Goal: Task Accomplishment & Management: Manage account settings

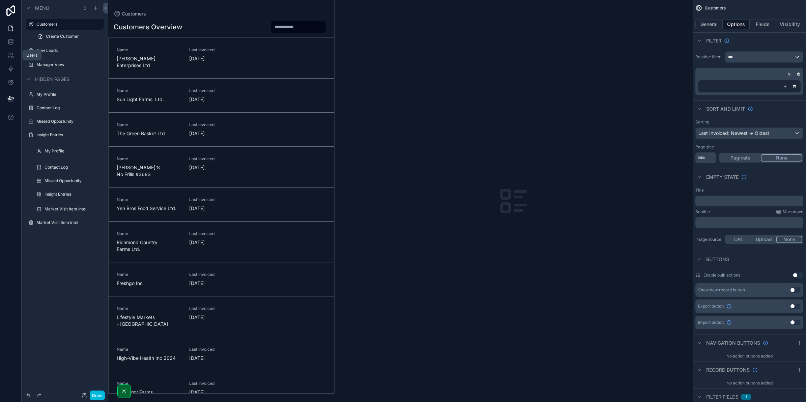
click at [4, 60] on link at bounding box center [10, 55] width 21 height 13
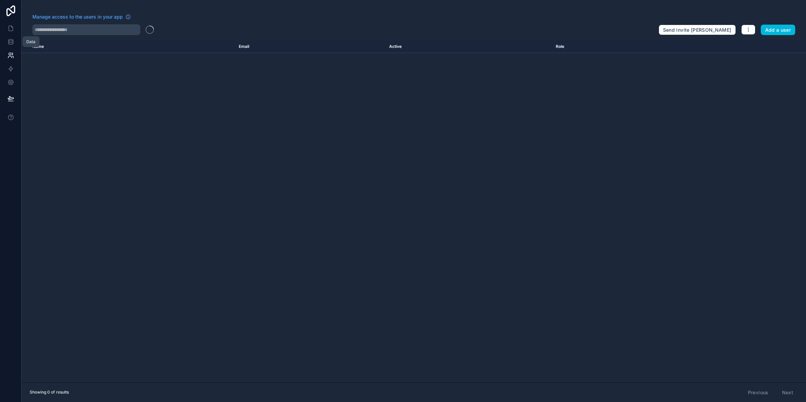
click at [12, 28] on icon at bounding box center [10, 28] width 7 height 7
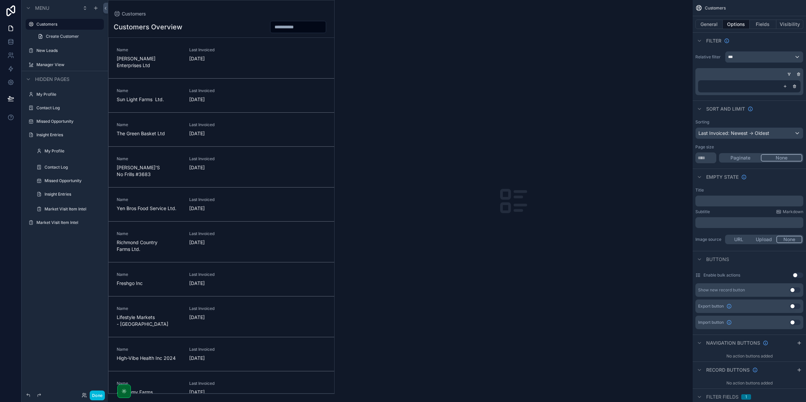
click at [35, 133] on div "Insight Entries" at bounding box center [65, 135] width 76 height 11
click at [43, 51] on label "New Leads" at bounding box center [67, 50] width 63 height 5
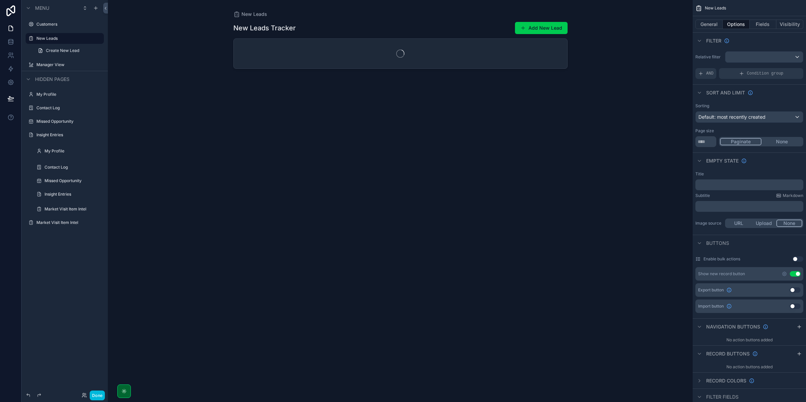
click at [49, 66] on label "Manager View" at bounding box center [67, 64] width 63 height 5
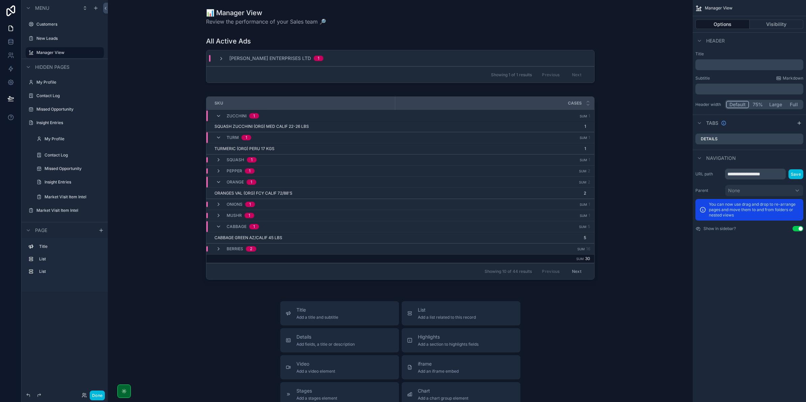
click at [216, 115] on icon "scrollable content" at bounding box center [218, 115] width 5 height 5
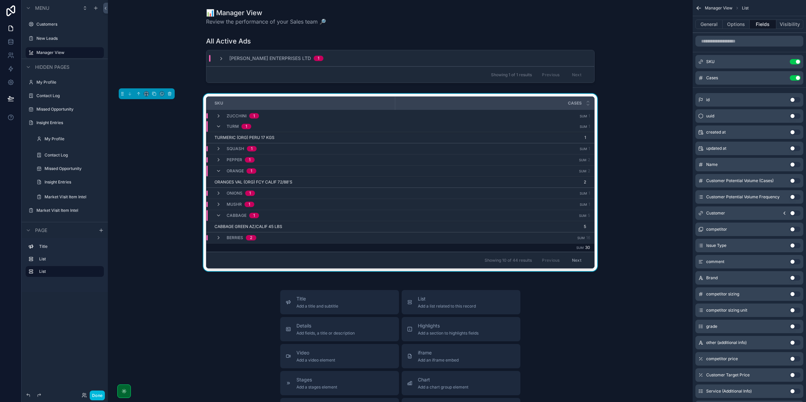
click at [218, 124] on icon "scrollable content" at bounding box center [218, 126] width 5 height 5
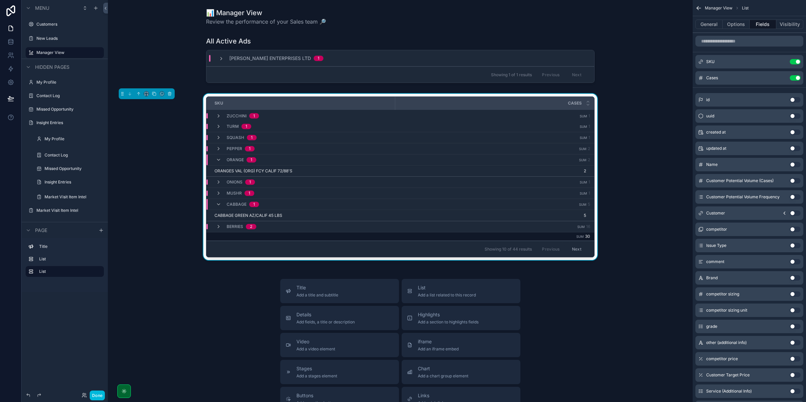
click at [216, 147] on icon "scrollable content" at bounding box center [218, 148] width 5 height 5
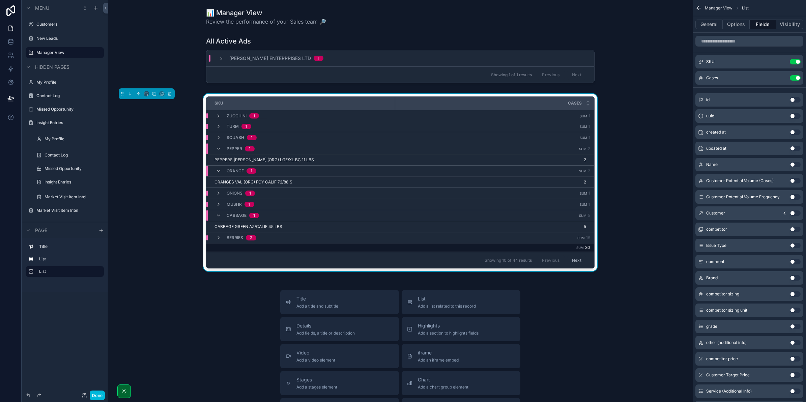
click at [213, 149] on div "PEPPER 1" at bounding box center [235, 148] width 55 height 11
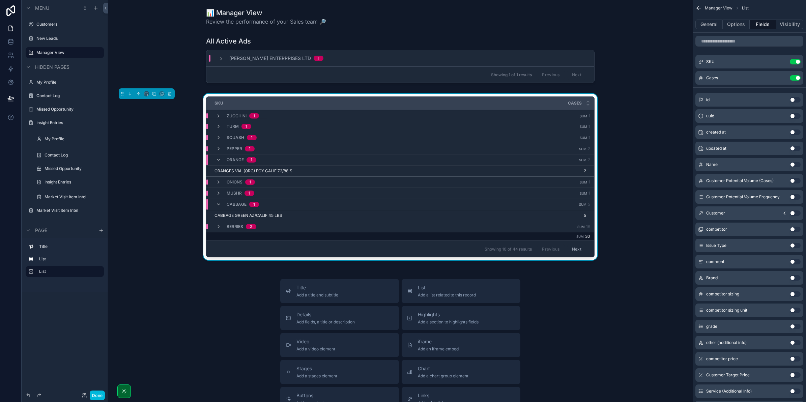
click at [216, 164] on div "ORANGE 1" at bounding box center [236, 160] width 40 height 11
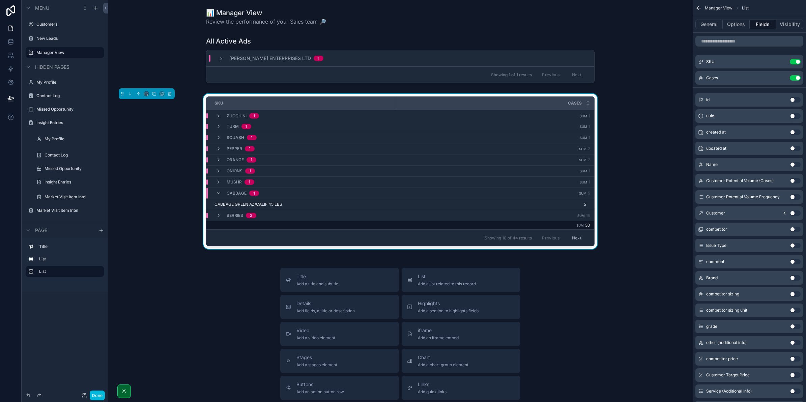
click at [216, 191] on icon "scrollable content" at bounding box center [218, 193] width 5 height 5
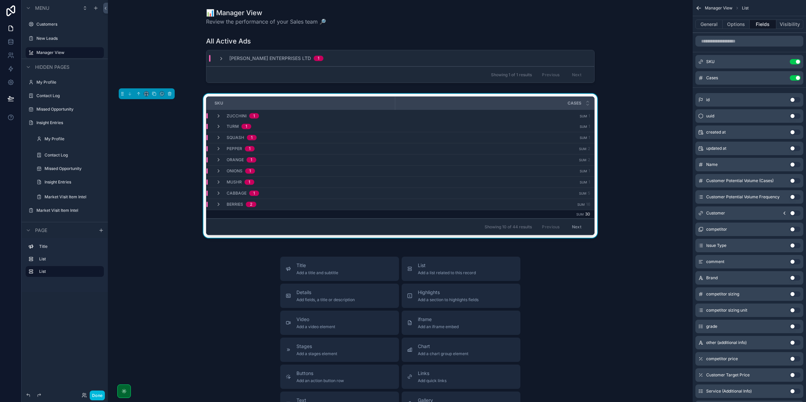
click at [0, 0] on icon "scrollable content" at bounding box center [0, 0] width 0 height 0
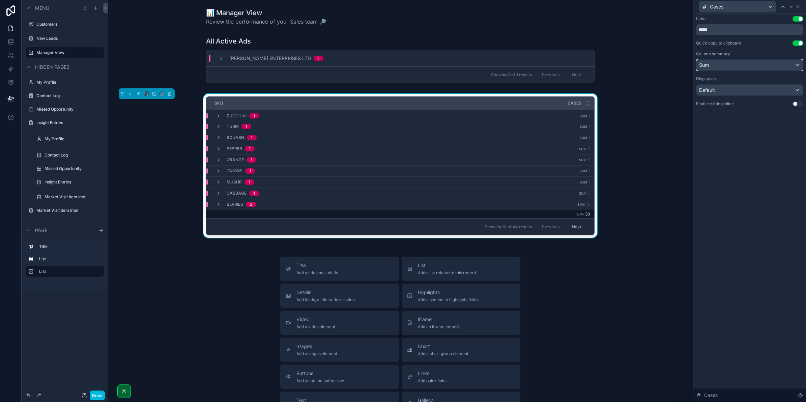
click at [741, 68] on div "Sum" at bounding box center [750, 65] width 107 height 11
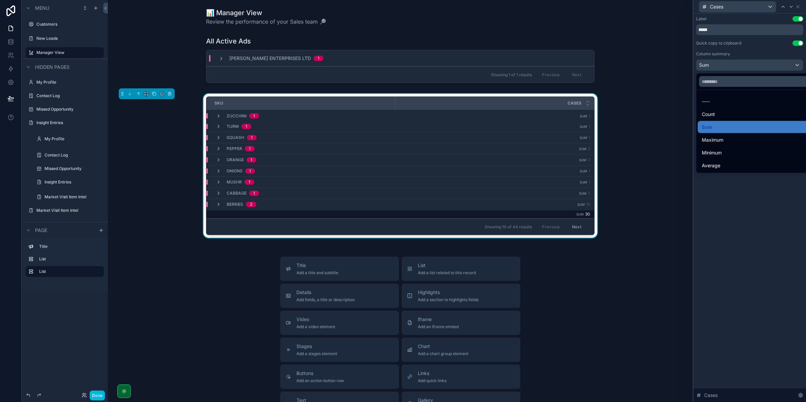
click at [741, 67] on div at bounding box center [750, 201] width 113 height 402
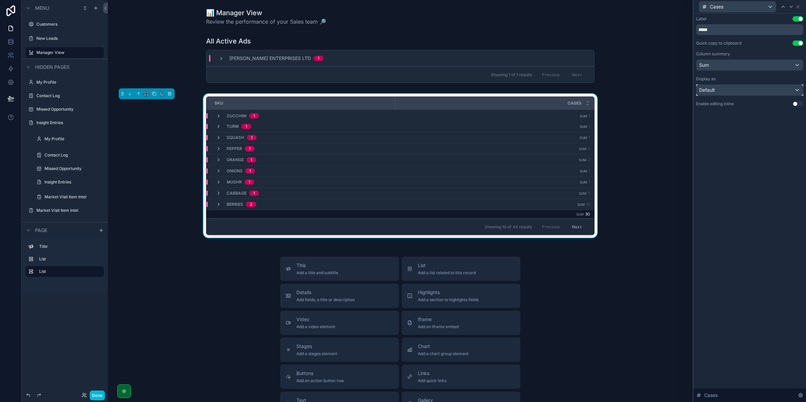
click at [738, 93] on div "Default" at bounding box center [750, 90] width 107 height 11
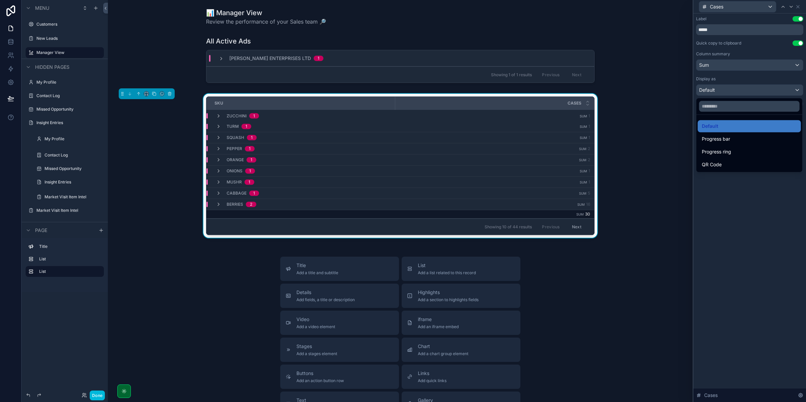
click at [733, 183] on div at bounding box center [750, 201] width 113 height 402
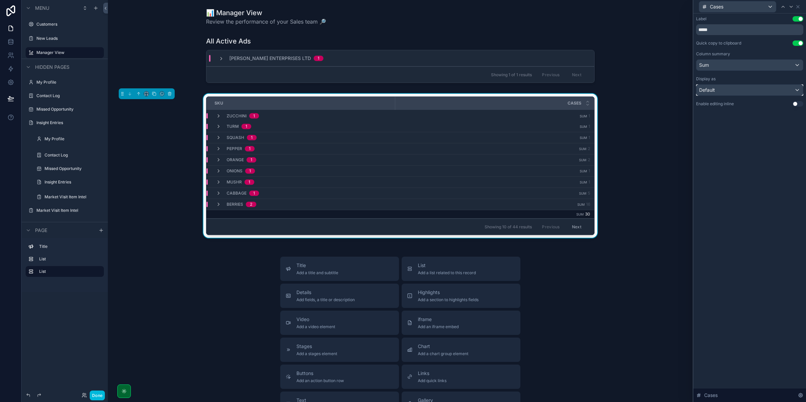
click at [727, 93] on div "Default" at bounding box center [750, 90] width 107 height 11
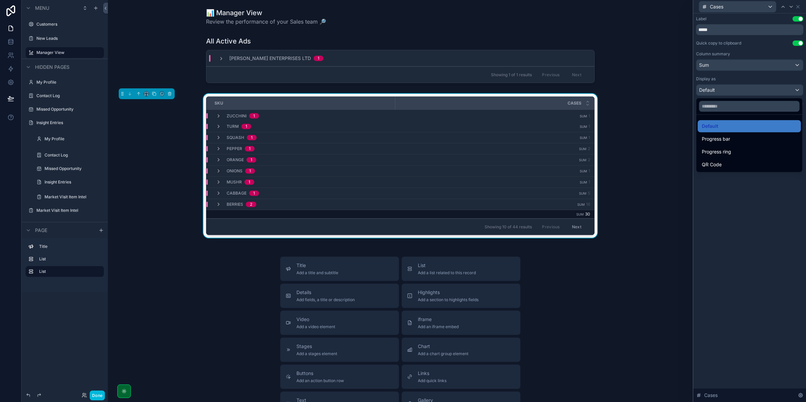
click at [724, 143] on span "Progress bar" at bounding box center [716, 139] width 28 height 8
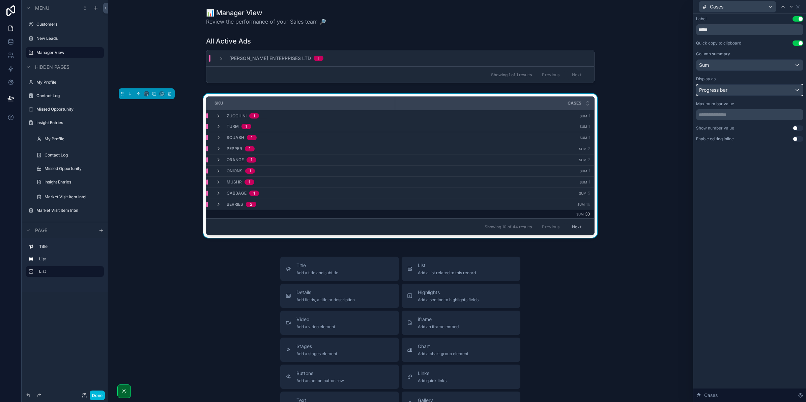
click at [718, 91] on span "Progress bar" at bounding box center [713, 90] width 28 height 7
click at [724, 95] on div "Progress bar" at bounding box center [750, 90] width 107 height 11
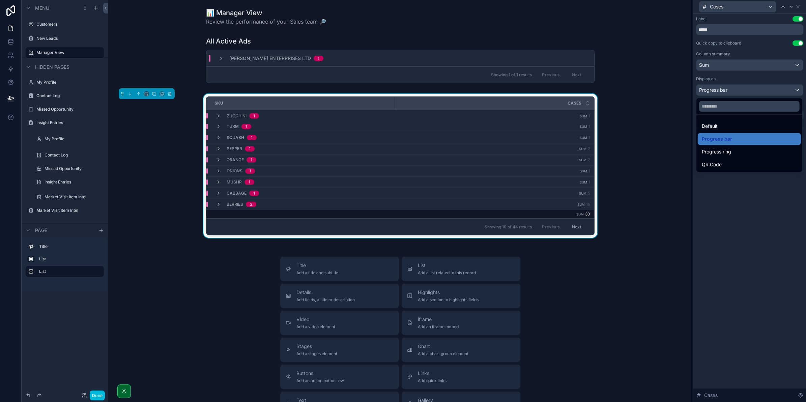
click at [714, 126] on span "Default" at bounding box center [710, 126] width 16 height 8
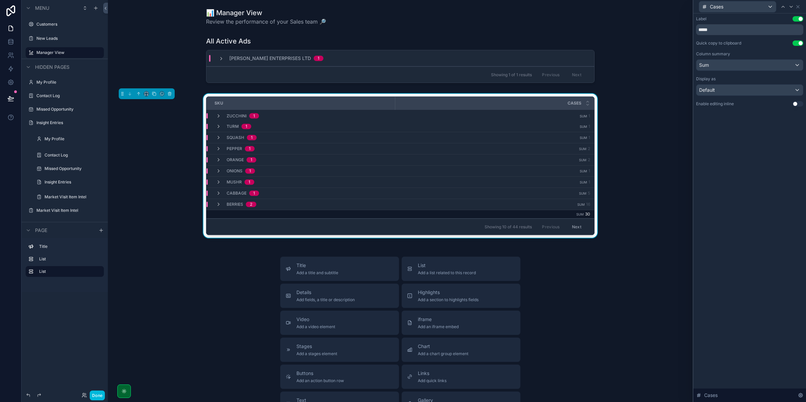
click at [800, 8] on icon at bounding box center [798, 6] width 3 height 3
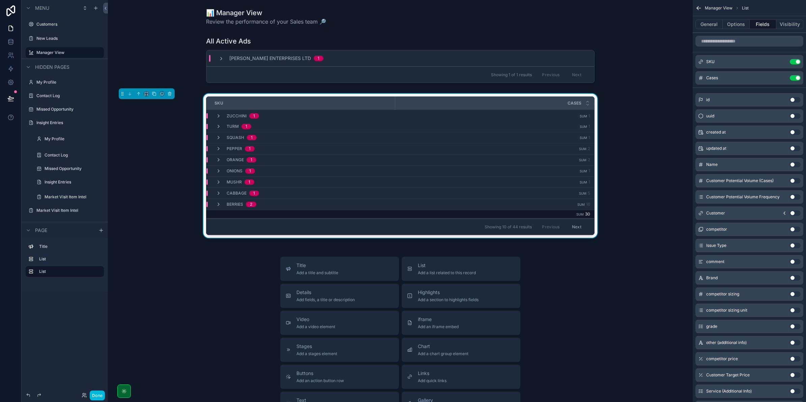
click at [0, 0] on button "scrollable content" at bounding box center [0, 0] width 0 height 0
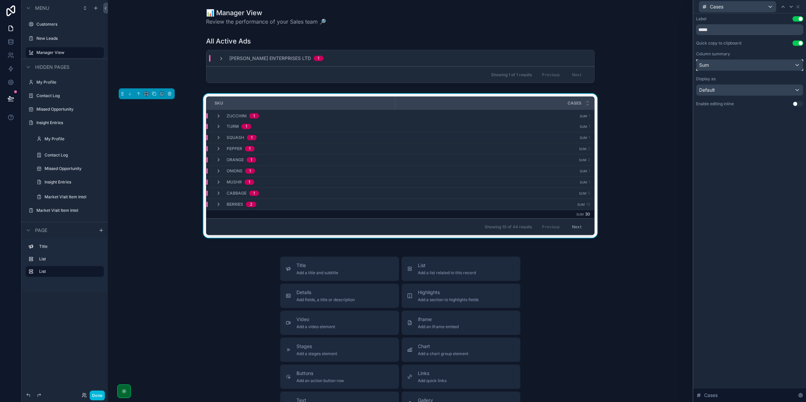
click at [765, 66] on div "Sum" at bounding box center [750, 65] width 107 height 11
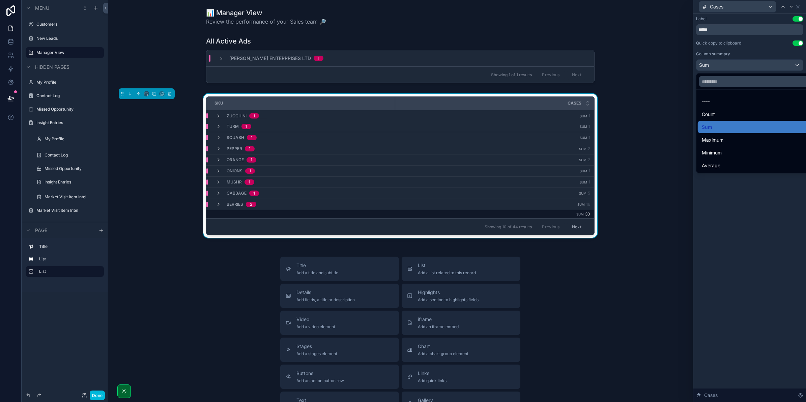
click at [761, 65] on div at bounding box center [750, 201] width 113 height 402
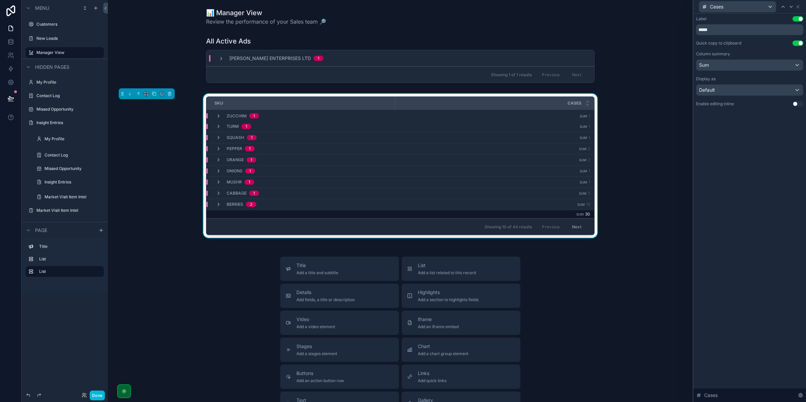
click at [799, 393] on icon at bounding box center [800, 395] width 5 height 5
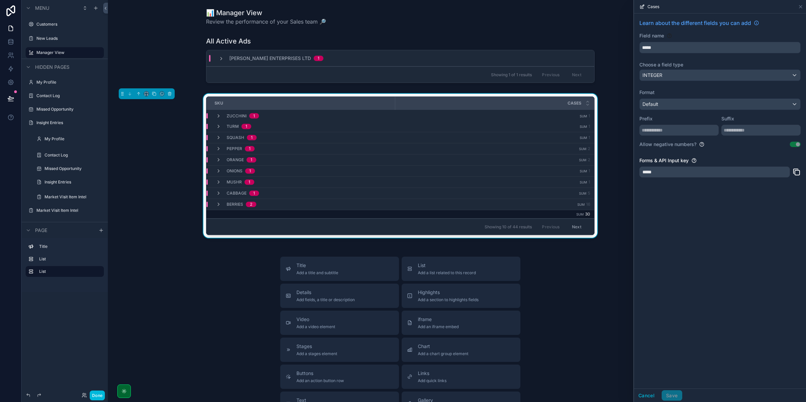
click at [686, 171] on div "*****" at bounding box center [715, 172] width 150 height 11
click at [668, 104] on div "Default" at bounding box center [720, 104] width 161 height 11
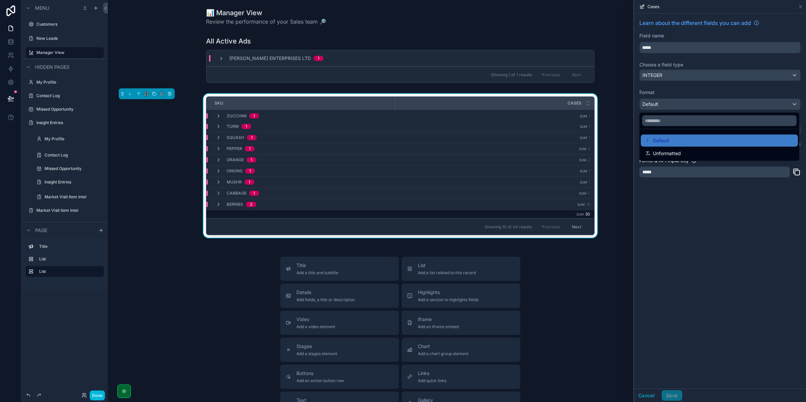
click at [674, 154] on span "Unformatted" at bounding box center [667, 153] width 28 height 8
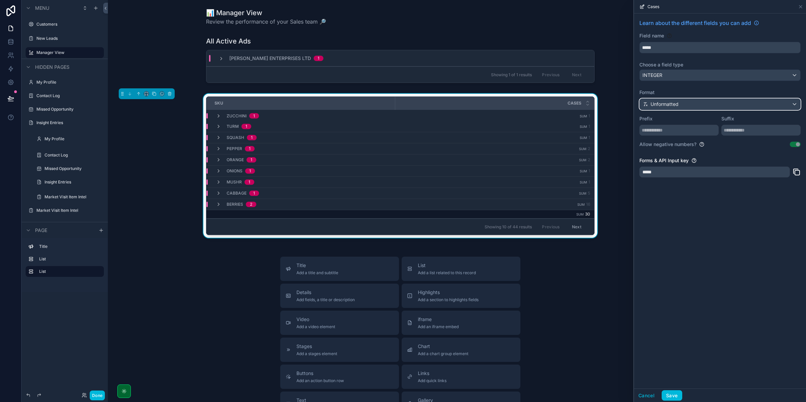
click at [670, 102] on span "Unformatted" at bounding box center [665, 104] width 28 height 7
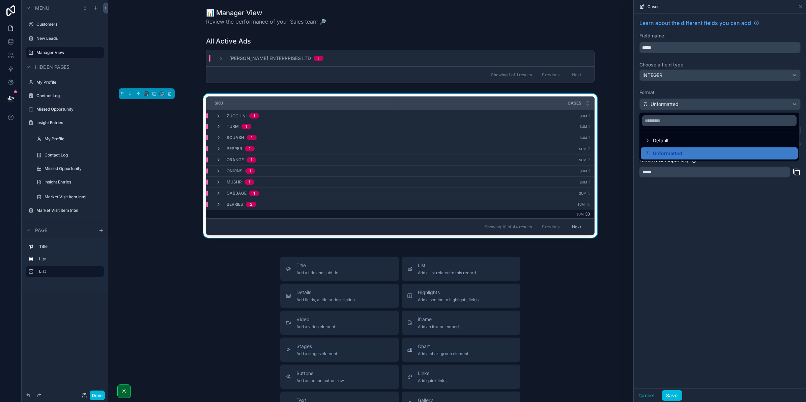
click at [669, 139] on span "Default" at bounding box center [661, 141] width 16 height 8
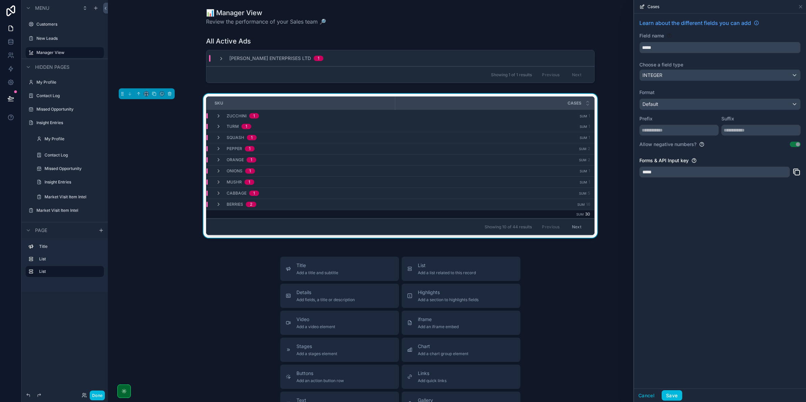
click at [796, 7] on div "Cases" at bounding box center [720, 6] width 167 height 13
click at [799, 6] on icon at bounding box center [800, 6] width 5 height 5
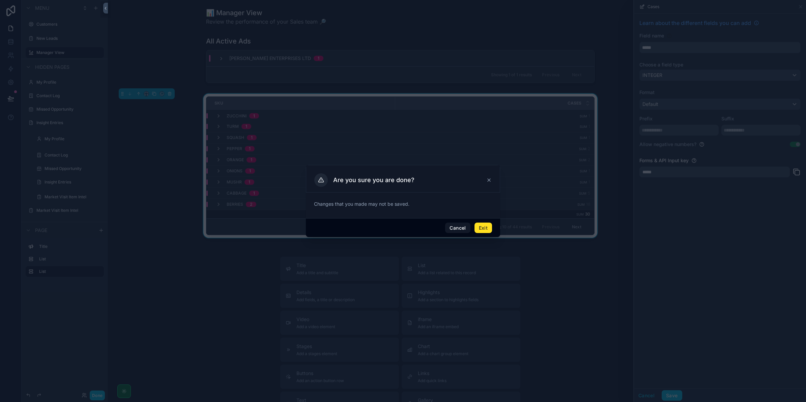
click at [485, 227] on button "Exit" at bounding box center [484, 228] width 18 height 11
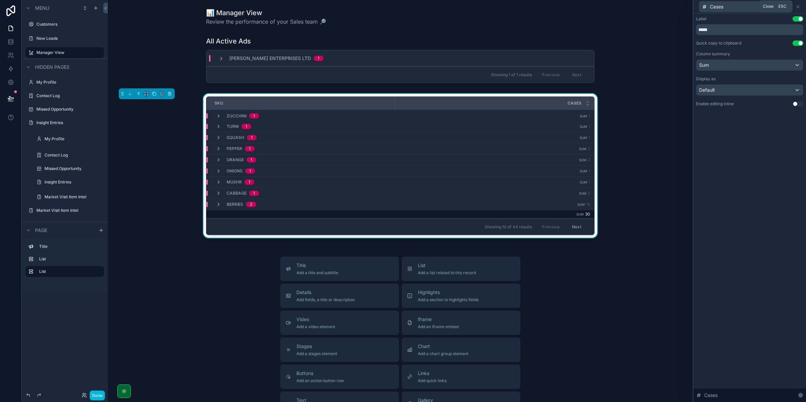
click at [797, 6] on icon at bounding box center [798, 6] width 5 height 5
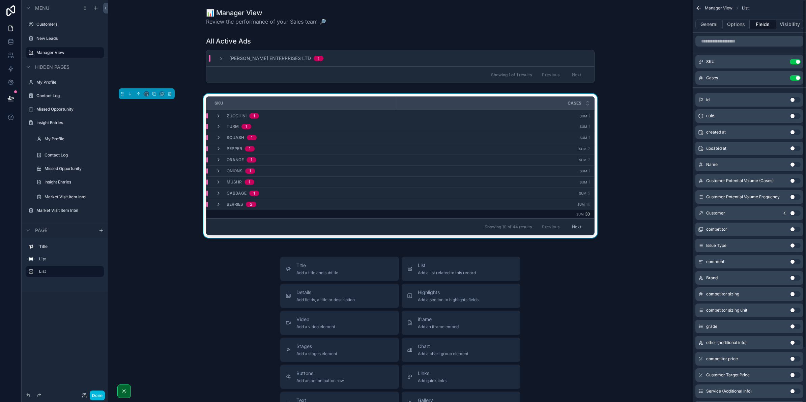
click at [741, 25] on button "Options" at bounding box center [736, 24] width 27 height 9
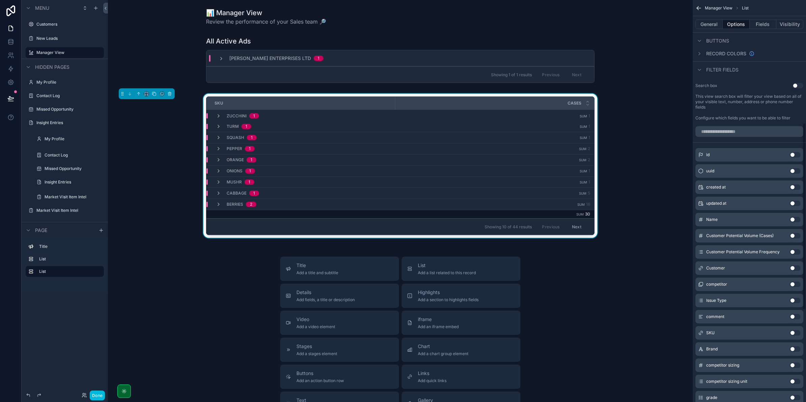
scroll to position [337, 0]
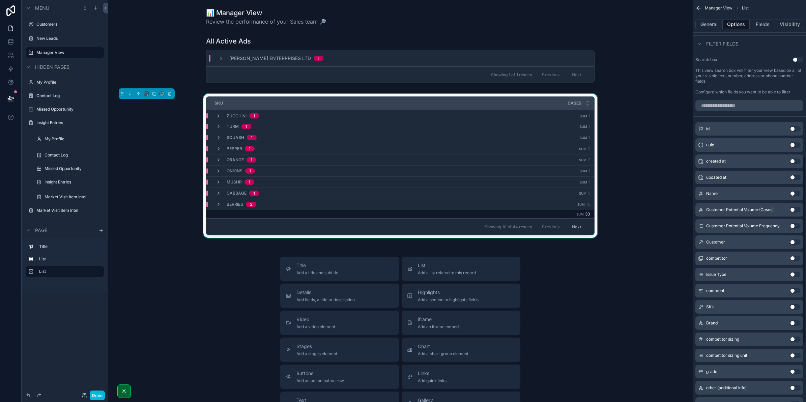
click at [721, 25] on button "General" at bounding box center [709, 24] width 27 height 9
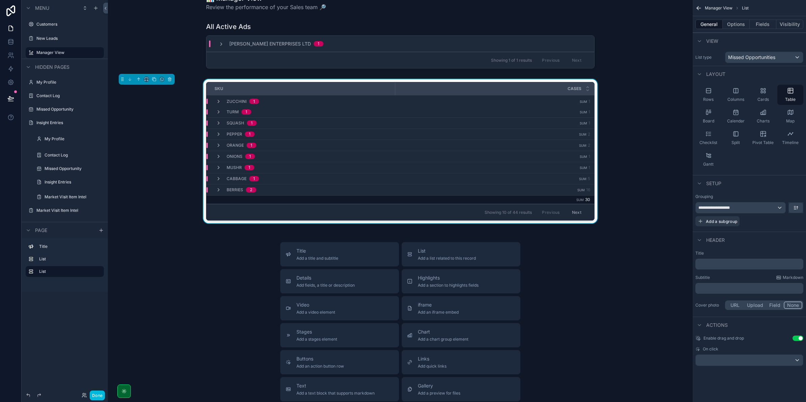
scroll to position [0, 0]
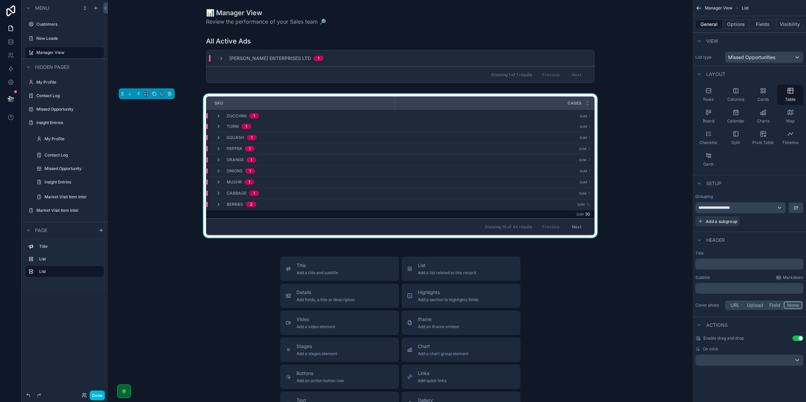
click at [733, 26] on button "Options" at bounding box center [736, 24] width 27 height 9
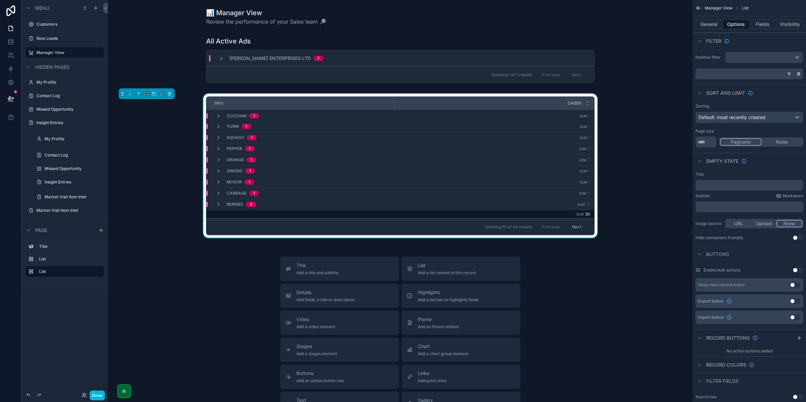
click at [705, 12] on div "Manager View List" at bounding box center [749, 8] width 113 height 16
click at [706, 20] on button "General" at bounding box center [709, 24] width 27 height 9
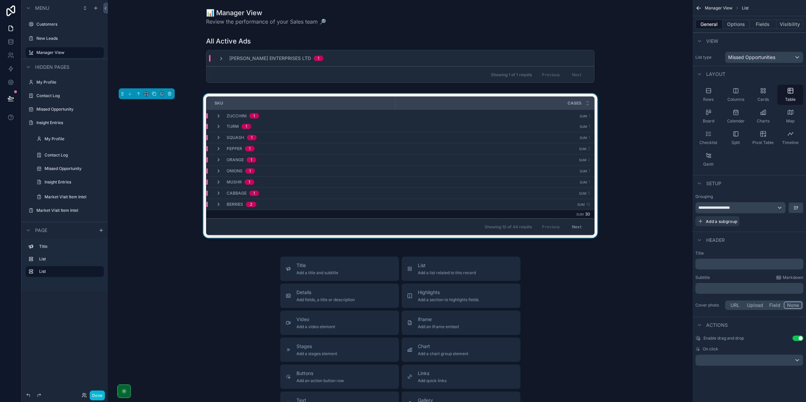
click at [724, 221] on span "Add a subgroup" at bounding box center [721, 221] width 31 height 5
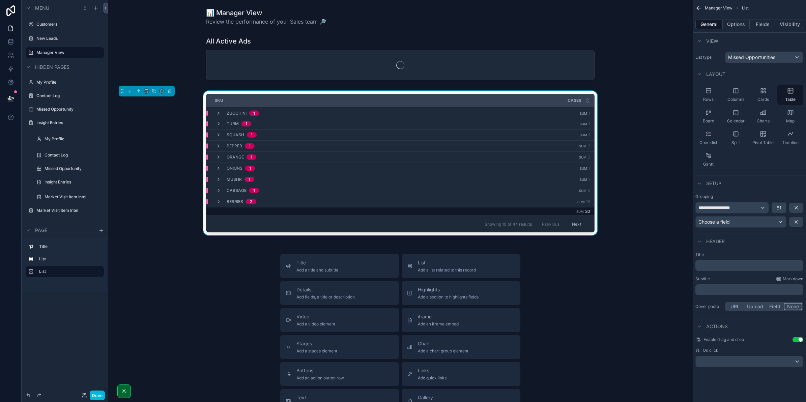
click at [724, 221] on span "Choose a field" at bounding box center [714, 222] width 31 height 6
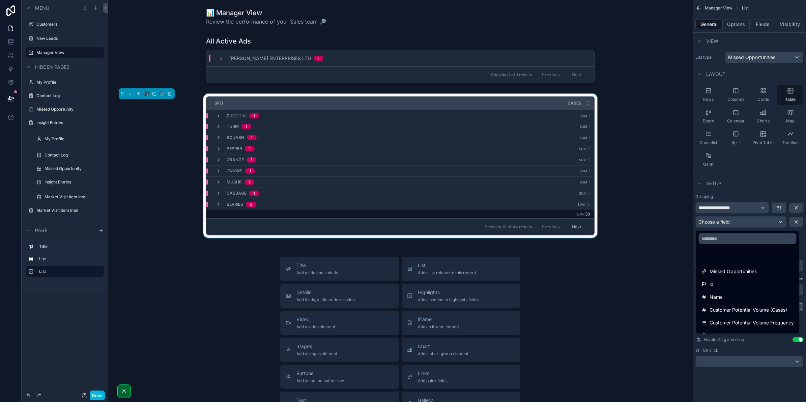
drag, startPoint x: 743, startPoint y: 225, endPoint x: 724, endPoint y: 211, distance: 23.1
click at [730, 208] on div "scrollable content" at bounding box center [403, 201] width 806 height 402
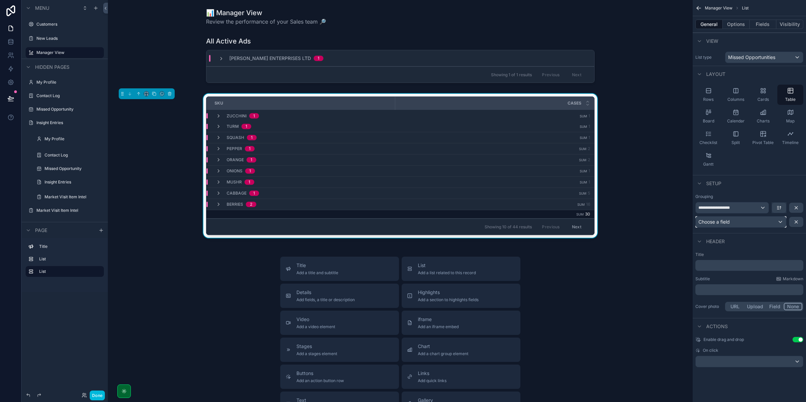
click at [776, 221] on div "Choose a field" at bounding box center [741, 222] width 90 height 11
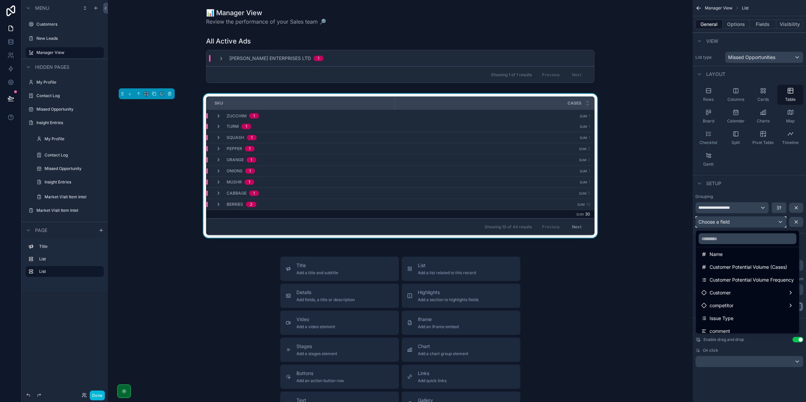
scroll to position [42, 0]
drag, startPoint x: 737, startPoint y: 293, endPoint x: 734, endPoint y: 295, distance: 3.8
click at [734, 295] on div "Customer" at bounding box center [748, 293] width 92 height 8
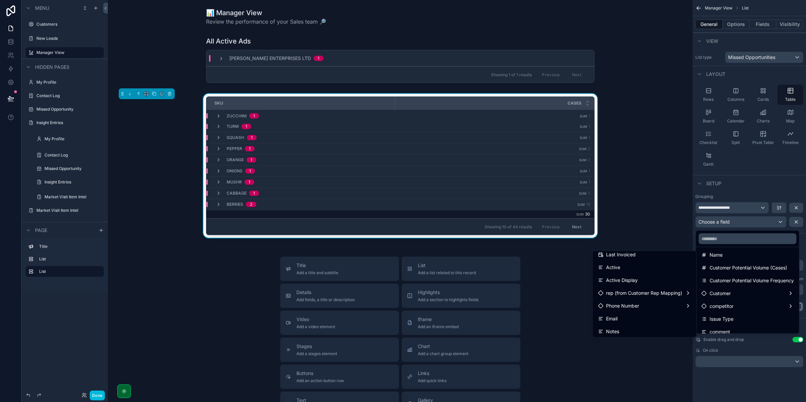
click at [655, 295] on span "rep (from Customer Rep Mapping)" at bounding box center [644, 293] width 76 height 8
click at [681, 295] on div "rep (from Customer Rep Mapping)" at bounding box center [644, 293] width 93 height 8
click at [685, 294] on div "rep (from Customer Rep Mapping)" at bounding box center [644, 293] width 93 height 8
click at [773, 291] on div "Customer" at bounding box center [748, 293] width 92 height 8
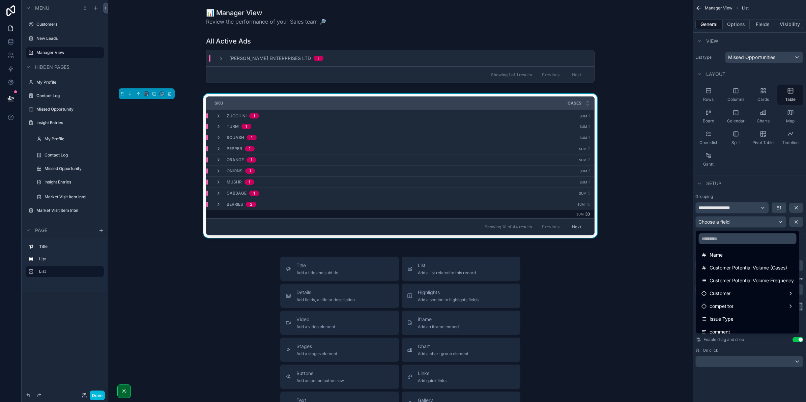
click at [774, 291] on div "Customer" at bounding box center [748, 293] width 92 height 8
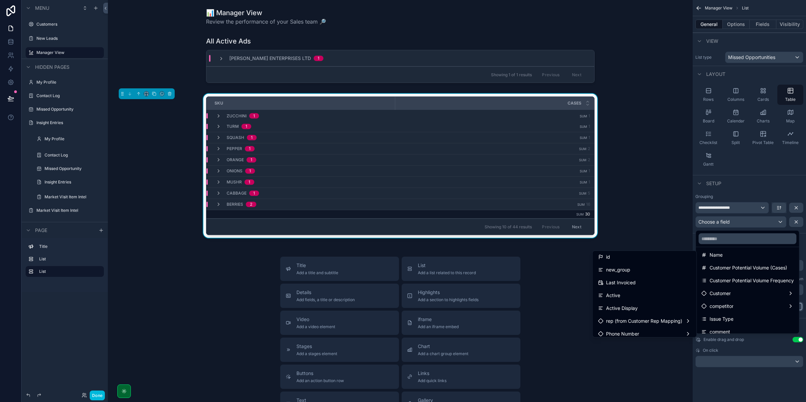
scroll to position [0, 0]
click at [756, 210] on div "scrollable content" at bounding box center [403, 201] width 806 height 402
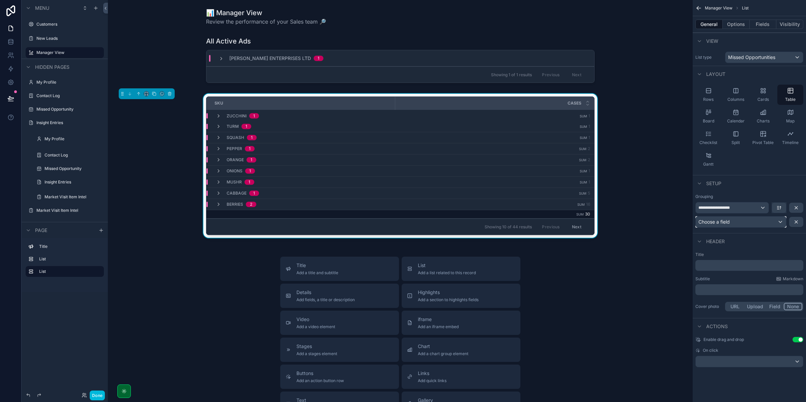
click at [758, 220] on div "Choose a field" at bounding box center [741, 222] width 90 height 11
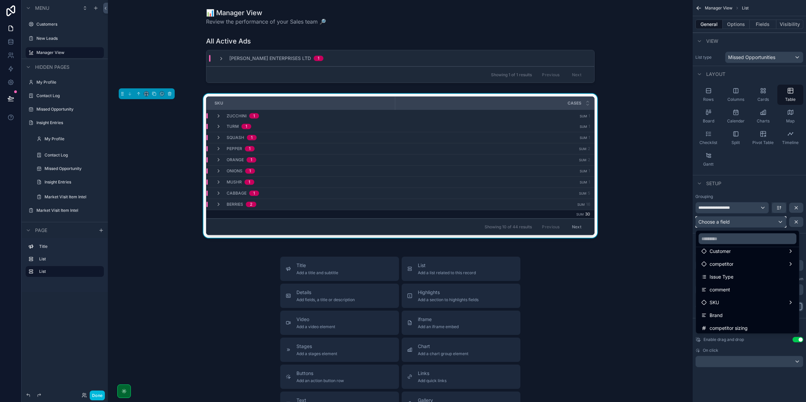
scroll to position [42, 0]
click at [765, 288] on div "Customer" at bounding box center [748, 293] width 101 height 12
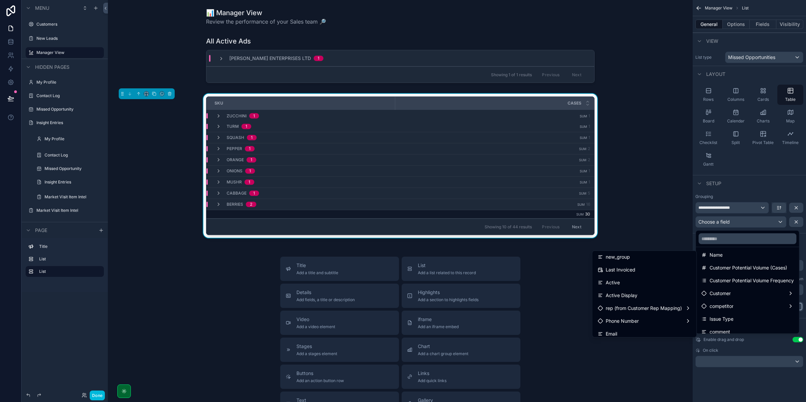
scroll to position [84, 0]
click at [668, 314] on span "Lookup (from Customer Rep Mapping)" at bounding box center [648, 315] width 85 height 8
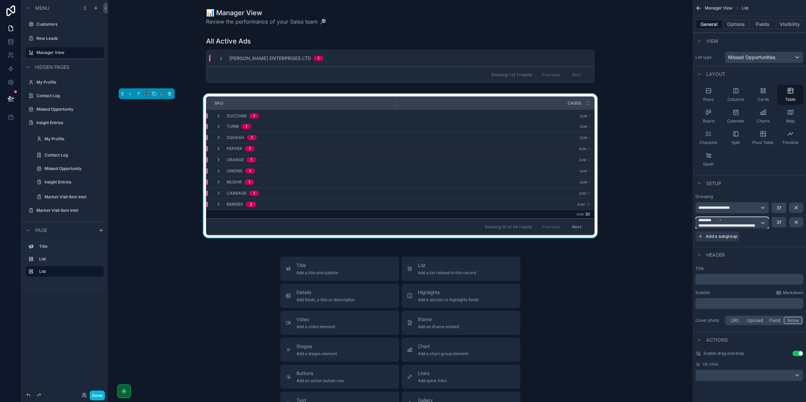
drag, startPoint x: 738, startPoint y: 222, endPoint x: 741, endPoint y: 196, distance: 25.5
click at [738, 196] on div "**********" at bounding box center [750, 218] width 108 height 48
drag, startPoint x: 755, startPoint y: 210, endPoint x: 758, endPoint y: 217, distance: 7.4
click at [758, 217] on div "**********" at bounding box center [750, 221] width 108 height 39
click at [793, 206] on button "scrollable content" at bounding box center [797, 208] width 14 height 10
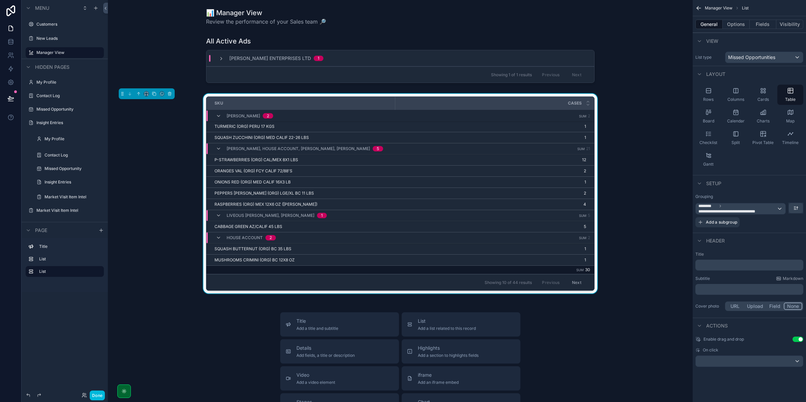
click at [220, 117] on div "Raymart [PERSON_NAME] 2" at bounding box center [244, 116] width 57 height 11
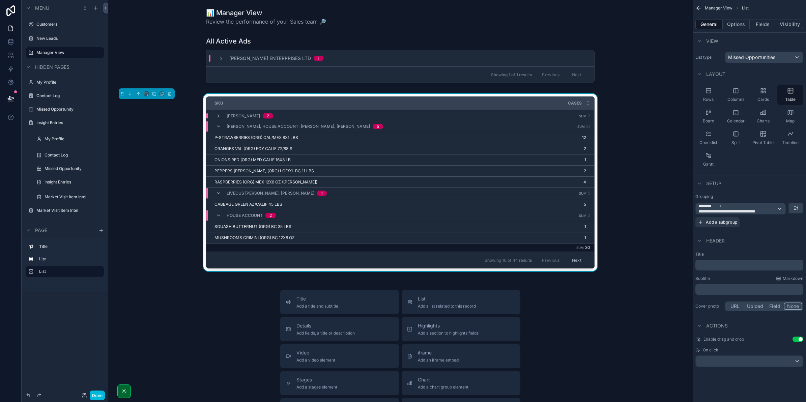
click at [220, 126] on div "[PERSON_NAME], House Account, [PERSON_NAME], [PERSON_NAME] 5" at bounding box center [299, 126] width 167 height 11
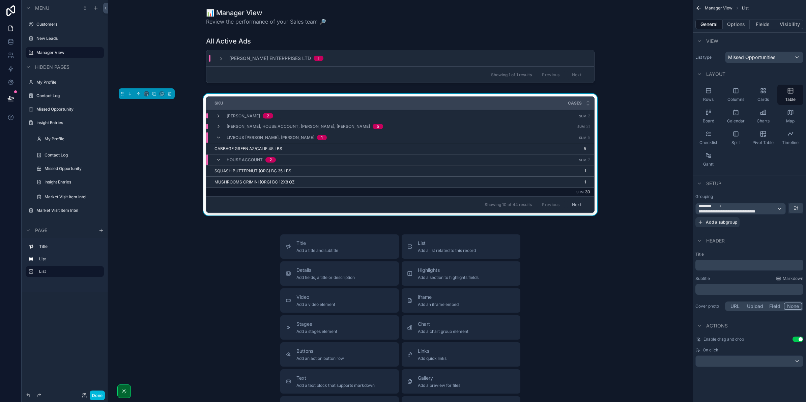
click at [216, 137] on icon "scrollable content" at bounding box center [218, 137] width 5 height 5
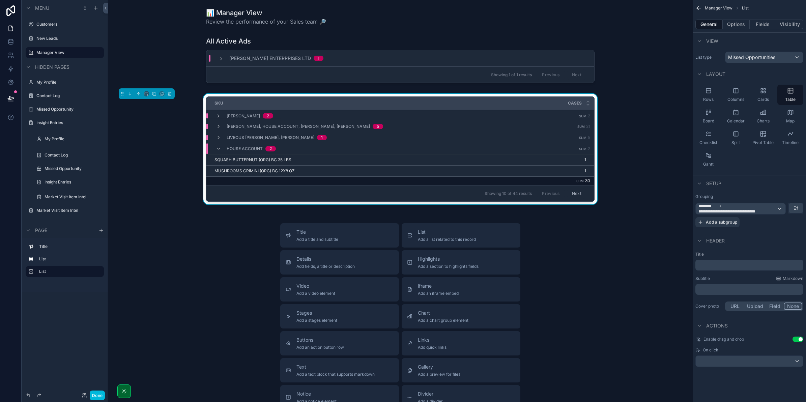
click at [217, 148] on icon "scrollable content" at bounding box center [218, 148] width 5 height 5
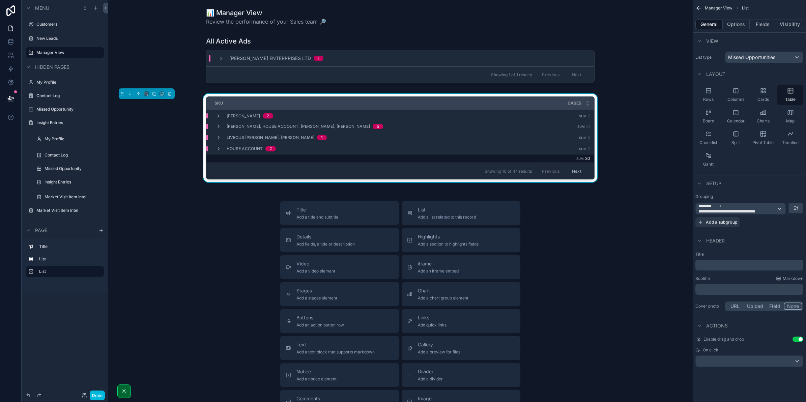
click at [303, 129] on span "[PERSON_NAME], House Account, [PERSON_NAME], [PERSON_NAME]" at bounding box center [298, 126] width 143 height 5
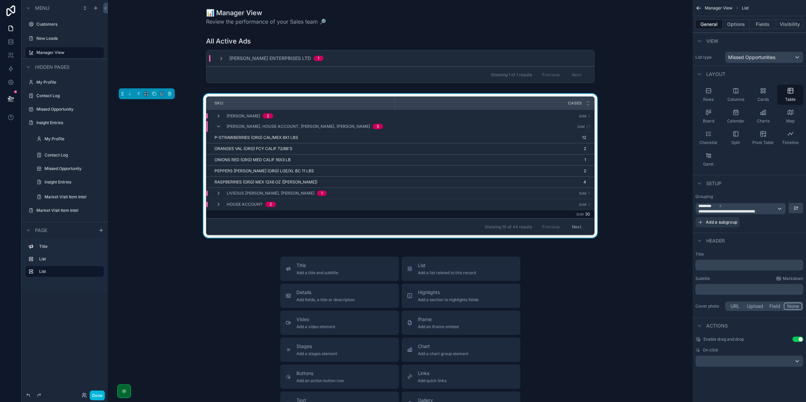
click at [304, 124] on span "[PERSON_NAME], House Account, [PERSON_NAME], [PERSON_NAME]" at bounding box center [298, 126] width 143 height 5
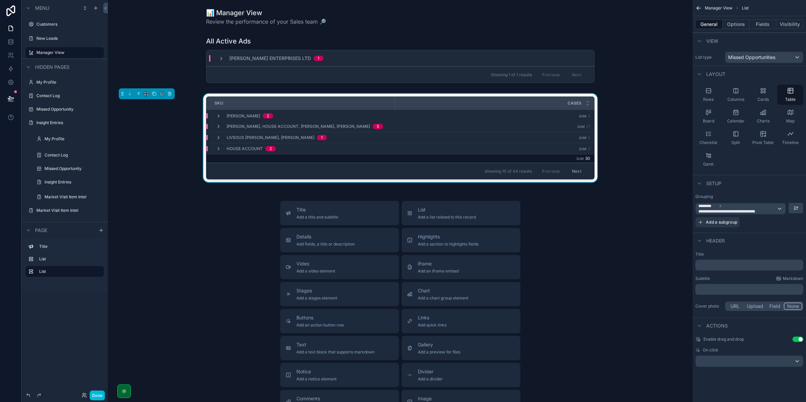
click at [302, 126] on span "[PERSON_NAME], House Account, [PERSON_NAME], [PERSON_NAME]" at bounding box center [298, 126] width 143 height 5
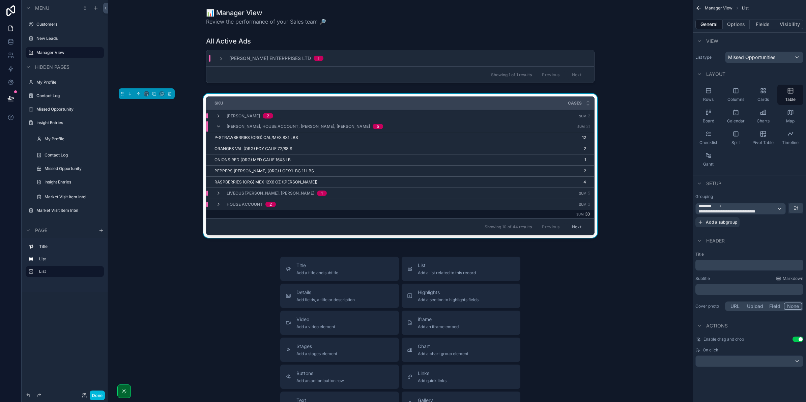
click at [297, 129] on div "[PERSON_NAME], House Account, [PERSON_NAME], [PERSON_NAME] 5" at bounding box center [305, 126] width 157 height 11
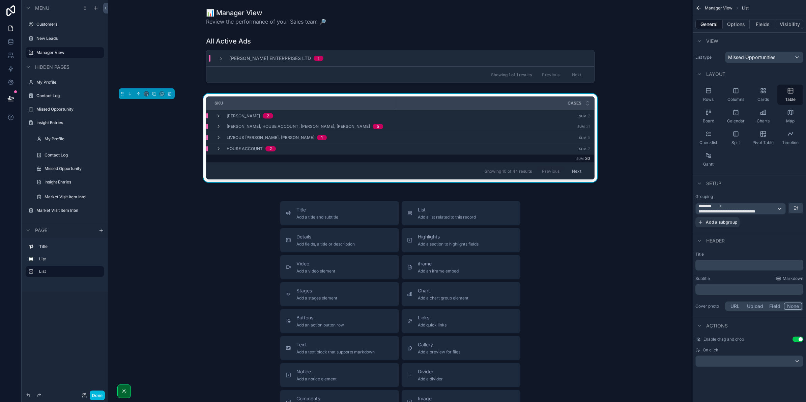
click at [253, 137] on span "Liveous [PERSON_NAME], [PERSON_NAME]" at bounding box center [271, 137] width 88 height 5
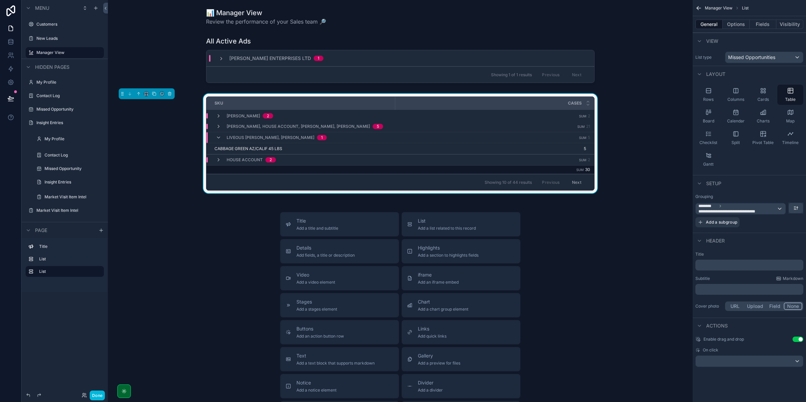
click at [254, 137] on span "Liveous [PERSON_NAME], [PERSON_NAME]" at bounding box center [271, 137] width 88 height 5
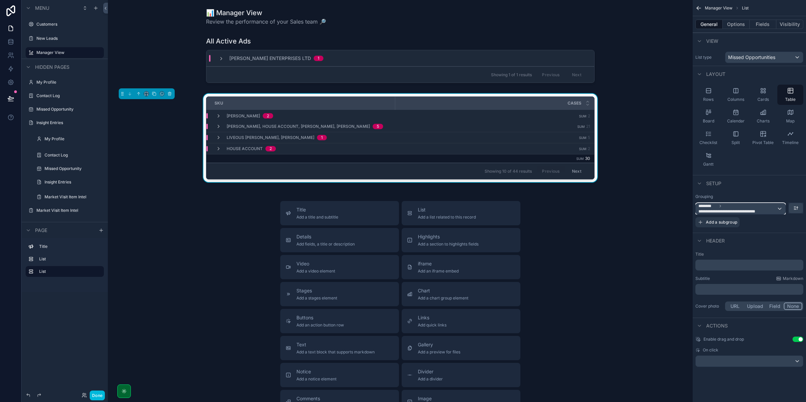
click at [776, 210] on span "**********" at bounding box center [738, 208] width 78 height 11
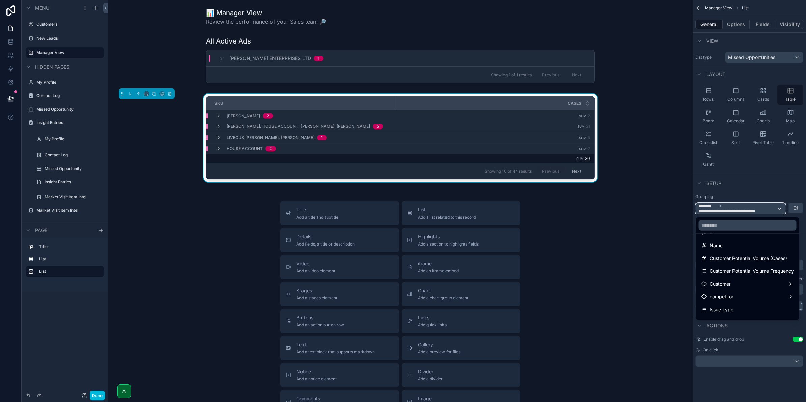
scroll to position [33, 0]
click at [779, 290] on div "Customer" at bounding box center [748, 289] width 92 height 8
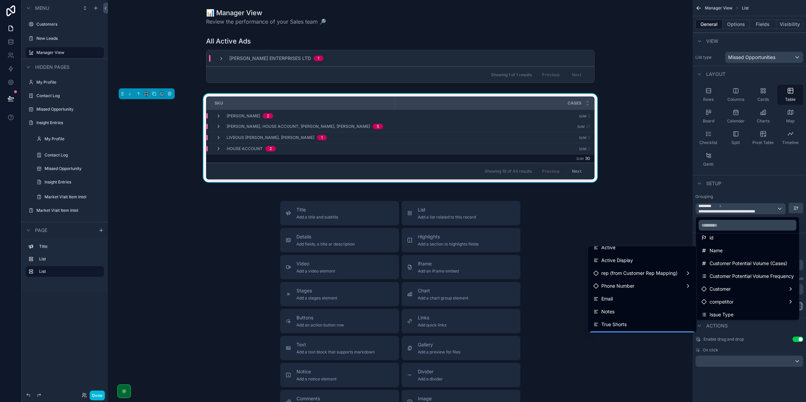
scroll to position [42, 0]
click at [667, 291] on span "rep (from Customer Rep Mapping)" at bounding box center [640, 288] width 76 height 8
click at [645, 289] on span "rep (from Customer Rep Mapping)" at bounding box center [640, 288] width 76 height 8
click at [646, 292] on span "rep (from Customer Rep Mapping)" at bounding box center [640, 288] width 76 height 8
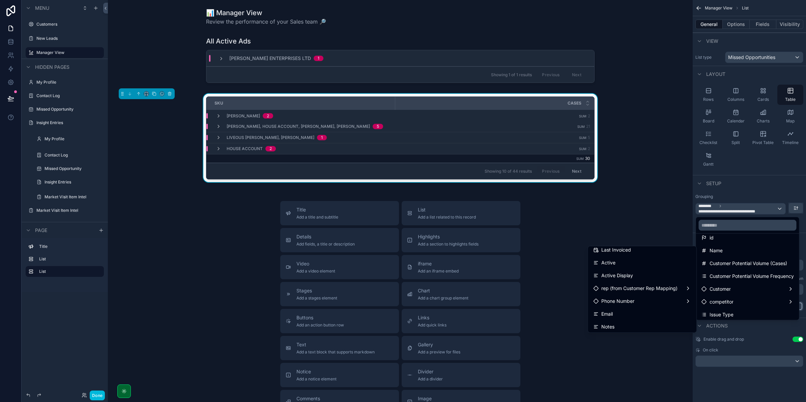
click at [646, 292] on span "rep (from Customer Rep Mapping)" at bounding box center [640, 288] width 76 height 8
click at [645, 297] on div "Phone Number" at bounding box center [642, 301] width 98 height 8
click at [650, 293] on div "rep (from Customer Rep Mapping)" at bounding box center [642, 288] width 106 height 12
click at [681, 292] on div "rep (from Customer Rep Mapping)" at bounding box center [642, 288] width 98 height 8
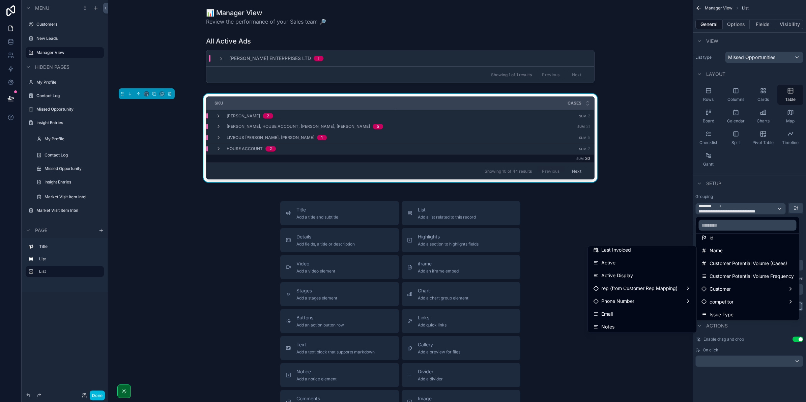
click at [689, 291] on div "rep (from Customer Rep Mapping)" at bounding box center [642, 288] width 106 height 12
click at [671, 292] on div "customer rep mapping collection" at bounding box center [642, 287] width 106 height 12
click at [683, 284] on div "customer rep mapping collection" at bounding box center [642, 287] width 98 height 8
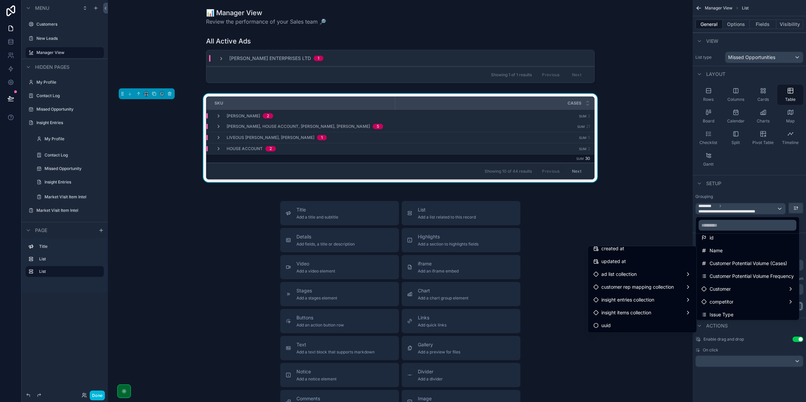
click at [678, 273] on div "ad list collection" at bounding box center [642, 274] width 98 height 8
click at [678, 274] on div "ad list collection" at bounding box center [642, 274] width 98 height 8
drag, startPoint x: 680, startPoint y: 290, endPoint x: 682, endPoint y: 294, distance: 3.9
click at [681, 291] on div "customer rep mapping collection" at bounding box center [642, 287] width 98 height 8
click at [682, 303] on div "insight entries collection" at bounding box center [642, 300] width 98 height 8
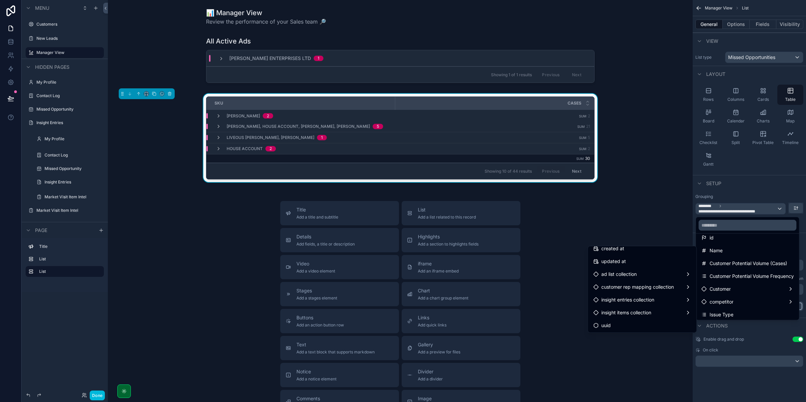
drag, startPoint x: 682, startPoint y: 303, endPoint x: 681, endPoint y: 309, distance: 5.9
click at [682, 305] on div "insight entries collection" at bounding box center [642, 300] width 106 height 12
click at [680, 313] on div "insight items collection" at bounding box center [642, 313] width 98 height 8
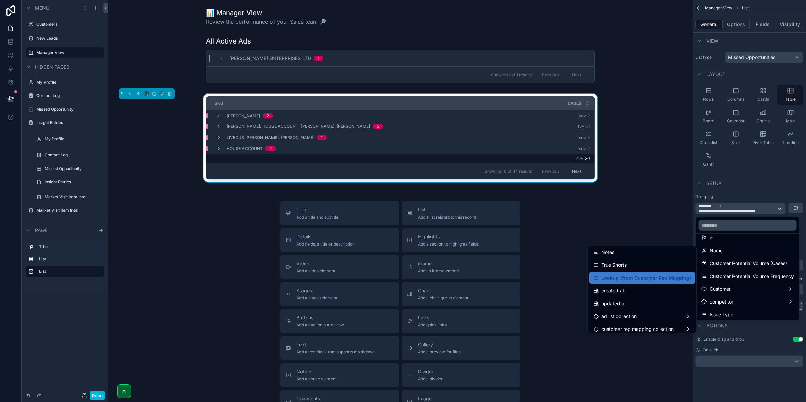
click at [751, 292] on div "Customer" at bounding box center [748, 289] width 92 height 8
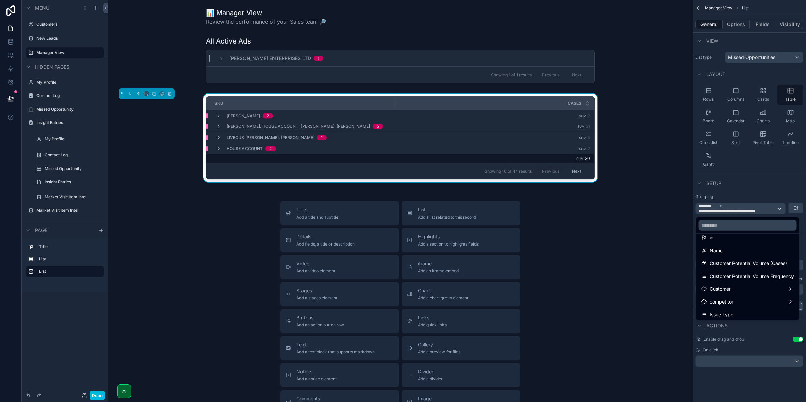
click at [751, 292] on div "Customer" at bounding box center [748, 289] width 92 height 8
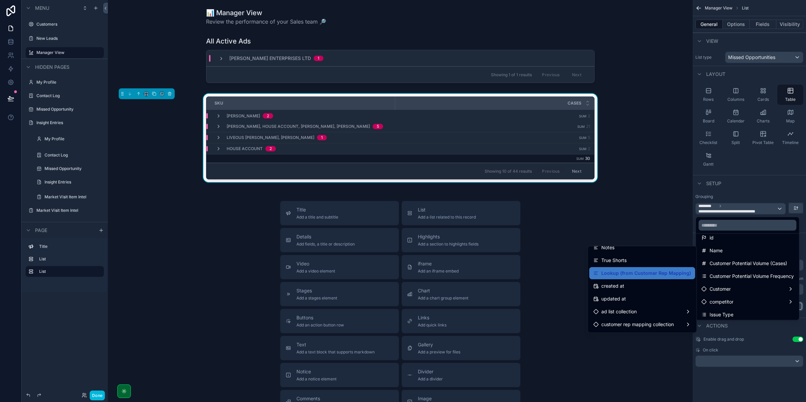
scroll to position [159, 0]
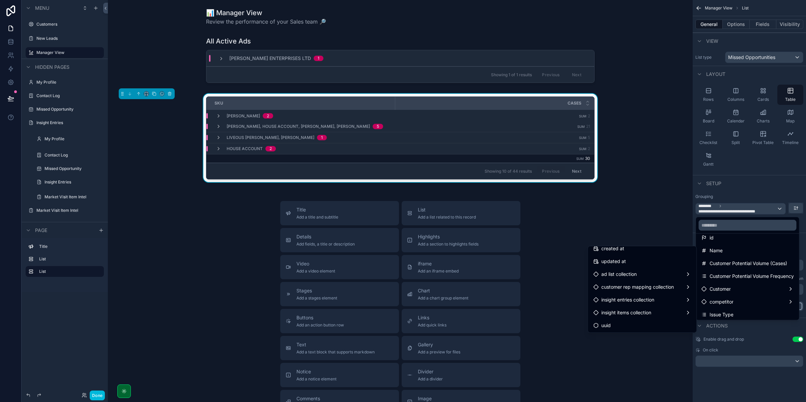
click at [660, 294] on div "insight entries collection" at bounding box center [642, 300] width 106 height 12
drag, startPoint x: 660, startPoint y: 294, endPoint x: 661, endPoint y: 284, distance: 10.5
click at [660, 292] on ul "Customer id new_group Last Invoiced Active Active Display rep (from Customer Re…" at bounding box center [642, 289] width 109 height 86
click at [659, 270] on div "ad list collection" at bounding box center [642, 274] width 98 height 8
click at [643, 186] on div "📊 Manager View Review the performance of your Sales team 🔎 All Active Ads [PERS…" at bounding box center [400, 247] width 585 height 495
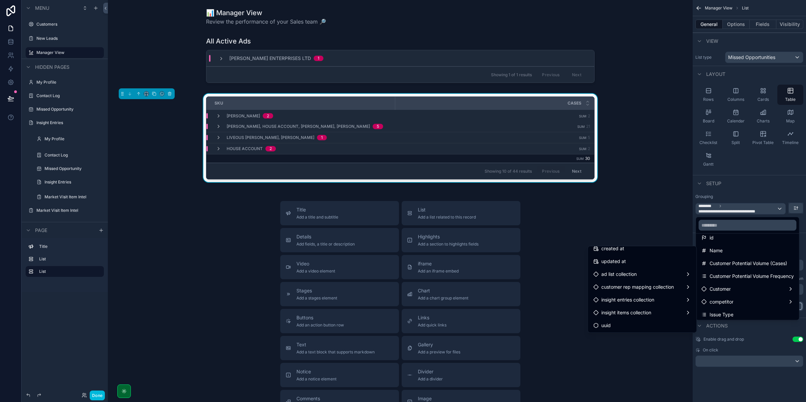
click at [328, 126] on span "[PERSON_NAME], House Account, [PERSON_NAME], [PERSON_NAME]" at bounding box center [298, 126] width 143 height 5
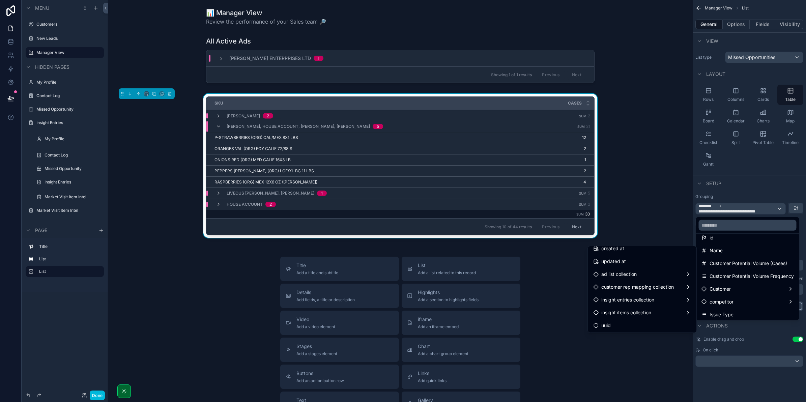
click at [267, 132] on div "[PERSON_NAME], House Account, [PERSON_NAME], [PERSON_NAME] 5" at bounding box center [305, 126] width 157 height 11
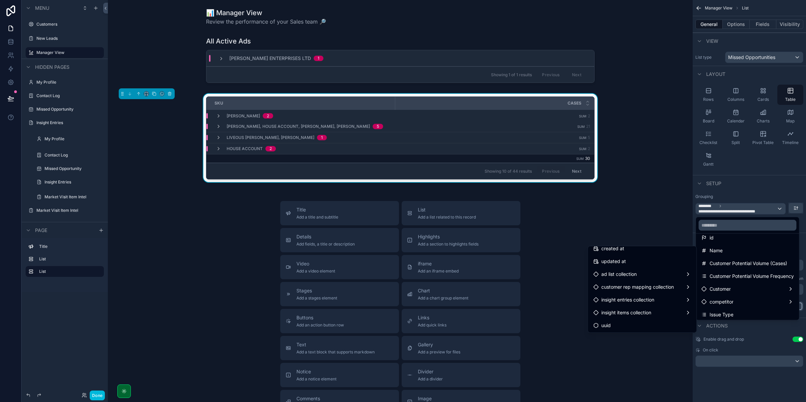
click at [267, 127] on span "[PERSON_NAME], House Account, [PERSON_NAME], [PERSON_NAME]" at bounding box center [298, 126] width 143 height 5
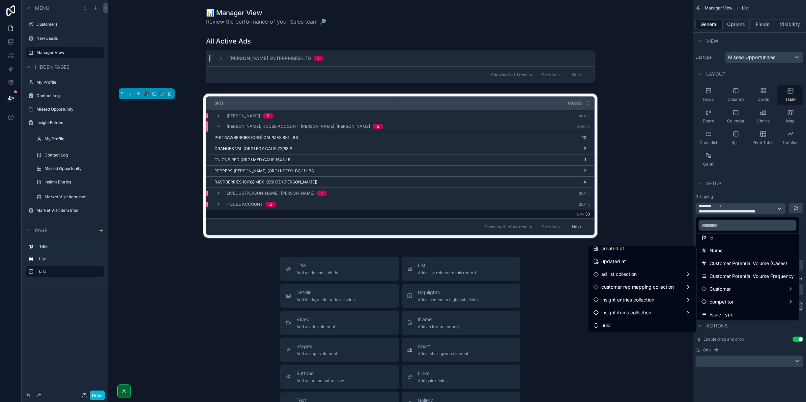
click at [267, 127] on span "[PERSON_NAME], House Account, [PERSON_NAME], [PERSON_NAME]" at bounding box center [298, 126] width 143 height 5
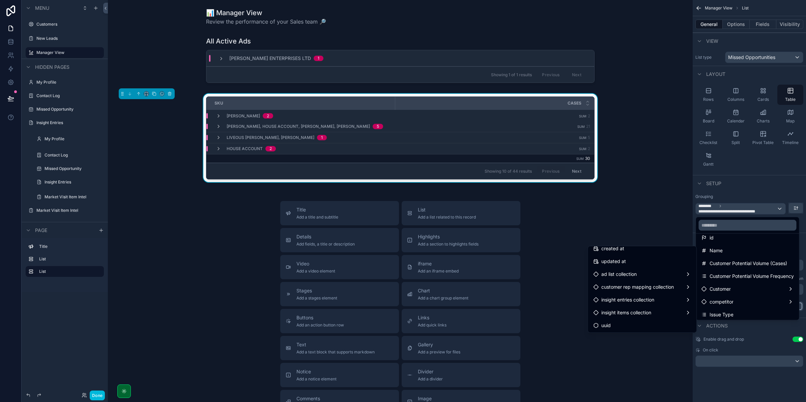
click at [267, 118] on td "Raymart [PERSON_NAME] 2" at bounding box center [300, 115] width 189 height 11
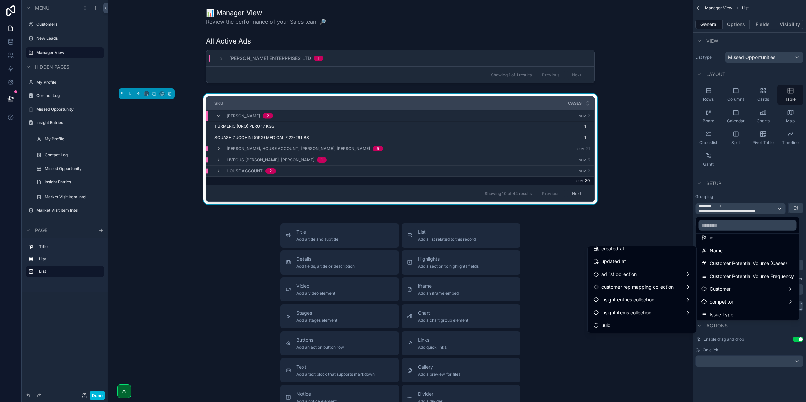
click at [267, 118] on div "Raymart [PERSON_NAME] 2" at bounding box center [250, 116] width 47 height 11
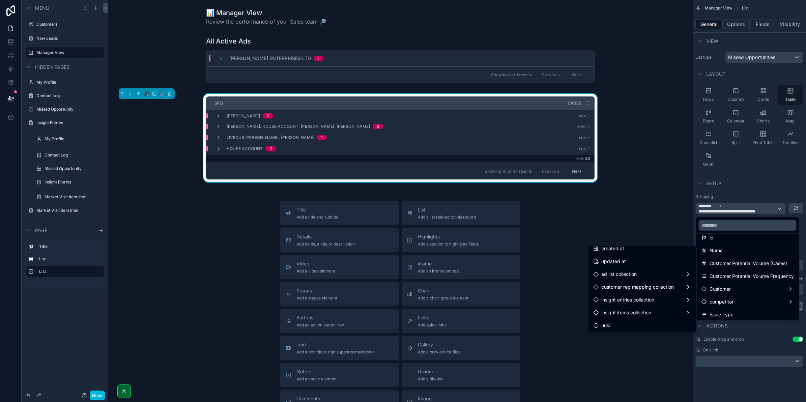
click at [783, 206] on div "scrollable content" at bounding box center [403, 201] width 806 height 402
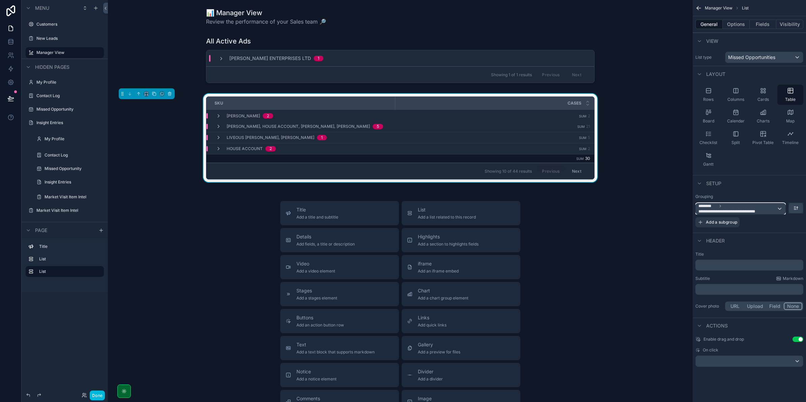
click at [778, 208] on div "**********" at bounding box center [741, 208] width 90 height 11
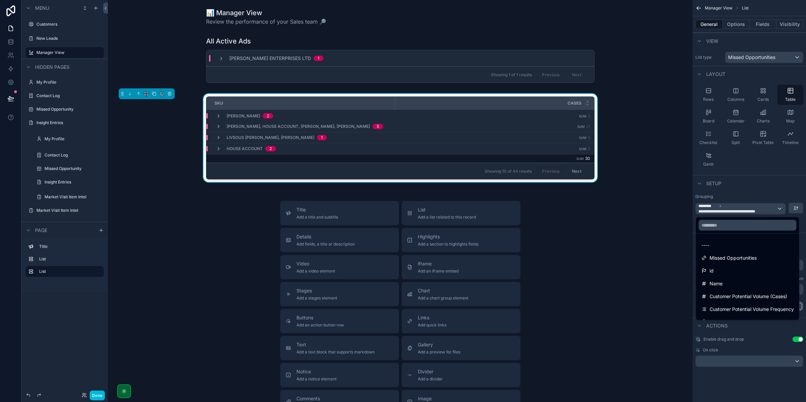
click at [723, 199] on div "scrollable content" at bounding box center [403, 201] width 806 height 402
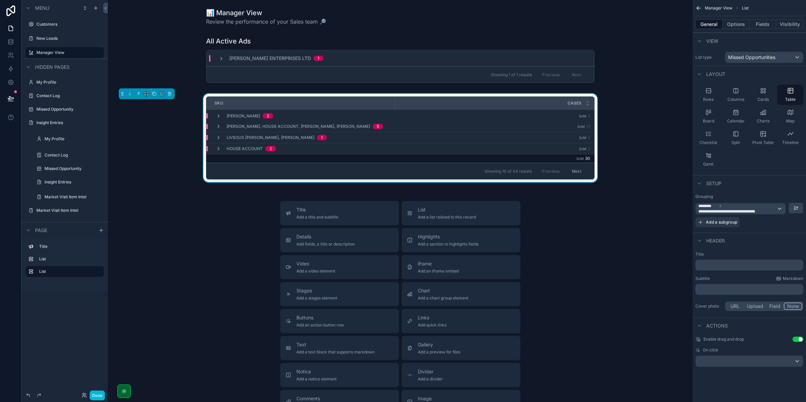
drag, startPoint x: 771, startPoint y: 209, endPoint x: 740, endPoint y: 203, distance: 31.8
click at [740, 203] on div "**********" at bounding box center [741, 208] width 90 height 12
click at [753, 212] on span "**********" at bounding box center [736, 211] width 74 height 5
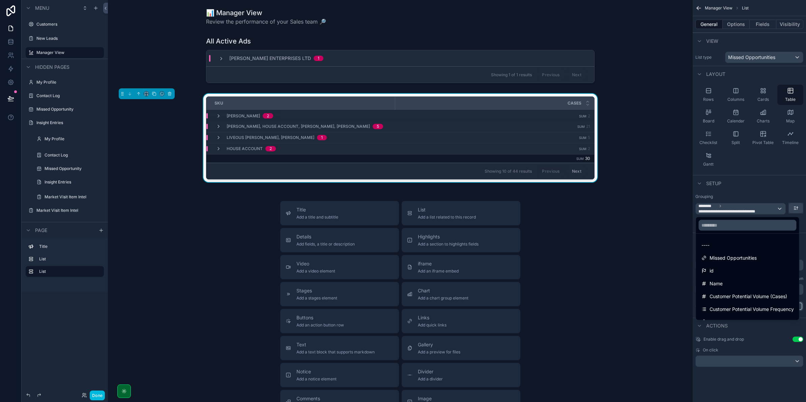
drag, startPoint x: 754, startPoint y: 208, endPoint x: 790, endPoint y: 199, distance: 37.2
click at [790, 199] on div "scrollable content" at bounding box center [403, 201] width 806 height 402
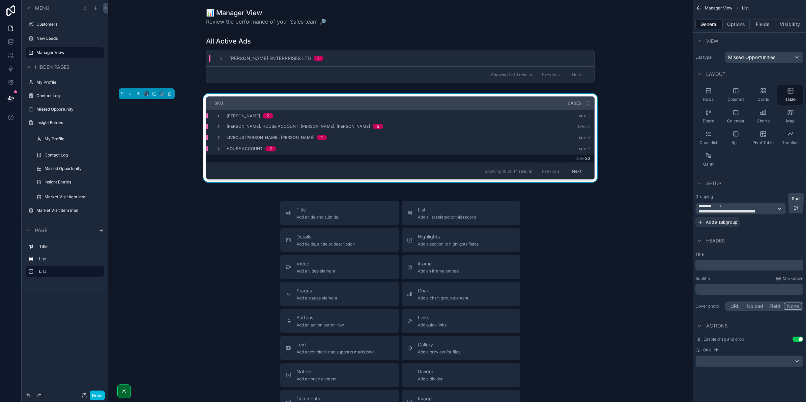
click at [795, 207] on icon "scrollable content" at bounding box center [796, 207] width 2 height 0
click at [793, 231] on div "Z -> A" at bounding box center [792, 236] width 22 height 12
click at [795, 209] on icon "scrollable content" at bounding box center [796, 207] width 5 height 5
click at [789, 225] on span "A -> Z" at bounding box center [791, 224] width 13 height 8
click at [216, 115] on icon "scrollable content" at bounding box center [218, 115] width 5 height 5
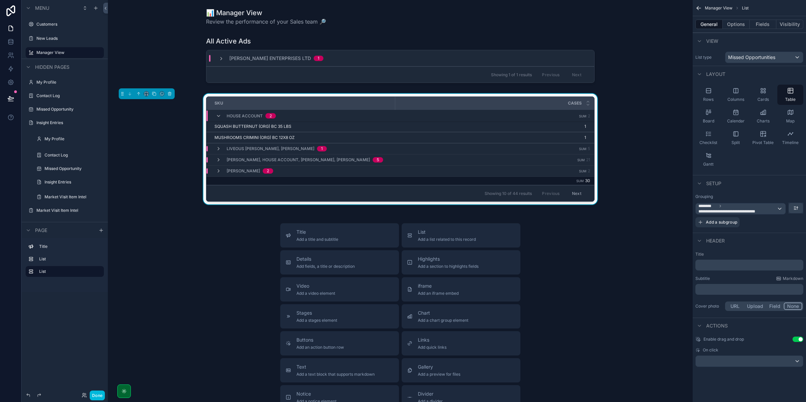
click at [256, 119] on div "House Account 2" at bounding box center [251, 116] width 49 height 11
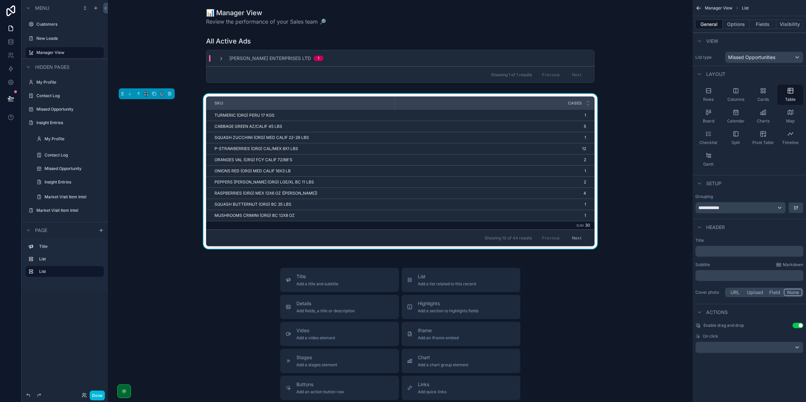
click at [741, 201] on div "**********" at bounding box center [750, 204] width 108 height 20
click at [744, 204] on div "**********" at bounding box center [741, 207] width 90 height 11
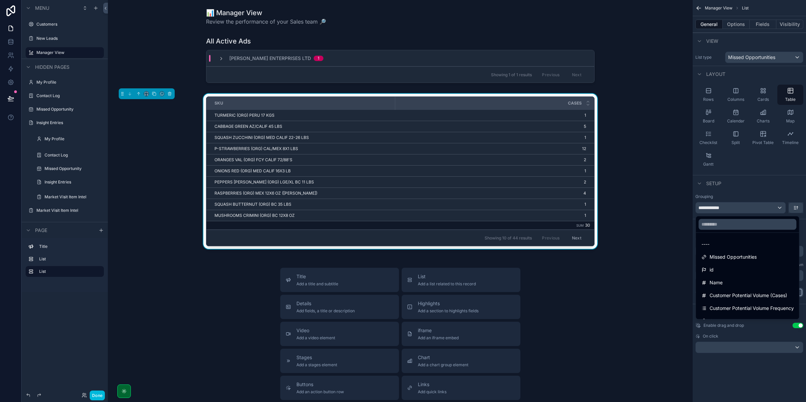
click at [744, 207] on div "scrollable content" at bounding box center [403, 201] width 806 height 402
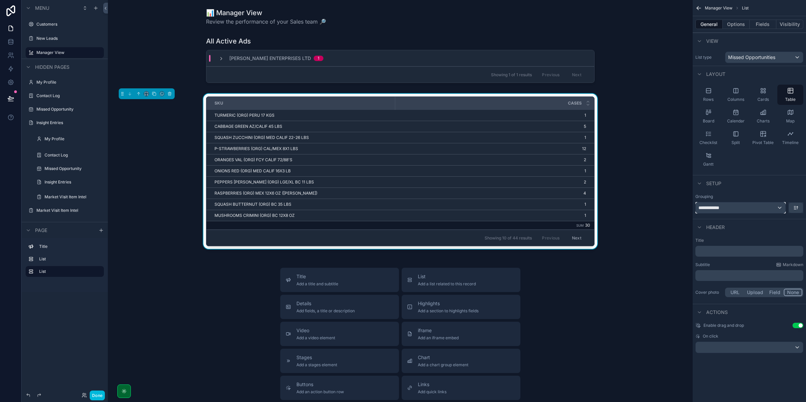
click at [744, 207] on div "**********" at bounding box center [741, 207] width 90 height 11
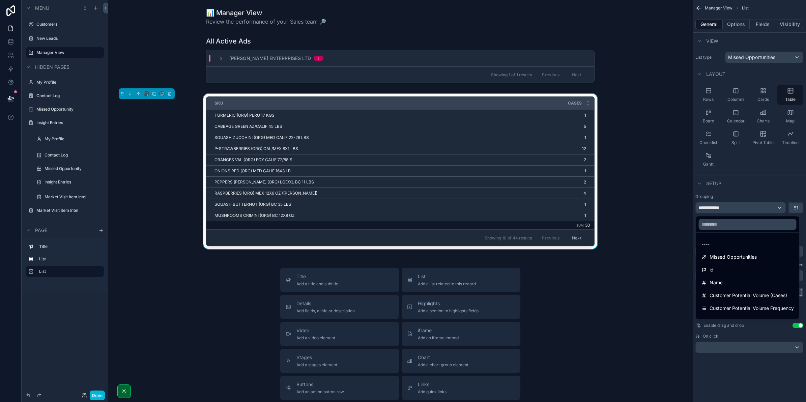
click at [744, 207] on div "scrollable content" at bounding box center [403, 201] width 806 height 402
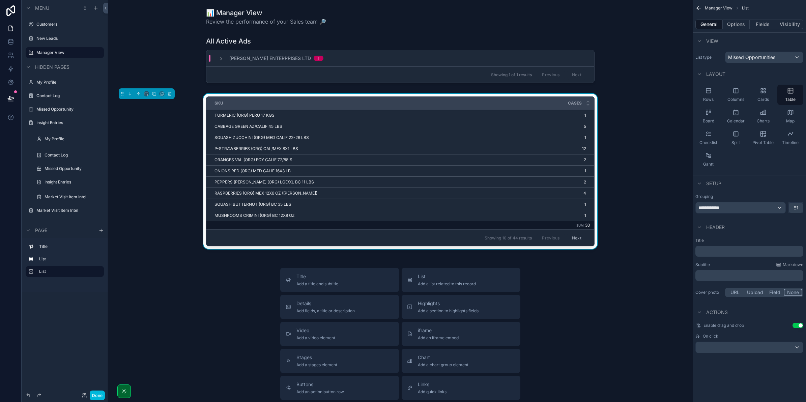
click at [729, 27] on button "Options" at bounding box center [736, 24] width 27 height 9
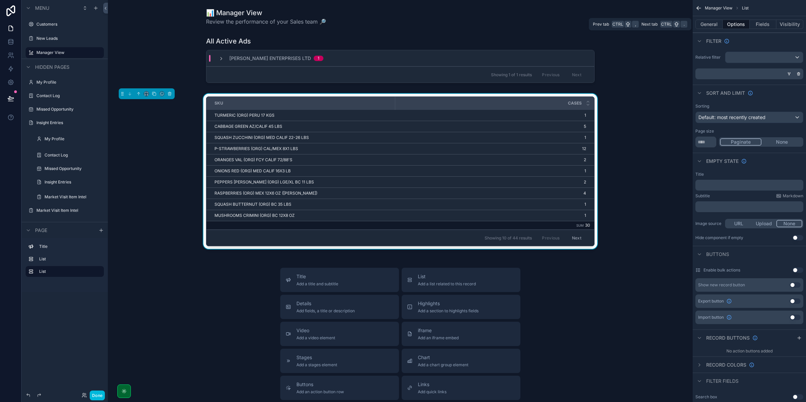
click at [715, 19] on div "General Options Fields Visibility" at bounding box center [749, 24] width 113 height 16
click at [714, 24] on button "General" at bounding box center [709, 24] width 27 height 9
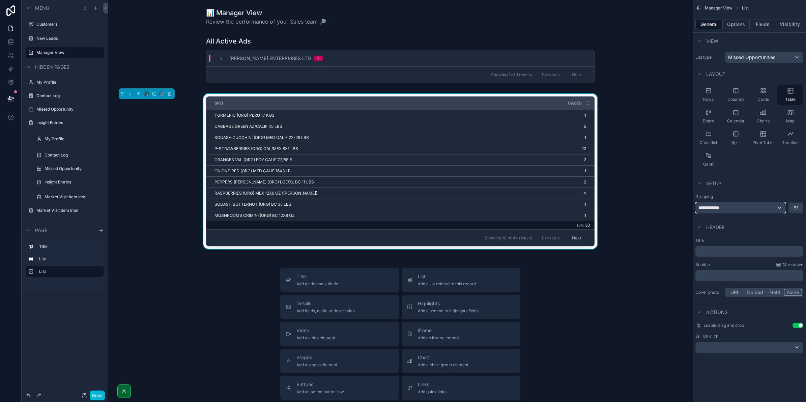
click at [779, 207] on div "**********" at bounding box center [741, 207] width 90 height 11
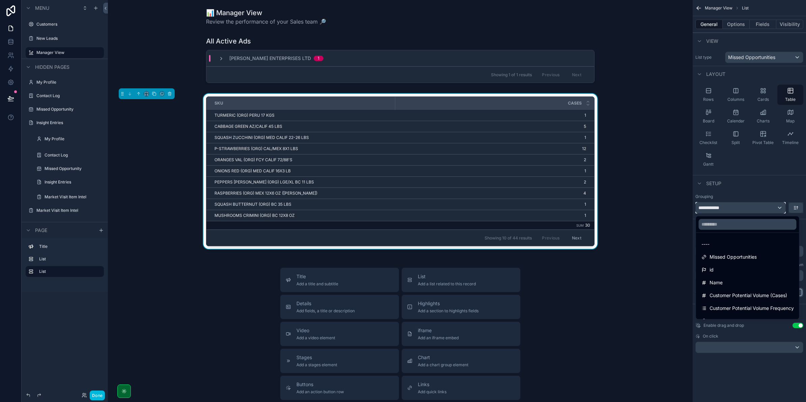
scroll to position [42, 0]
click at [743, 282] on div "Customer" at bounding box center [748, 279] width 92 height 8
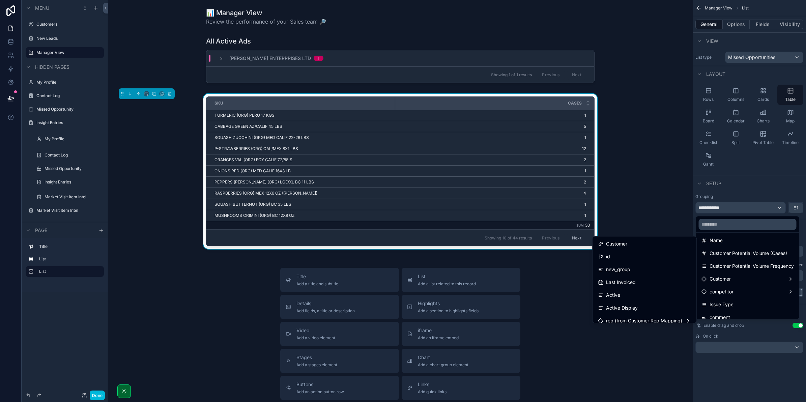
click at [643, 245] on div "Customer" at bounding box center [644, 244] width 93 height 8
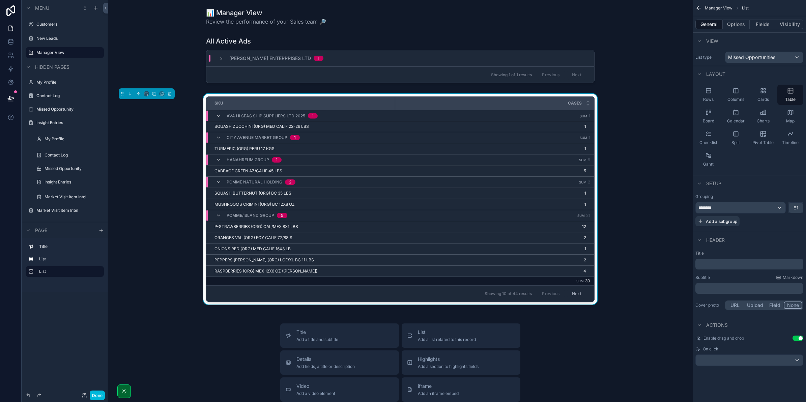
click at [218, 116] on icon "scrollable content" at bounding box center [218, 115] width 5 height 5
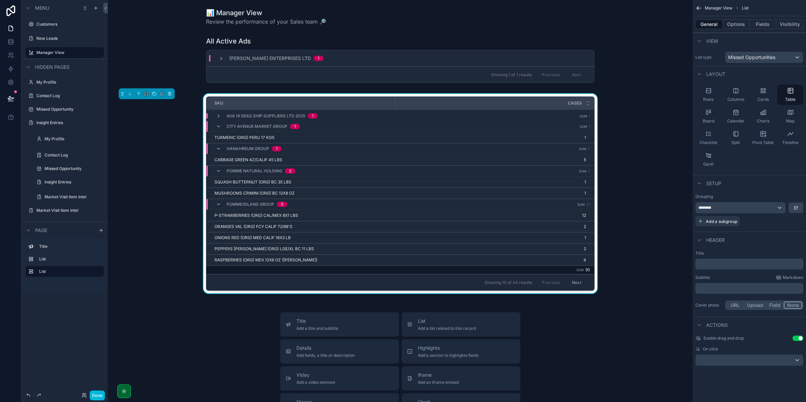
click at [216, 125] on icon "scrollable content" at bounding box center [218, 126] width 5 height 5
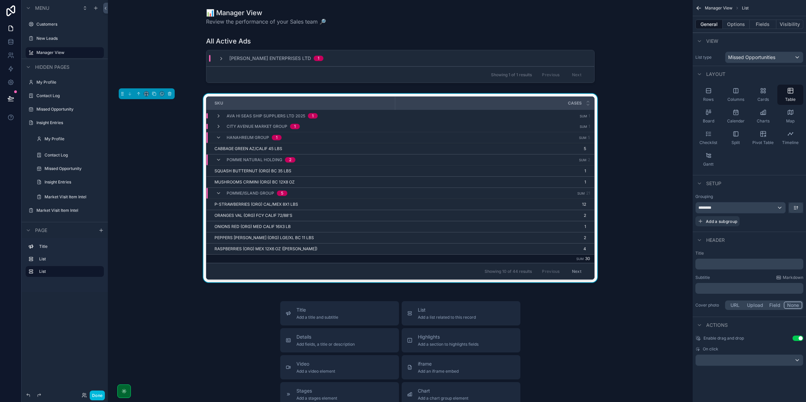
click at [218, 139] on icon "scrollable content" at bounding box center [218, 137] width 5 height 5
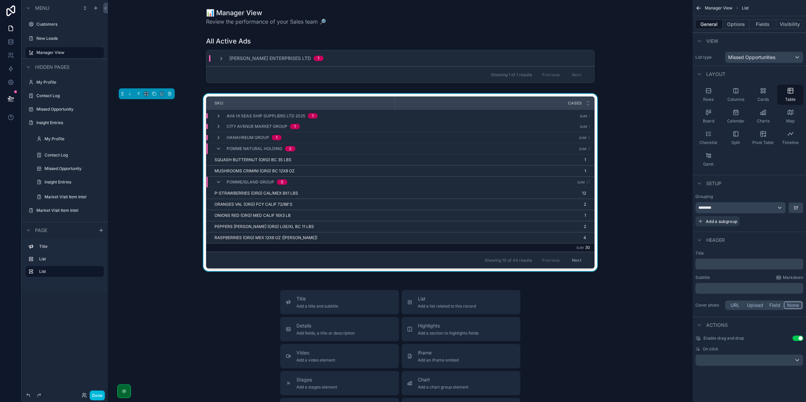
click at [217, 148] on icon "scrollable content" at bounding box center [218, 148] width 5 height 5
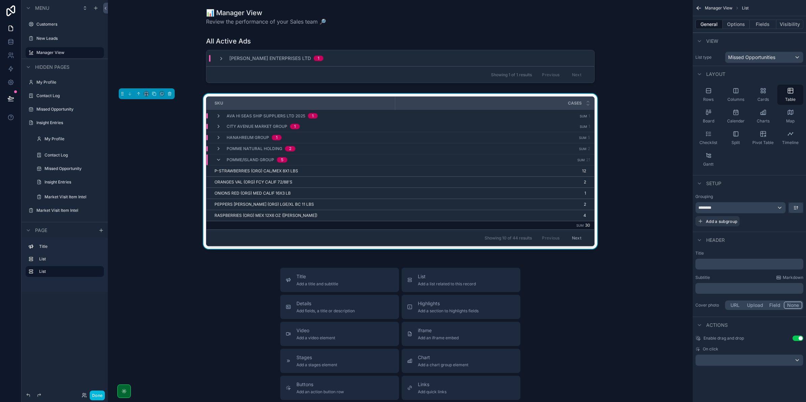
click at [216, 159] on icon "scrollable content" at bounding box center [218, 159] width 5 height 5
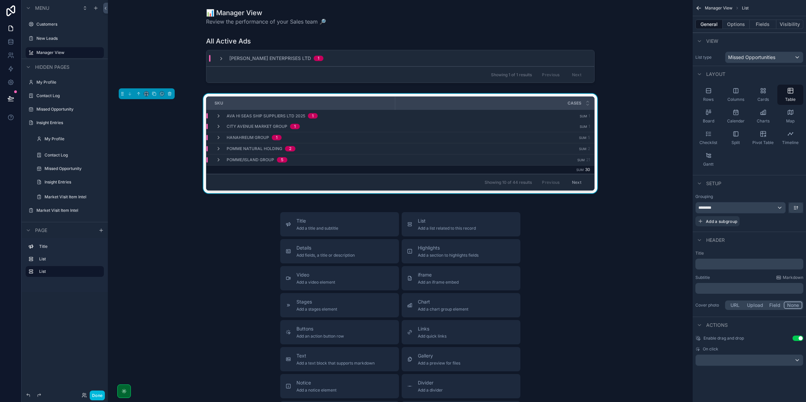
click at [244, 149] on span "Pomme Natural Holding" at bounding box center [255, 148] width 56 height 5
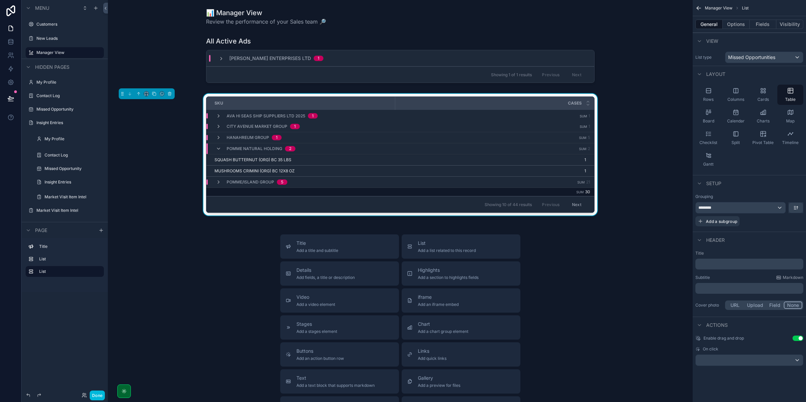
click at [244, 149] on span "Pomme Natural Holding" at bounding box center [255, 148] width 56 height 5
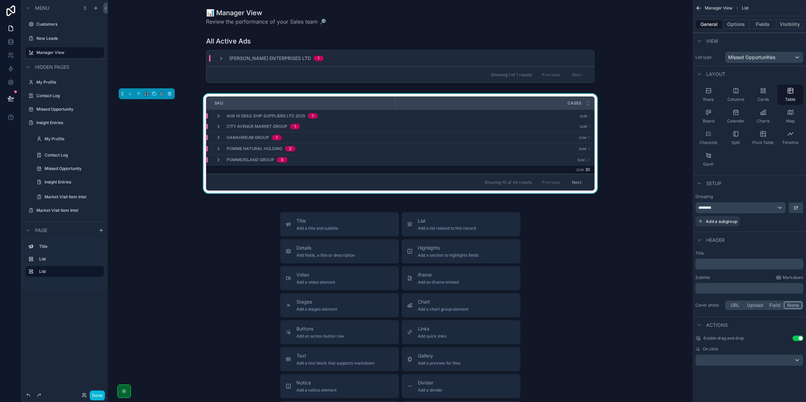
click at [245, 150] on span "Pomme Natural Holding" at bounding box center [255, 148] width 56 height 5
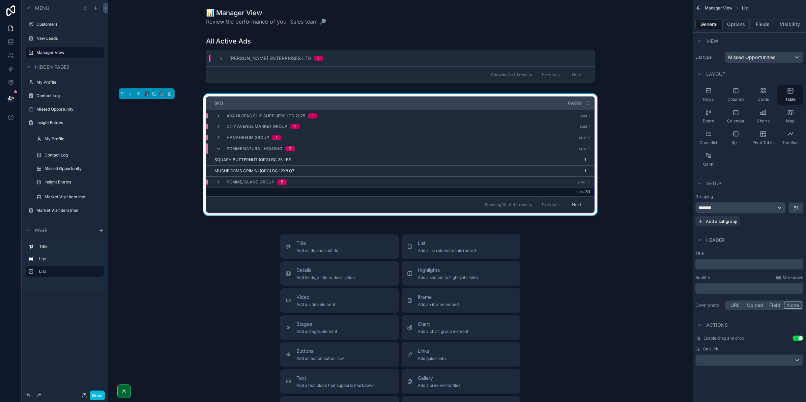
click at [245, 150] on span "Pomme Natural Holding" at bounding box center [255, 148] width 56 height 5
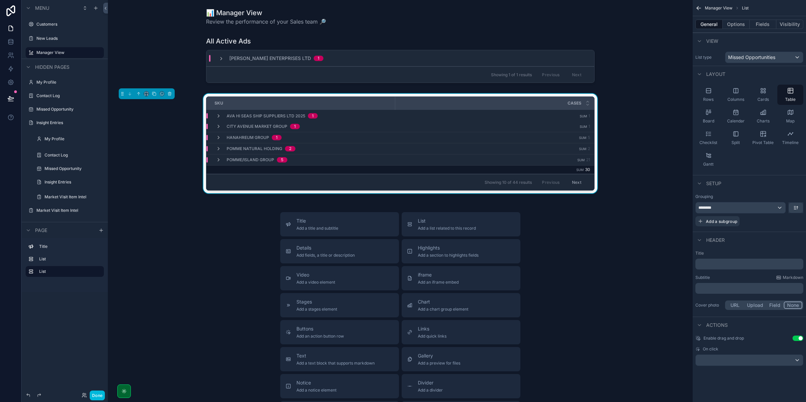
click at [245, 150] on span "Pomme Natural Holding" at bounding box center [255, 148] width 56 height 5
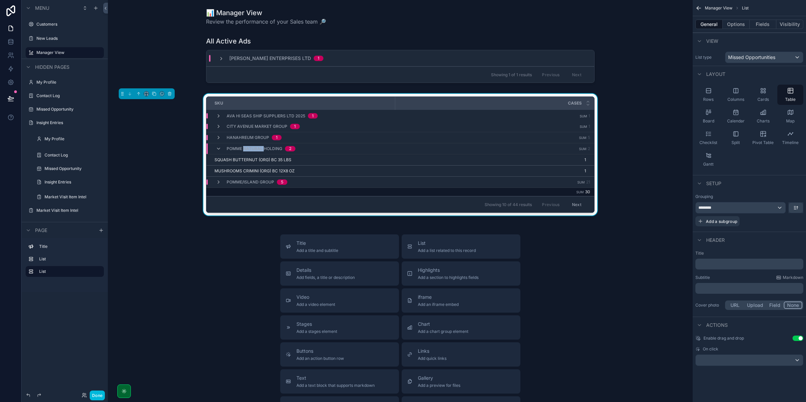
click at [245, 150] on span "Pomme Natural Holding" at bounding box center [255, 148] width 56 height 5
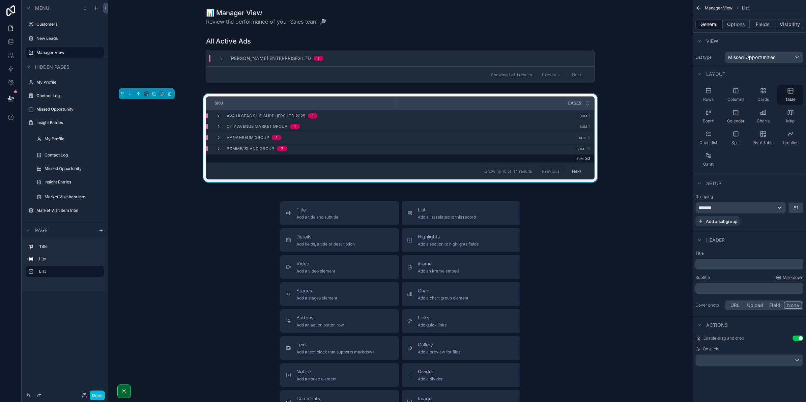
click at [219, 57] on icon "scrollable content" at bounding box center [221, 58] width 5 height 5
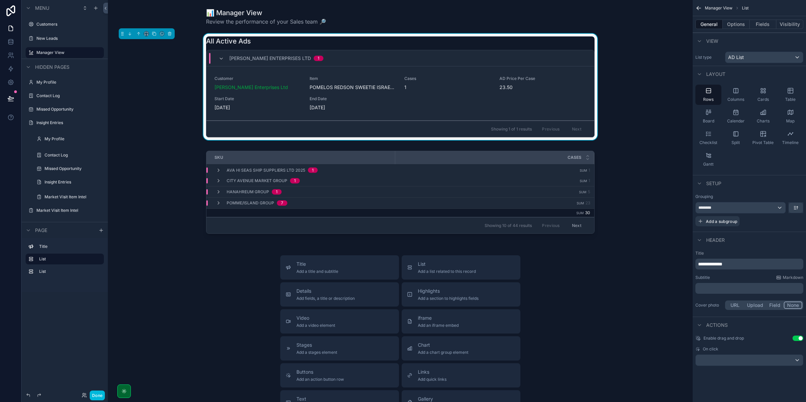
click at [220, 58] on icon "scrollable content" at bounding box center [221, 58] width 5 height 5
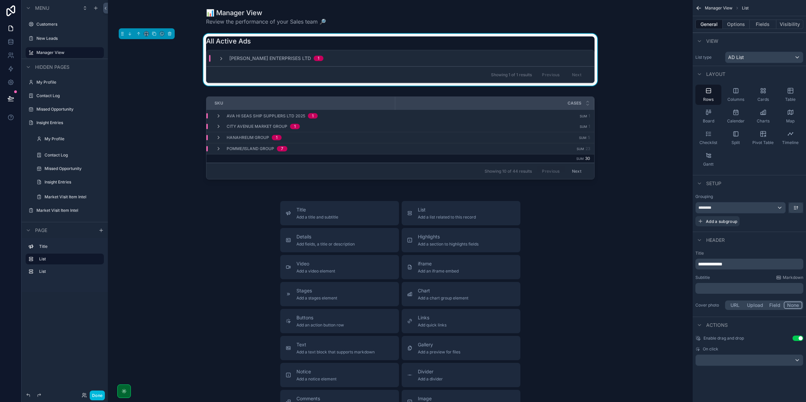
click at [216, 117] on icon "scrollable content" at bounding box center [218, 115] width 5 height 5
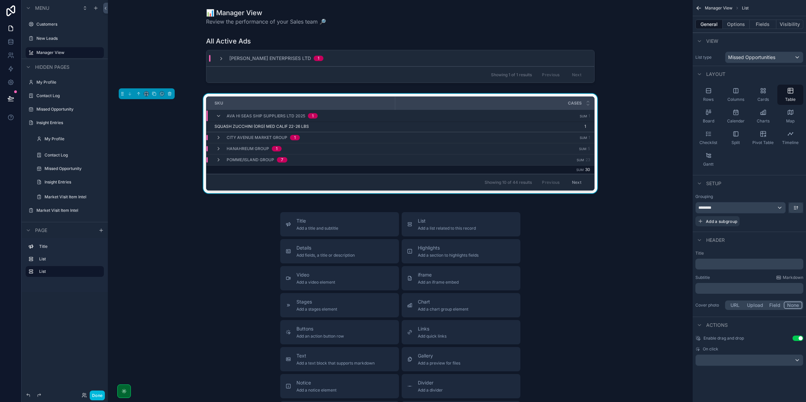
click at [216, 111] on div "Ava Hi Seas Ship Suppliers Ltd 2025 1" at bounding box center [267, 116] width 102 height 11
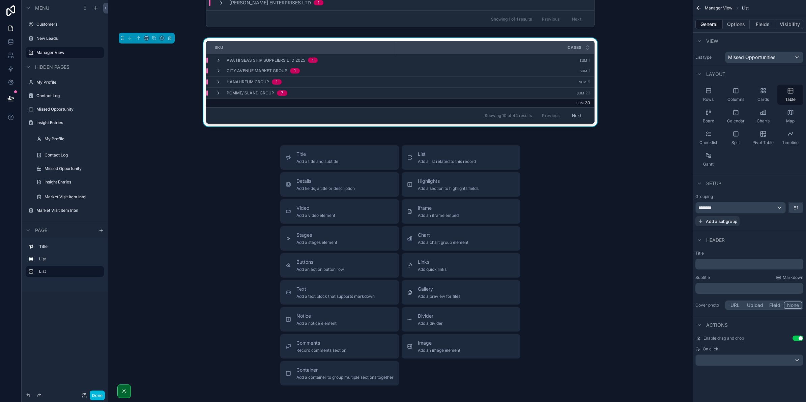
scroll to position [0, 0]
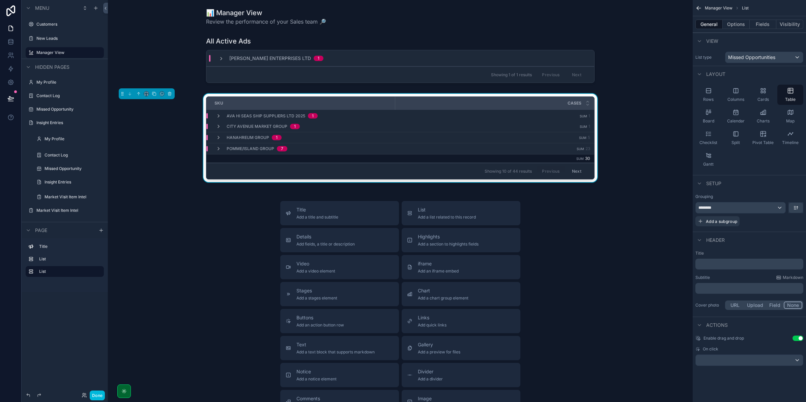
click at [359, 88] on div "📊 Manager View Review the performance of your Sales team 🔎 All Active Ads [PERS…" at bounding box center [400, 247] width 585 height 495
click at [156, 93] on icon "scrollable content" at bounding box center [154, 93] width 5 height 5
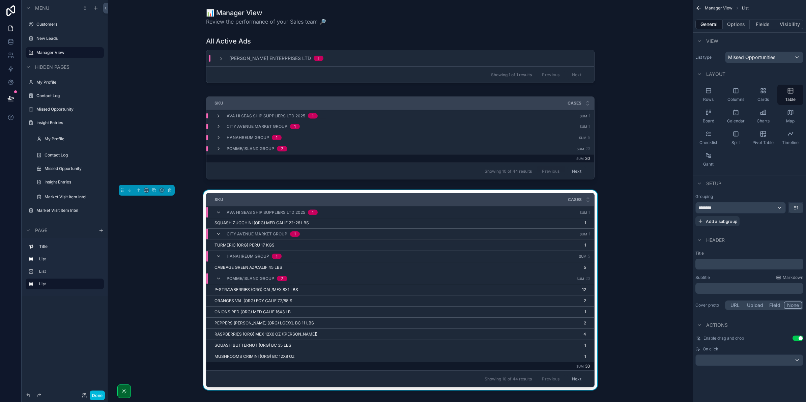
click at [321, 200] on div "SKU" at bounding box center [342, 199] width 272 height 11
click at [765, 124] on div "Charts" at bounding box center [763, 116] width 26 height 20
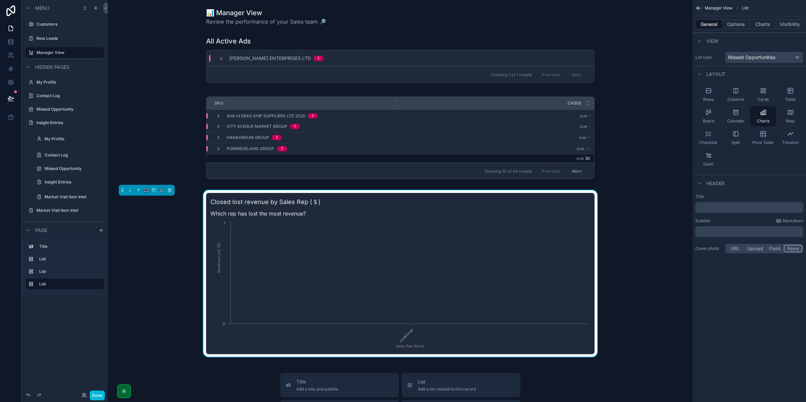
click at [736, 26] on button "Options" at bounding box center [736, 24] width 27 height 9
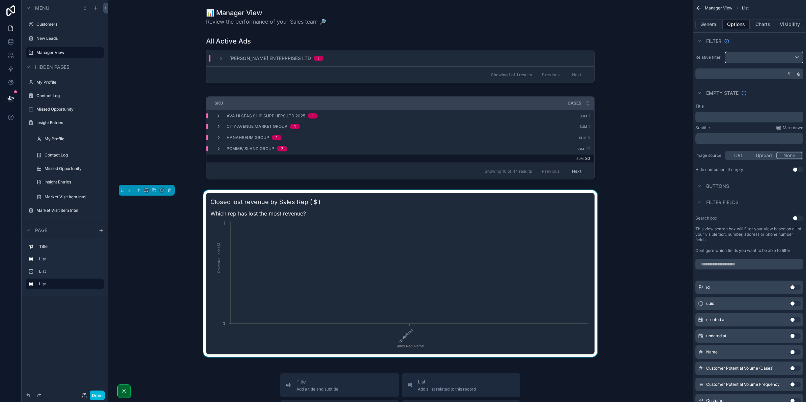
click at [733, 55] on div "scrollable content" at bounding box center [765, 57] width 78 height 11
click at [734, 49] on div "scrollable content" at bounding box center [403, 201] width 806 height 402
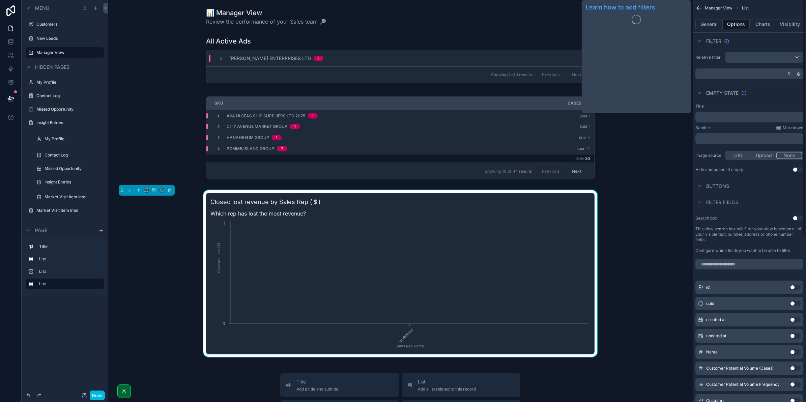
click at [707, 25] on button "General" at bounding box center [709, 24] width 27 height 9
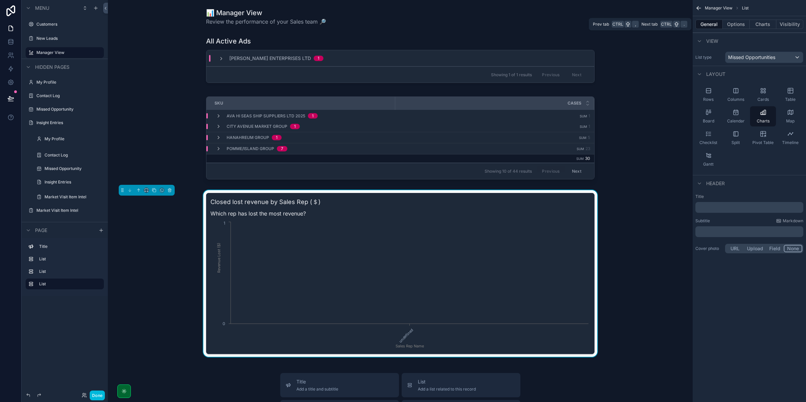
click at [725, 27] on button "Options" at bounding box center [736, 24] width 27 height 9
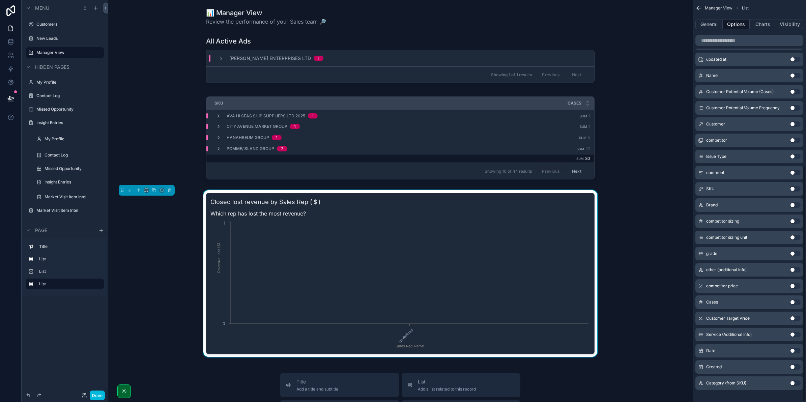
scroll to position [283, 0]
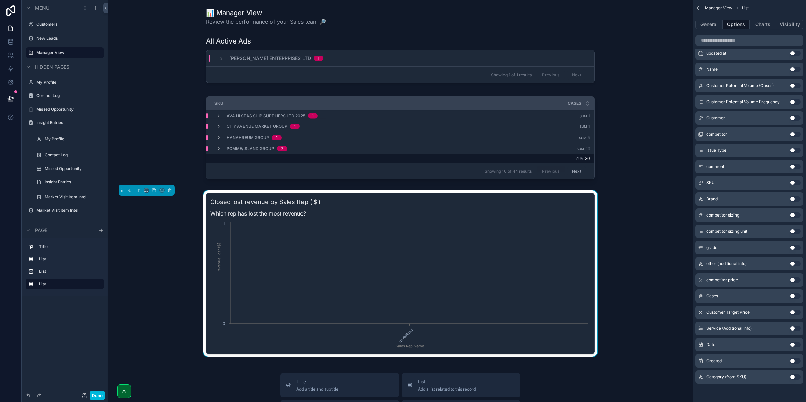
click at [792, 346] on button "Use setting" at bounding box center [795, 344] width 11 height 5
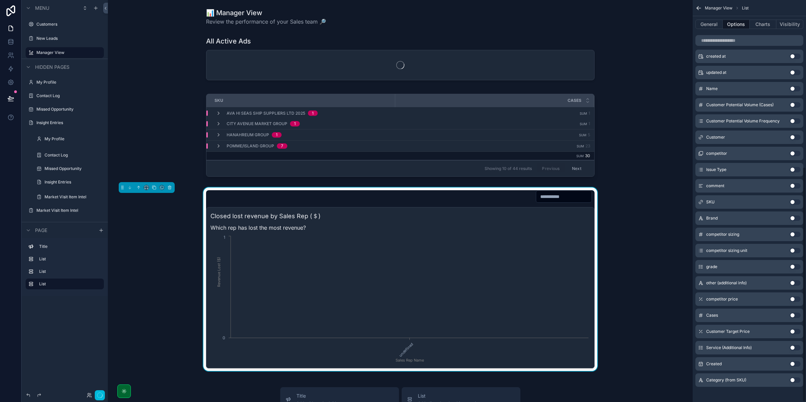
scroll to position [286, 0]
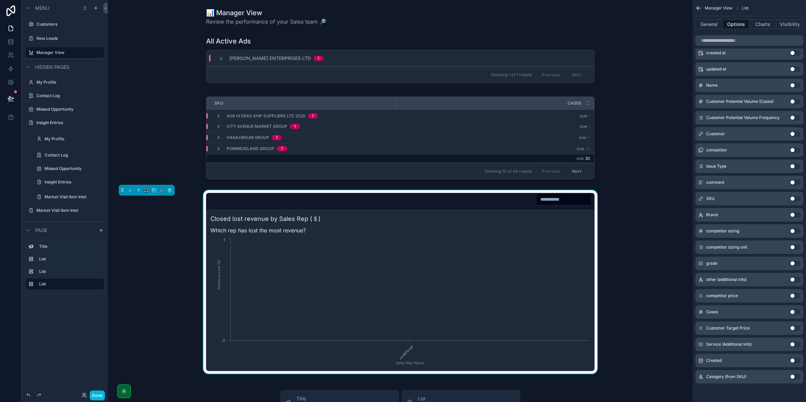
click at [792, 346] on button "Use setting" at bounding box center [795, 344] width 11 height 5
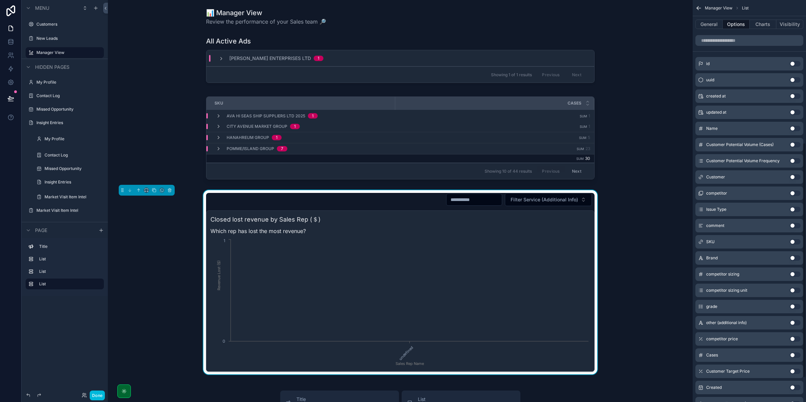
scroll to position [244, 0]
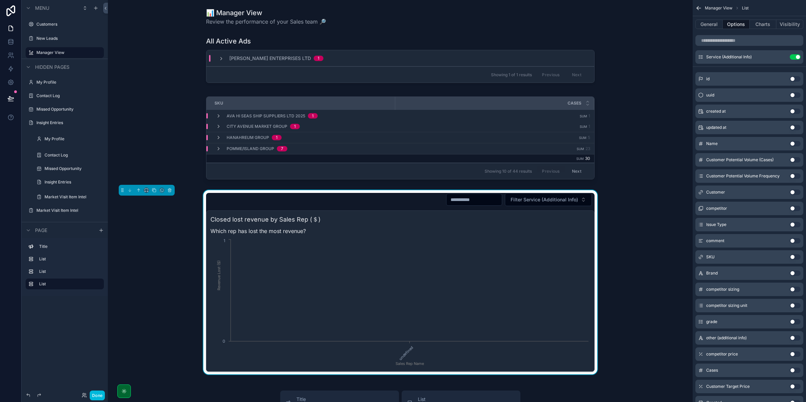
click at [794, 368] on div "Cases Use setting" at bounding box center [750, 370] width 108 height 13
click at [794, 368] on button "Use setting" at bounding box center [795, 370] width 11 height 5
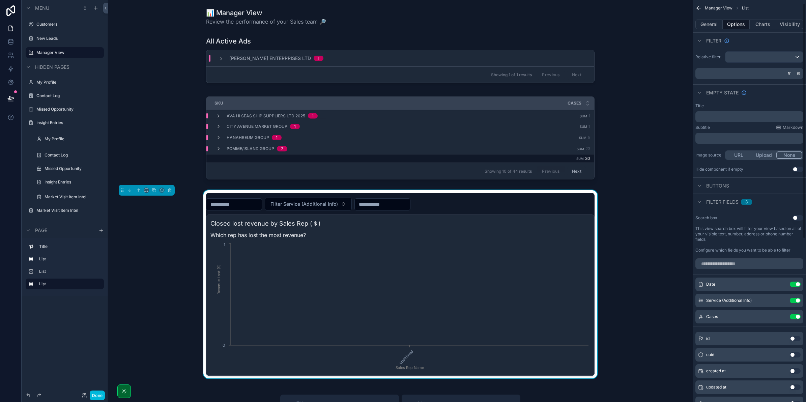
scroll to position [0, 0]
click at [797, 285] on button "Use setting" at bounding box center [795, 284] width 11 height 5
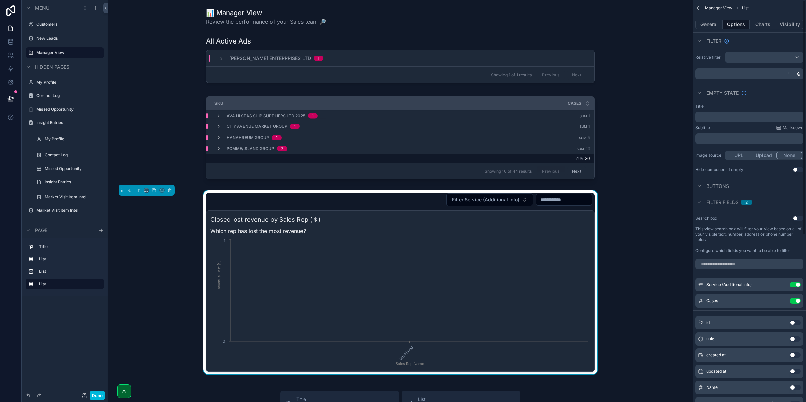
click at [797, 288] on div "Service (Additional Info) Use setting" at bounding box center [750, 284] width 108 height 13
click at [795, 287] on button "Use setting" at bounding box center [795, 284] width 11 height 5
click at [795, 283] on button "Use setting" at bounding box center [795, 284] width 11 height 5
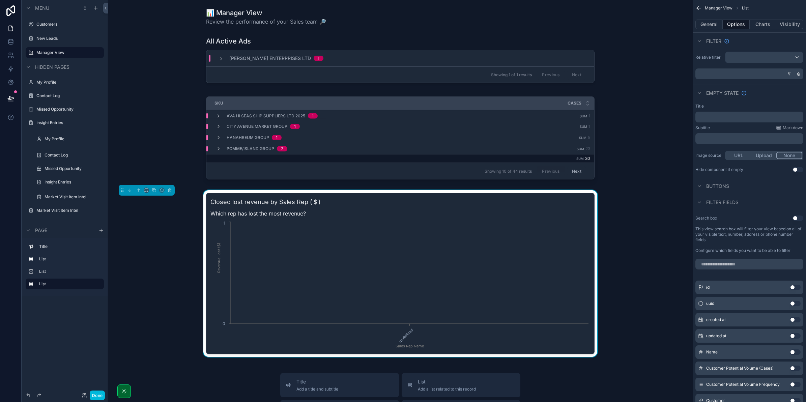
click at [757, 26] on button "Charts" at bounding box center [763, 24] width 27 height 9
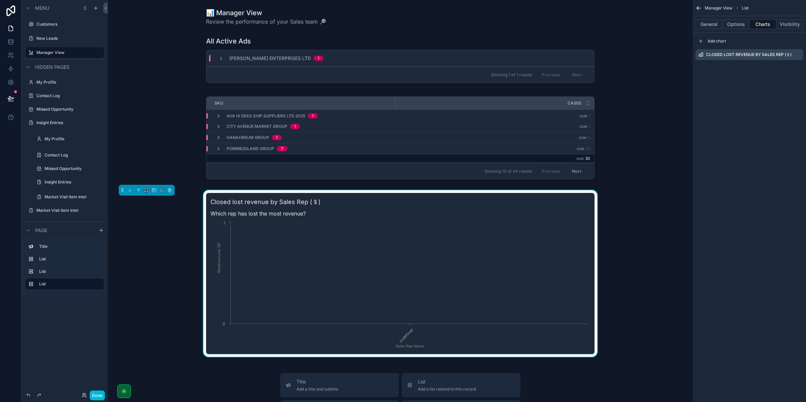
click at [0, 0] on icon "scrollable content" at bounding box center [0, 0] width 0 height 0
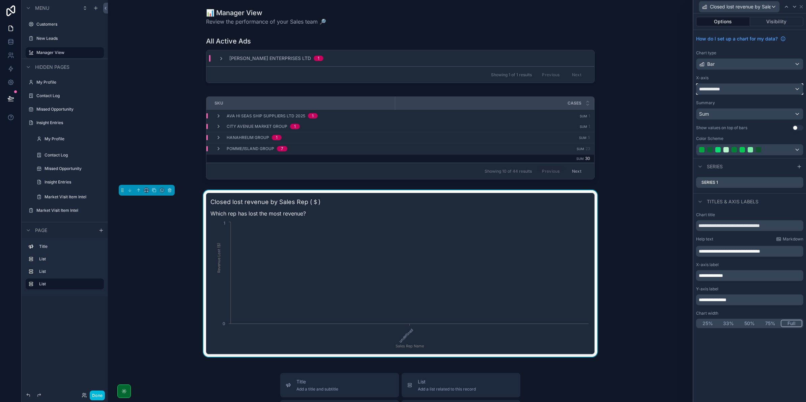
click at [723, 90] on span "**********" at bounding box center [711, 89] width 25 height 7
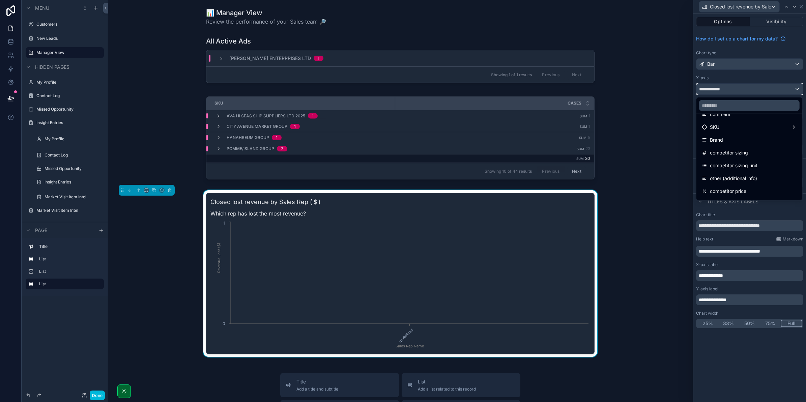
scroll to position [127, 0]
click at [741, 191] on div "Cases" at bounding box center [749, 191] width 95 height 8
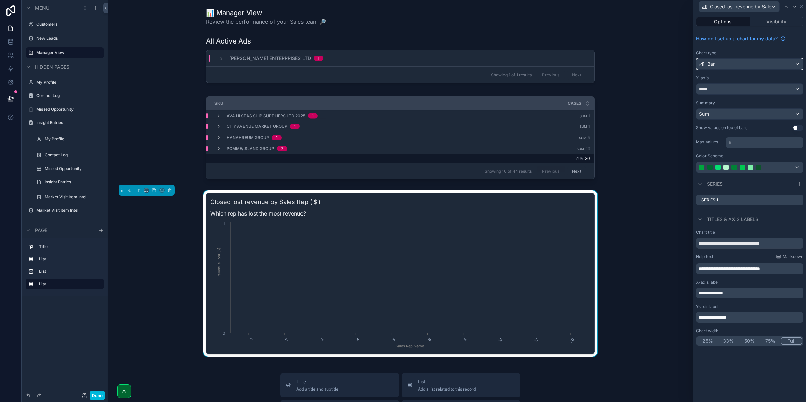
click at [723, 66] on div "Bar" at bounding box center [750, 64] width 107 height 11
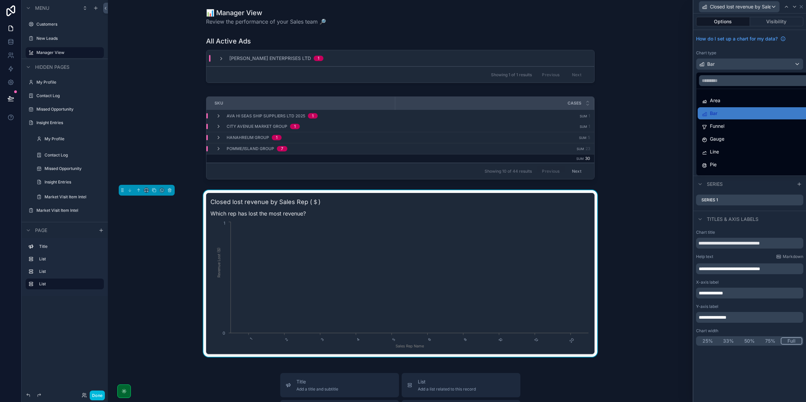
click at [723, 114] on div "Bar" at bounding box center [757, 113] width 111 height 8
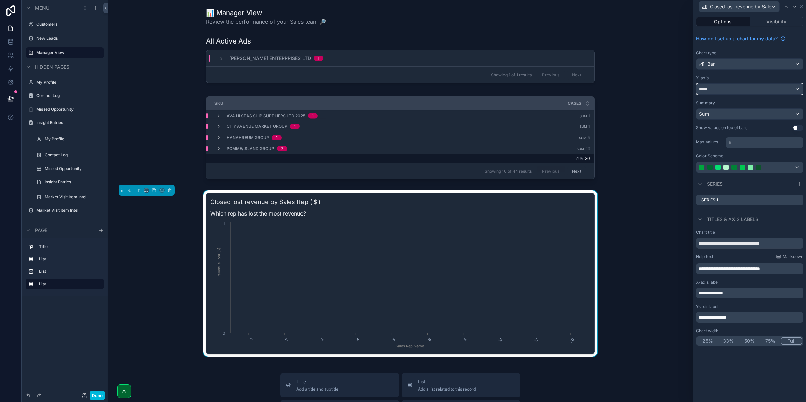
click at [720, 91] on div "*****" at bounding box center [750, 89] width 107 height 11
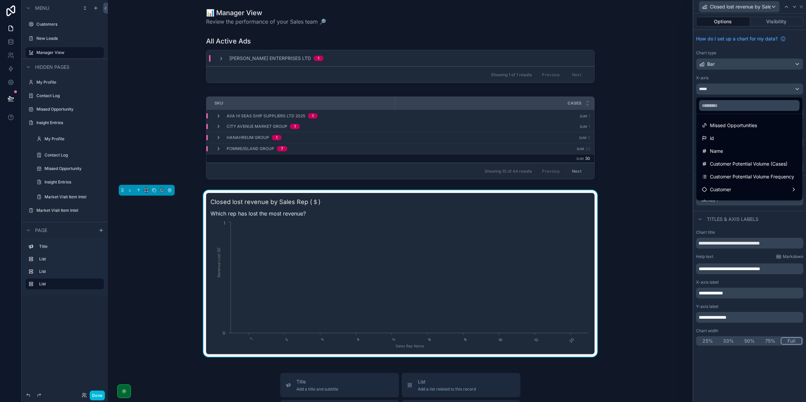
click at [720, 92] on div at bounding box center [750, 201] width 113 height 402
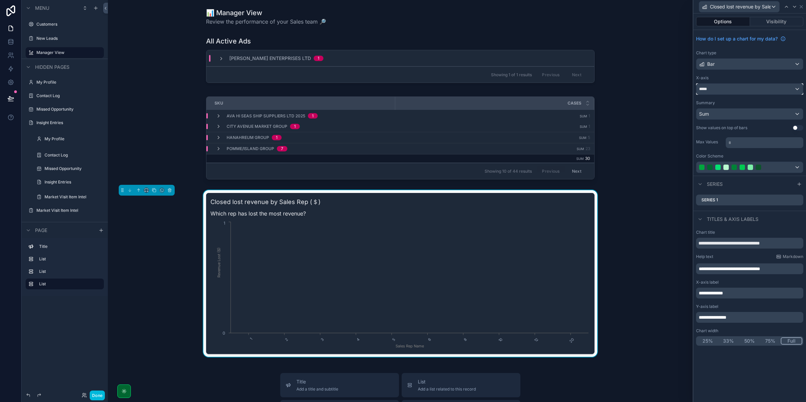
click at [720, 92] on div "*****" at bounding box center [750, 89] width 107 height 11
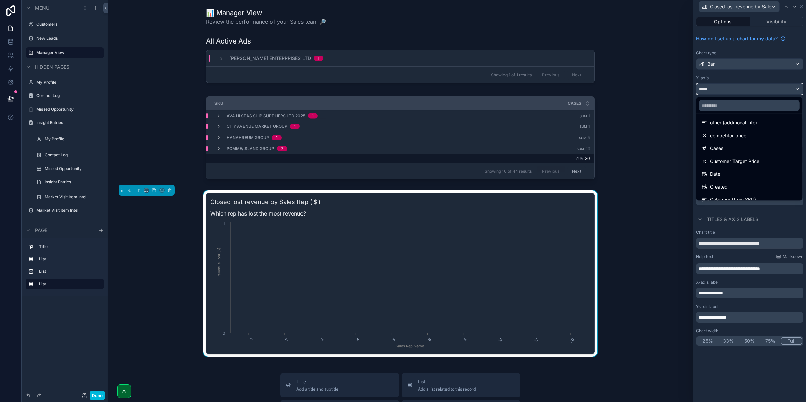
scroll to position [211, 0]
click at [751, 135] on div "Date" at bounding box center [749, 133] width 95 height 8
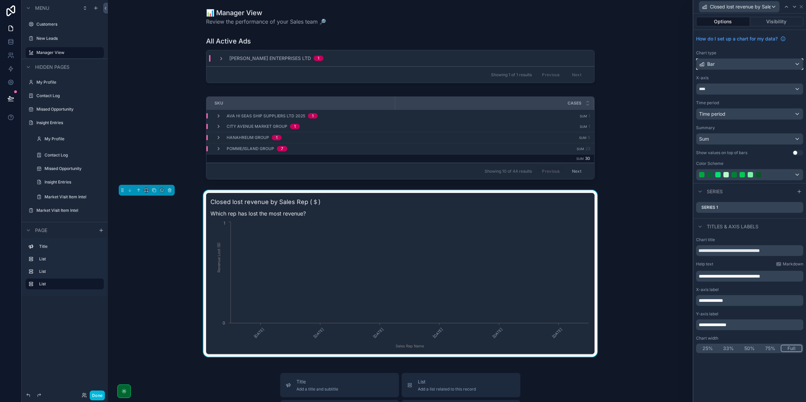
click at [724, 64] on div "Bar" at bounding box center [750, 64] width 107 height 11
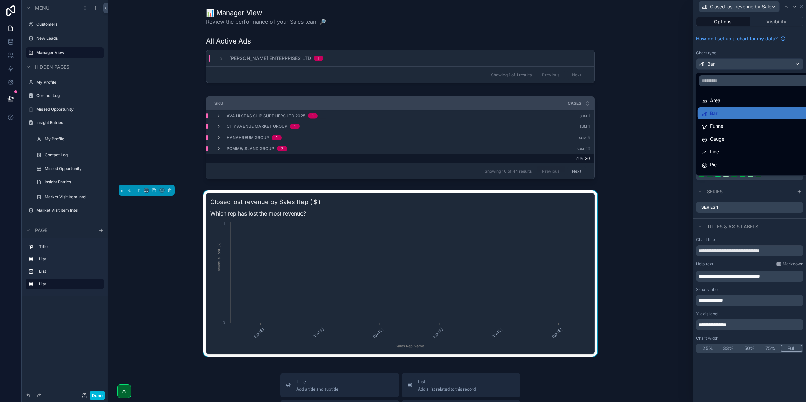
click at [731, 98] on div "Area" at bounding box center [757, 100] width 111 height 8
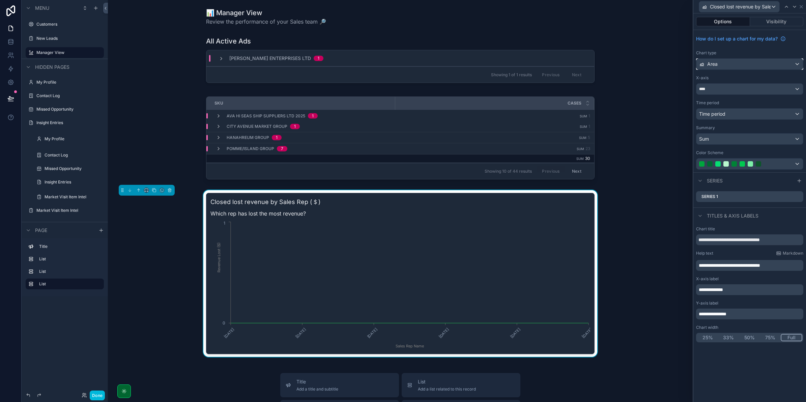
click at [720, 64] on div "Area" at bounding box center [750, 64] width 107 height 11
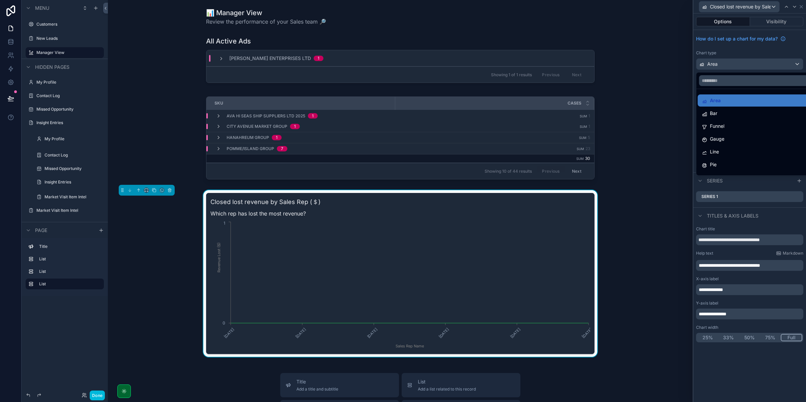
click at [739, 152] on div "Line" at bounding box center [757, 152] width 111 height 8
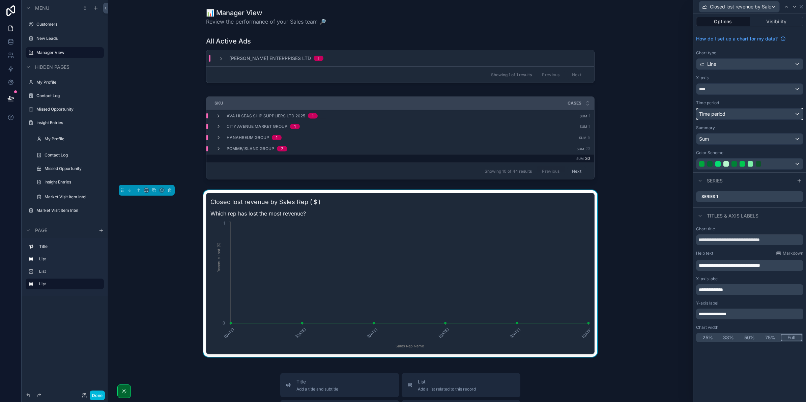
click at [741, 118] on div "Time period" at bounding box center [750, 114] width 107 height 11
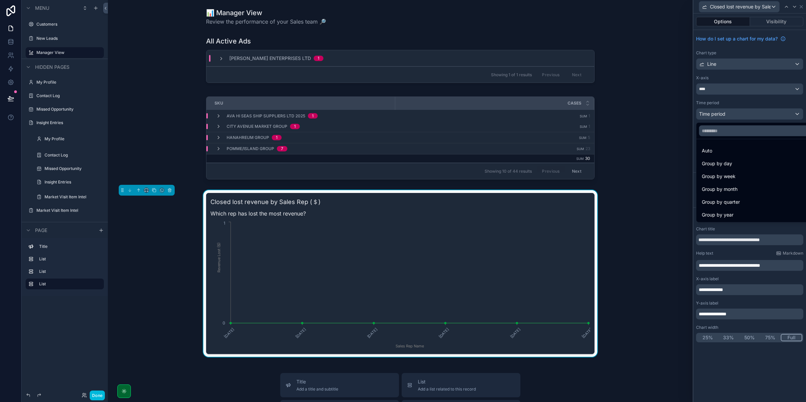
click at [736, 117] on div at bounding box center [750, 201] width 113 height 402
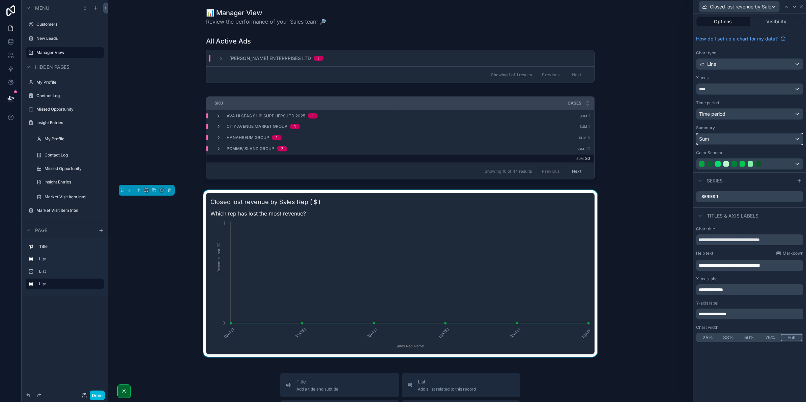
click at [730, 139] on div "Sum" at bounding box center [750, 139] width 107 height 11
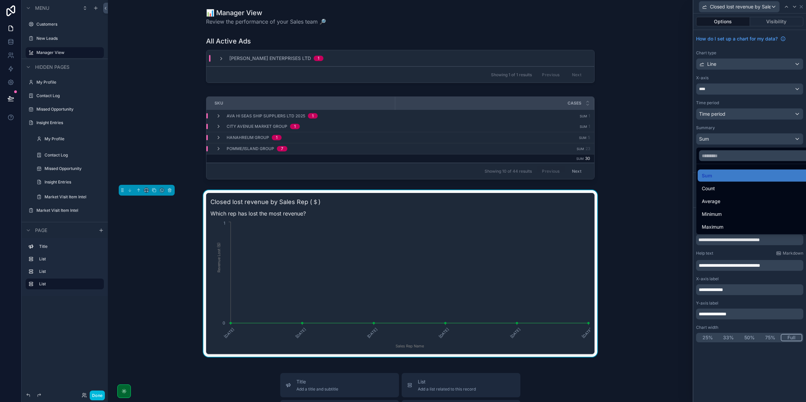
click at [723, 119] on div at bounding box center [750, 201] width 113 height 402
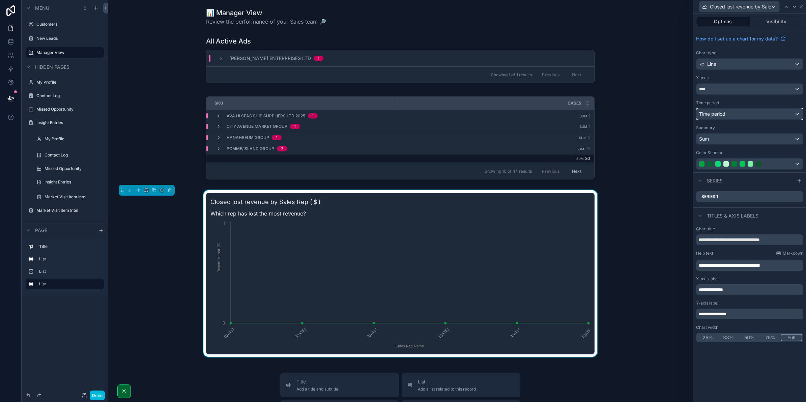
click at [723, 112] on span "Time period" at bounding box center [712, 114] width 26 height 6
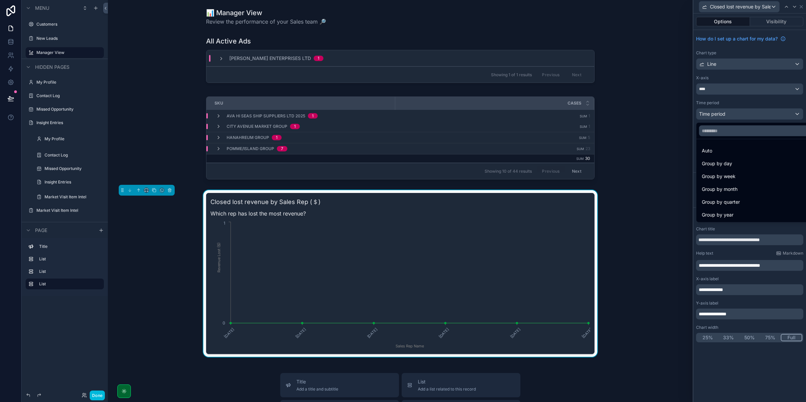
click at [731, 116] on div at bounding box center [750, 201] width 113 height 402
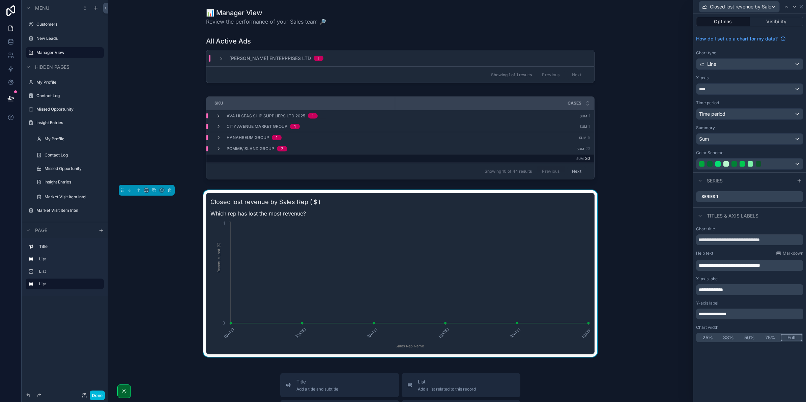
click at [745, 199] on div "Series 1" at bounding box center [749, 196] width 107 height 11
click at [731, 161] on div at bounding box center [750, 164] width 107 height 11
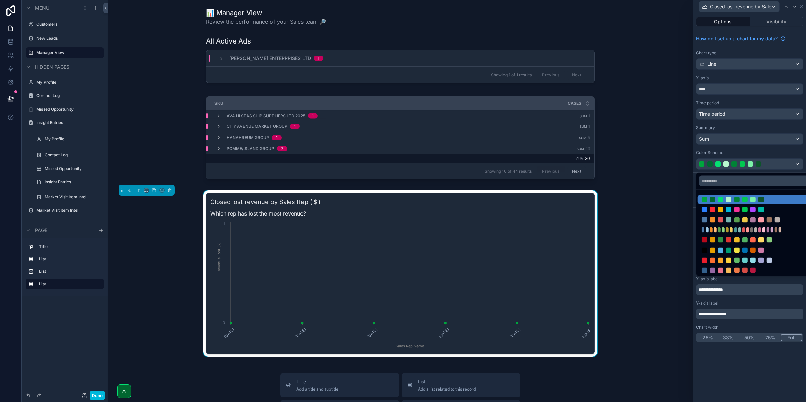
click at [736, 196] on div at bounding box center [757, 199] width 119 height 9
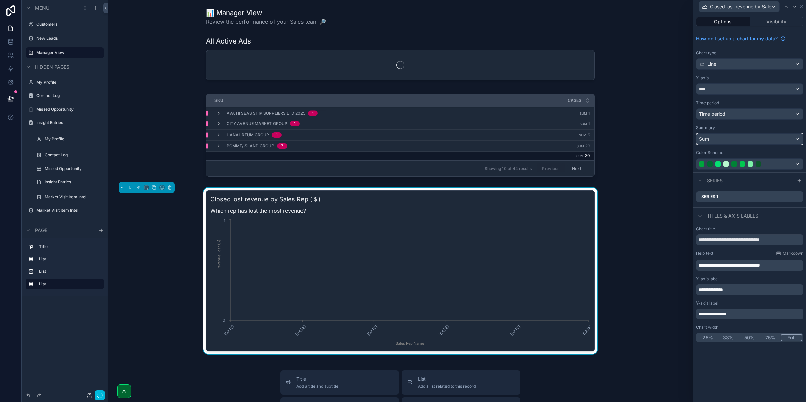
click at [724, 139] on div "Sum" at bounding box center [750, 139] width 107 height 11
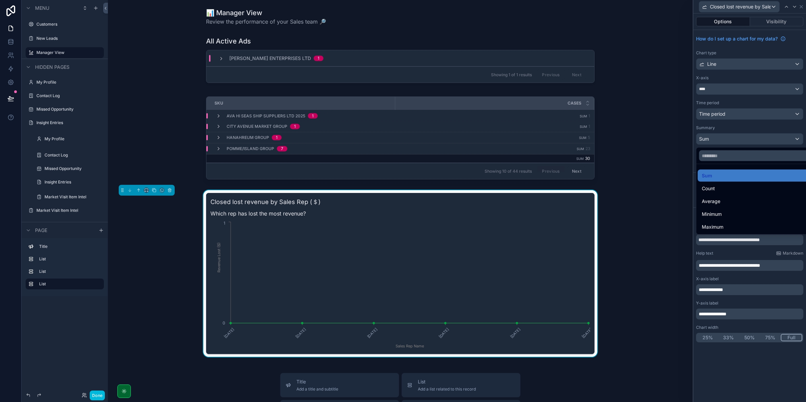
click at [724, 117] on div at bounding box center [750, 201] width 113 height 402
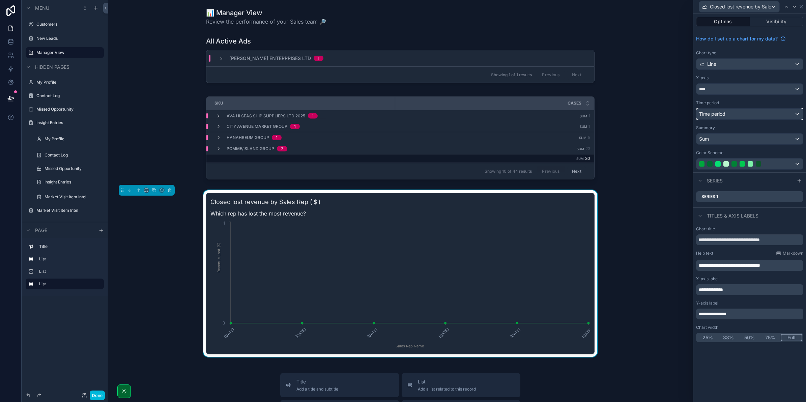
click at [714, 110] on div "Time period" at bounding box center [750, 114] width 107 height 11
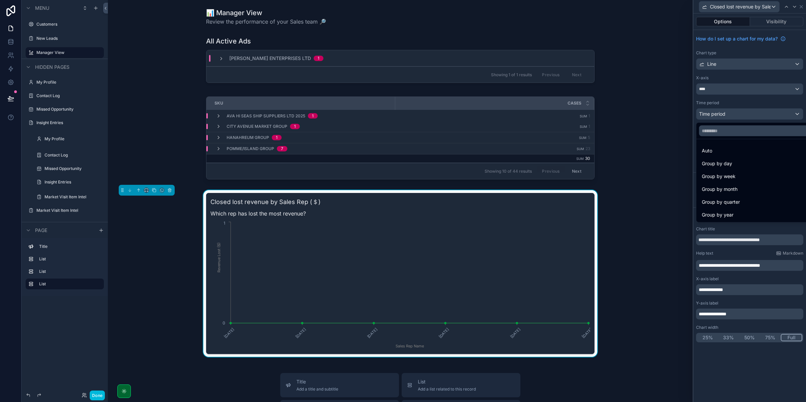
drag, startPoint x: 725, startPoint y: 120, endPoint x: 724, endPoint y: 113, distance: 6.8
click at [725, 119] on div at bounding box center [750, 201] width 113 height 402
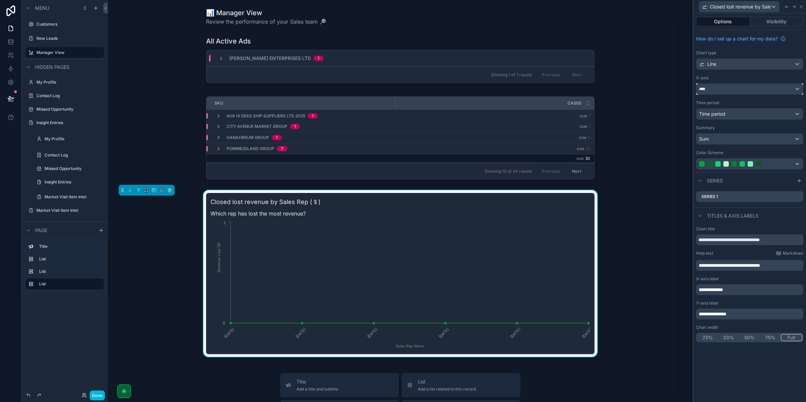
click at [715, 89] on div "****" at bounding box center [750, 89] width 107 height 11
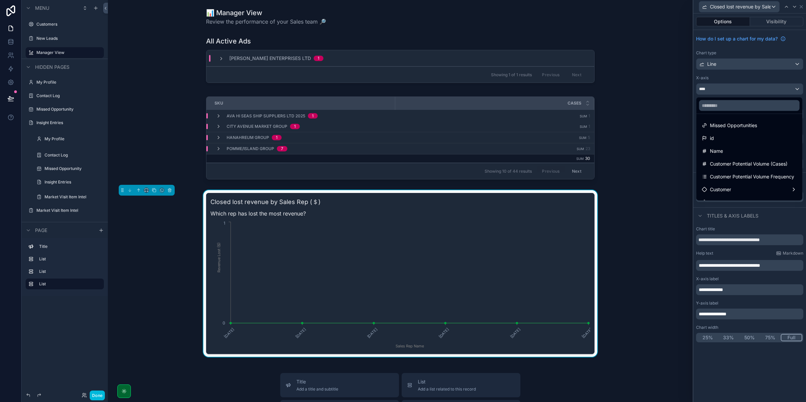
click at [719, 84] on div at bounding box center [750, 201] width 113 height 402
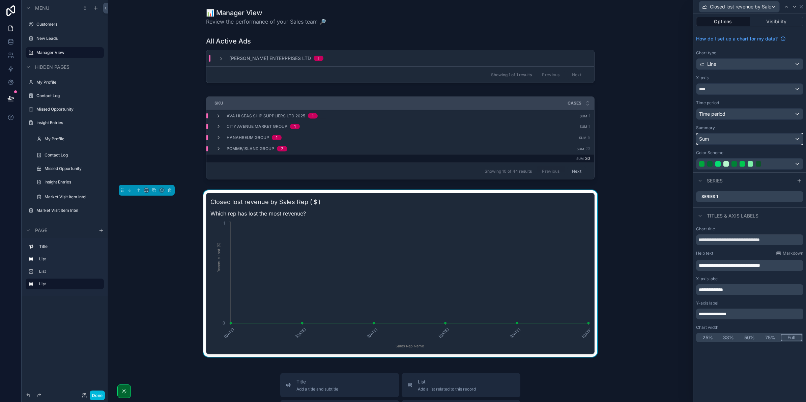
click at [735, 136] on div "Sum" at bounding box center [750, 139] width 107 height 11
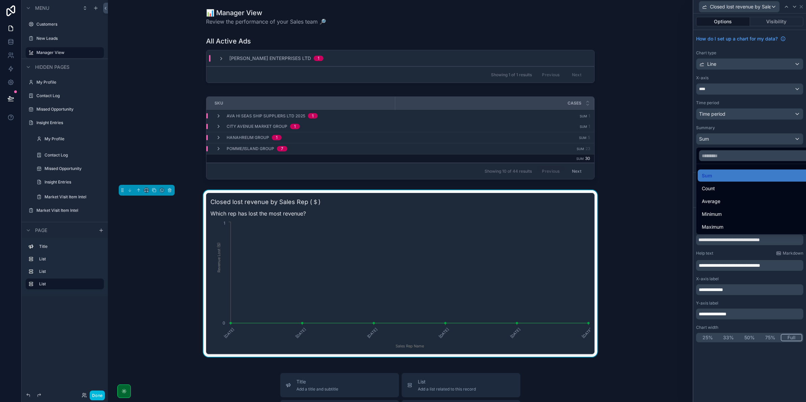
click at [734, 136] on div at bounding box center [750, 201] width 113 height 402
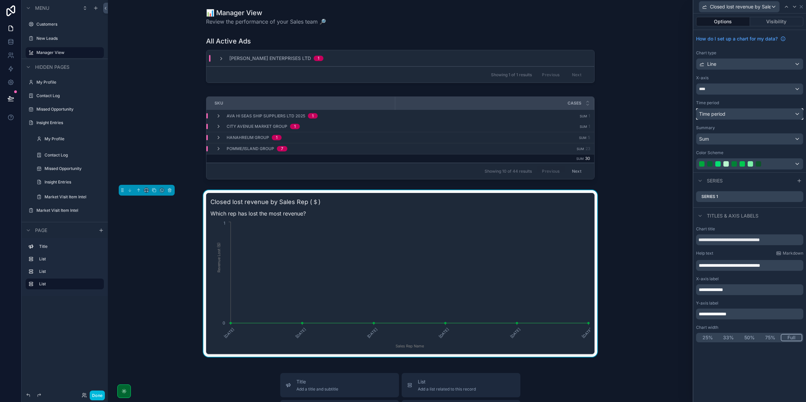
click at [729, 116] on div "Time period" at bounding box center [750, 114] width 107 height 11
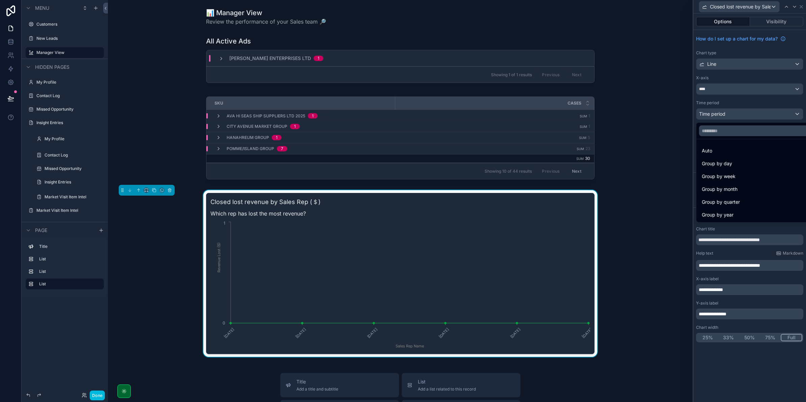
click at [734, 115] on div at bounding box center [750, 201] width 113 height 402
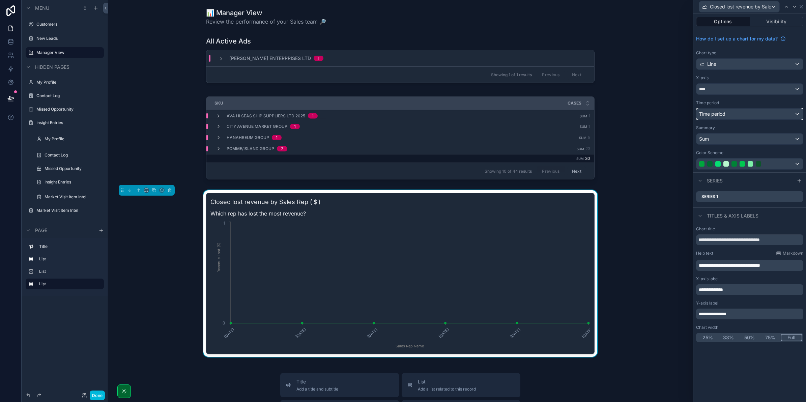
click at [733, 113] on div "Time period" at bounding box center [750, 114] width 107 height 11
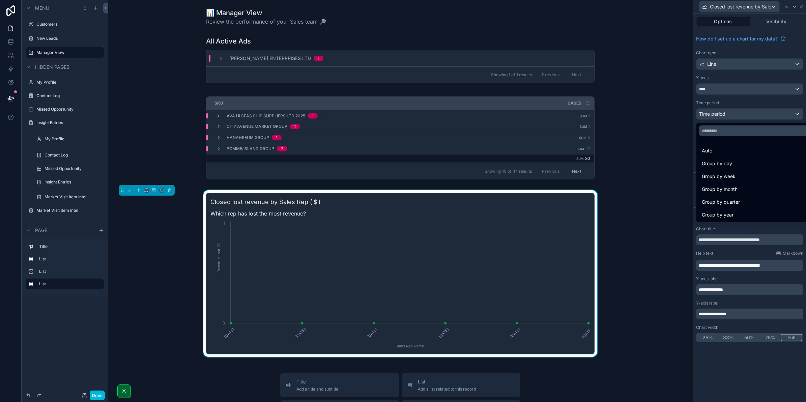
click at [732, 176] on span "Group by week" at bounding box center [719, 176] width 34 height 8
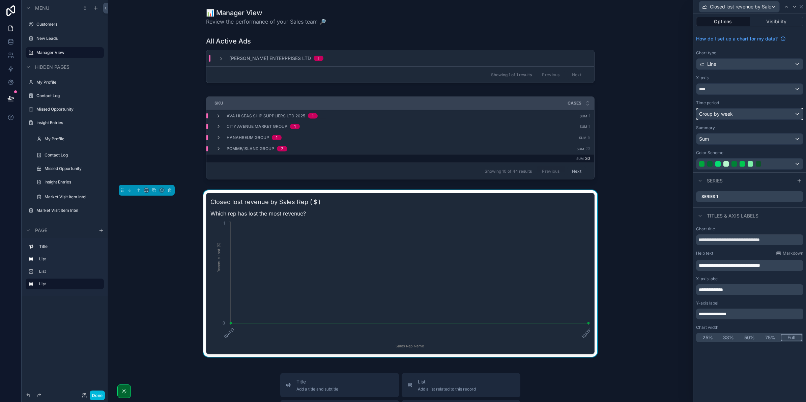
click at [716, 114] on span "Group by week" at bounding box center [716, 114] width 34 height 7
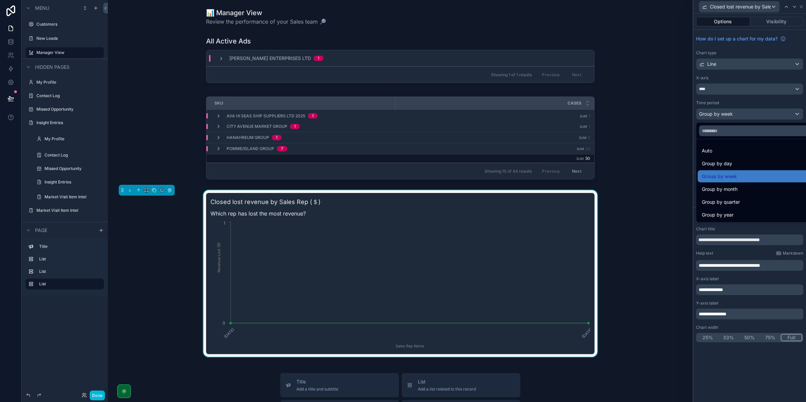
click at [726, 160] on span "Group by day" at bounding box center [717, 164] width 30 height 8
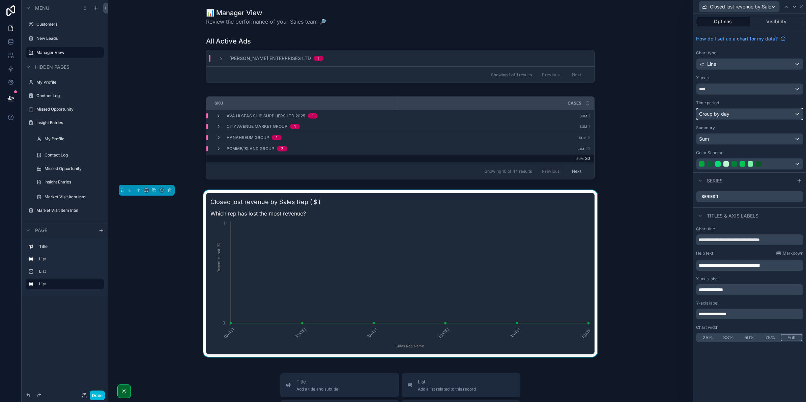
click at [724, 112] on span "Group by day" at bounding box center [714, 114] width 30 height 7
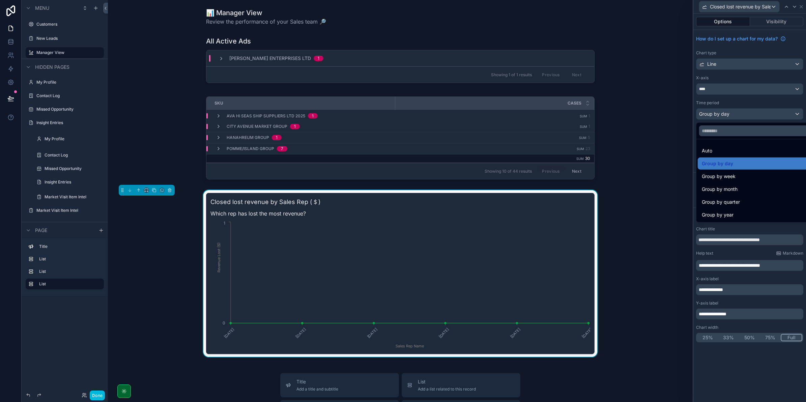
click at [728, 179] on span "Group by week" at bounding box center [719, 176] width 34 height 8
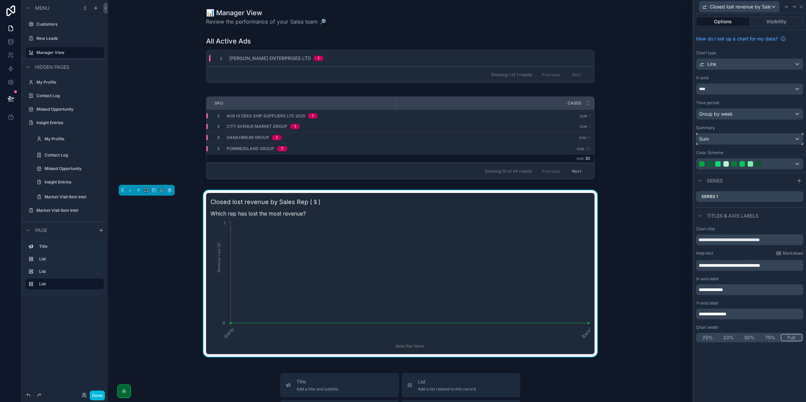
click at [734, 139] on div "Sum" at bounding box center [750, 139] width 107 height 11
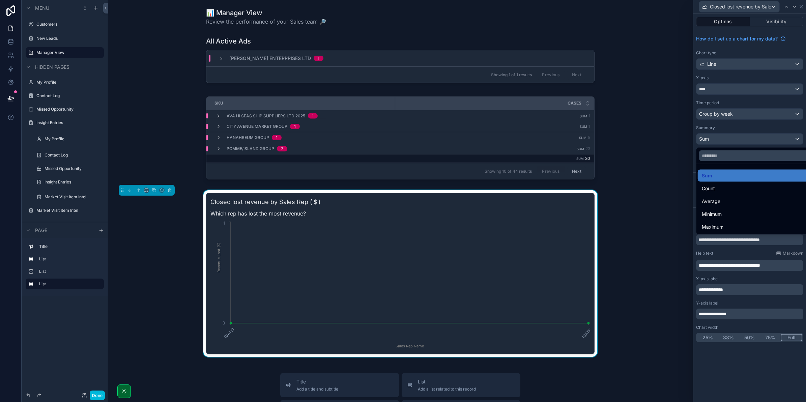
click at [721, 176] on div "Sum" at bounding box center [757, 176] width 111 height 8
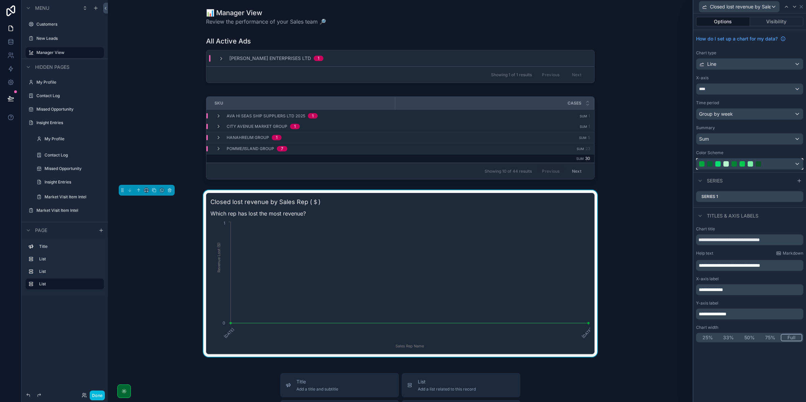
click at [723, 159] on div at bounding box center [750, 164] width 107 height 11
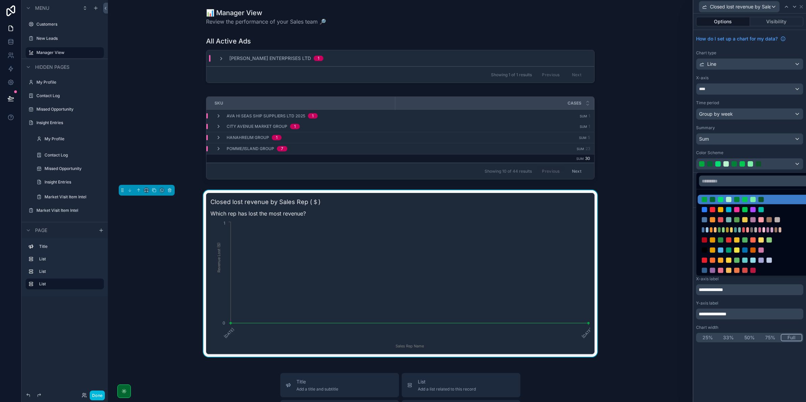
click at [723, 159] on div at bounding box center [750, 201] width 113 height 402
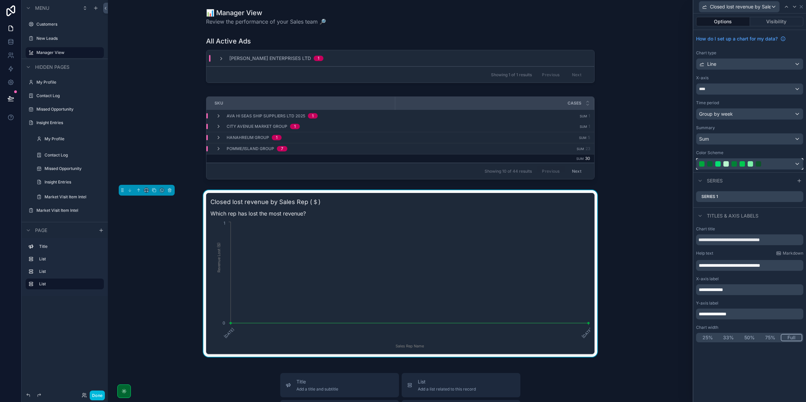
click at [724, 164] on div at bounding box center [726, 163] width 5 height 5
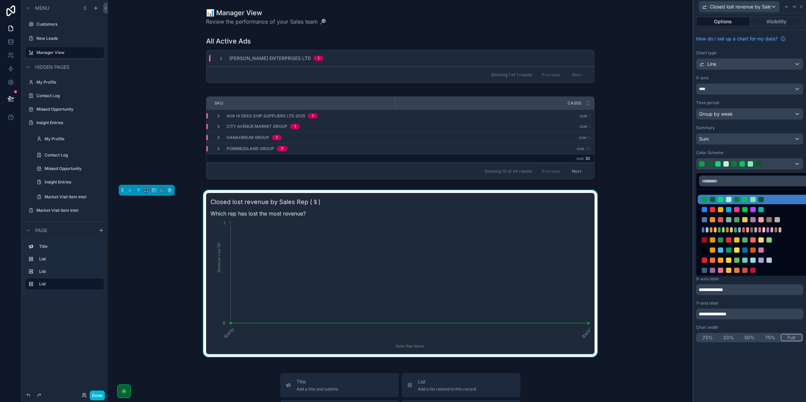
click at [725, 233] on div at bounding box center [757, 229] width 119 height 9
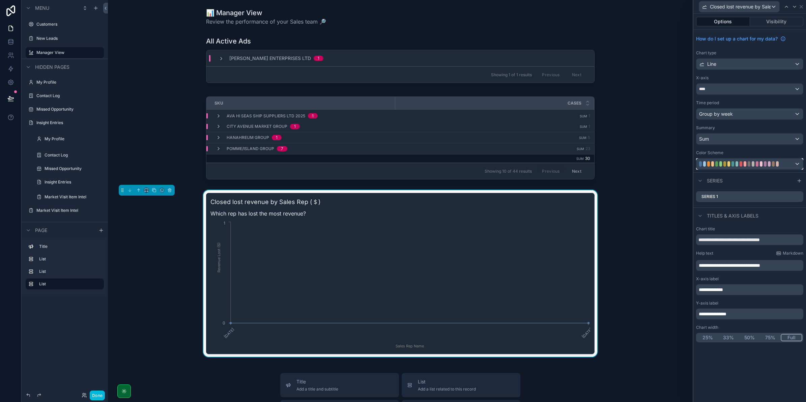
click at [717, 162] on div at bounding box center [717, 163] width 3 height 5
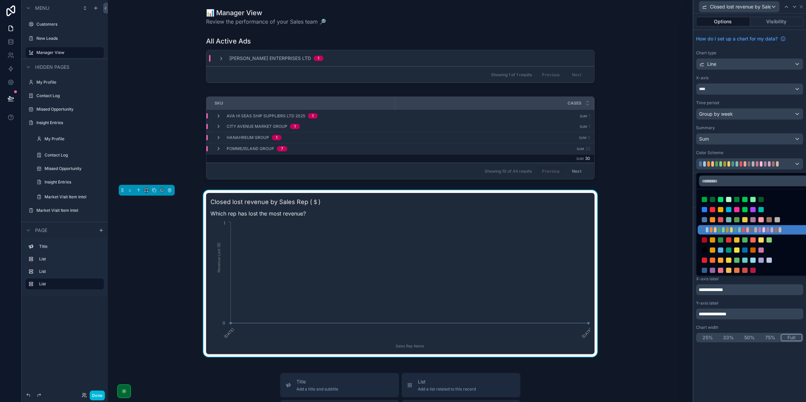
click at [721, 196] on div at bounding box center [757, 199] width 119 height 9
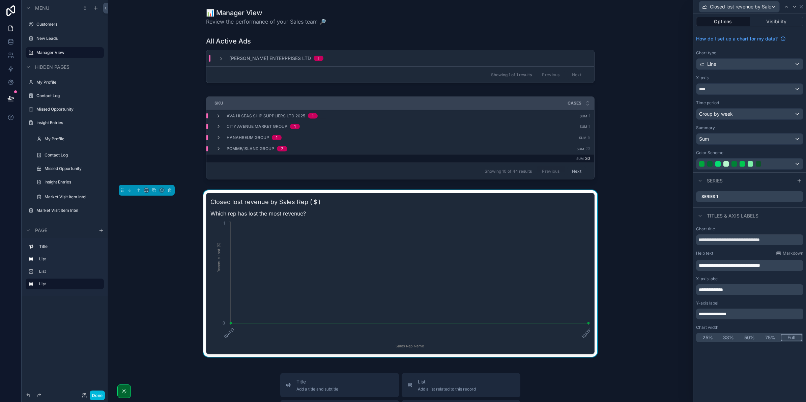
click at [0, 0] on icon at bounding box center [0, 0] width 0 height 0
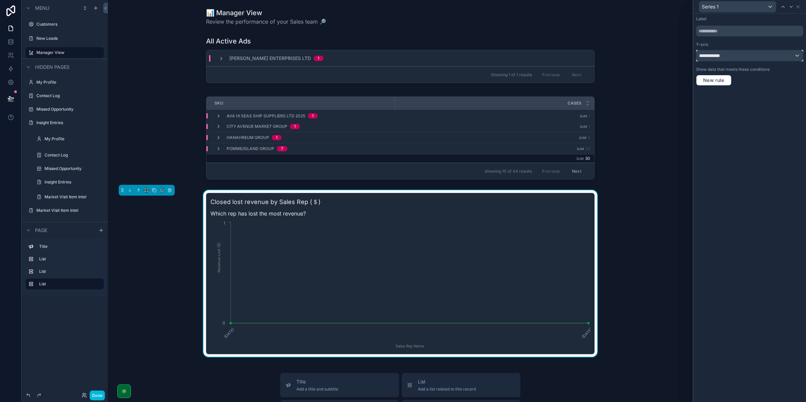
click at [729, 53] on div "**********" at bounding box center [750, 55] width 107 height 11
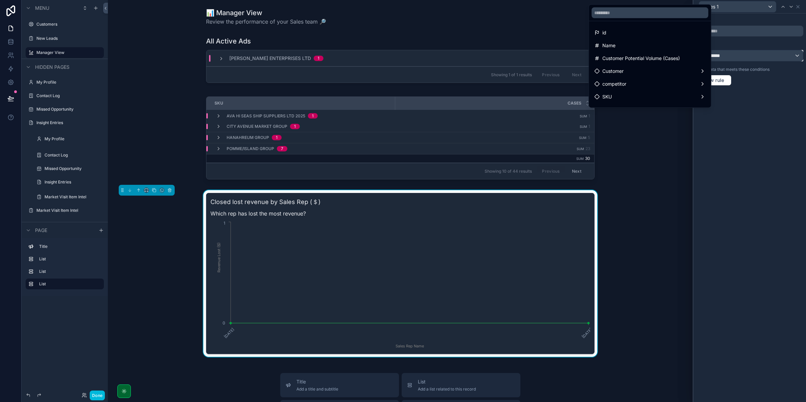
scroll to position [84, 0]
click at [645, 54] on div "Cases" at bounding box center [650, 51] width 111 height 8
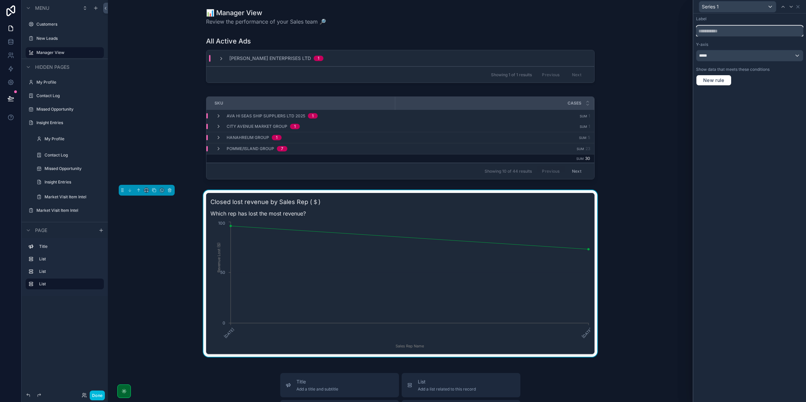
click at [776, 27] on input "text" at bounding box center [749, 31] width 107 height 11
drag, startPoint x: 729, startPoint y: 34, endPoint x: 719, endPoint y: 31, distance: 10.4
click at [717, 31] on input "**********" at bounding box center [749, 31] width 107 height 11
type input "**********"
drag, startPoint x: 741, startPoint y: 102, endPoint x: 740, endPoint y: 106, distance: 4.1
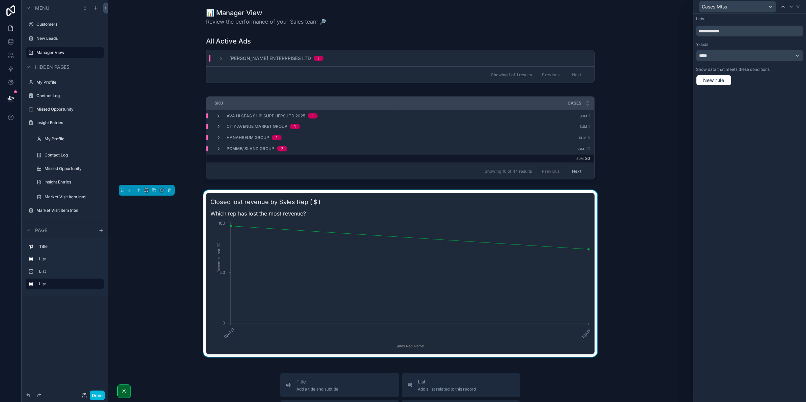
click at [741, 103] on div "**********" at bounding box center [750, 207] width 113 height 389
click at [801, 7] on icon at bounding box center [798, 6] width 5 height 5
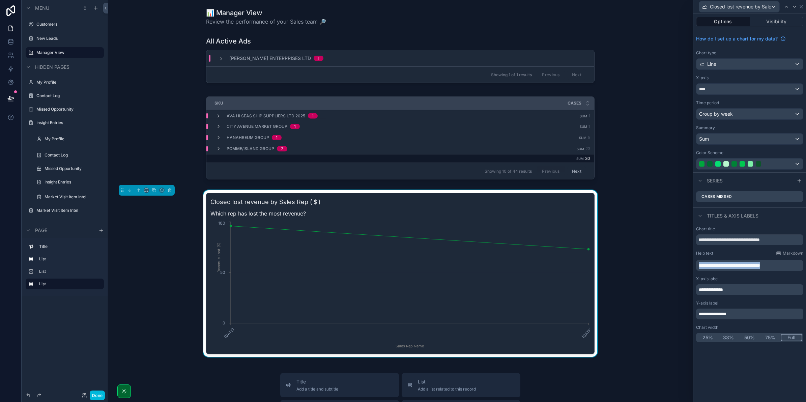
drag, startPoint x: 790, startPoint y: 267, endPoint x: 632, endPoint y: 254, distance: 158.8
click at [632, 254] on div "**********" at bounding box center [403, 201] width 806 height 402
click at [800, 6] on icon at bounding box center [801, 6] width 3 height 3
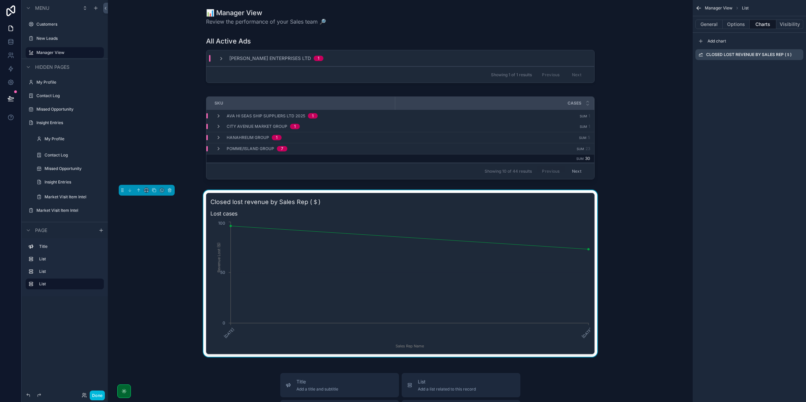
click at [0, 0] on icon "scrollable content" at bounding box center [0, 0] width 0 height 0
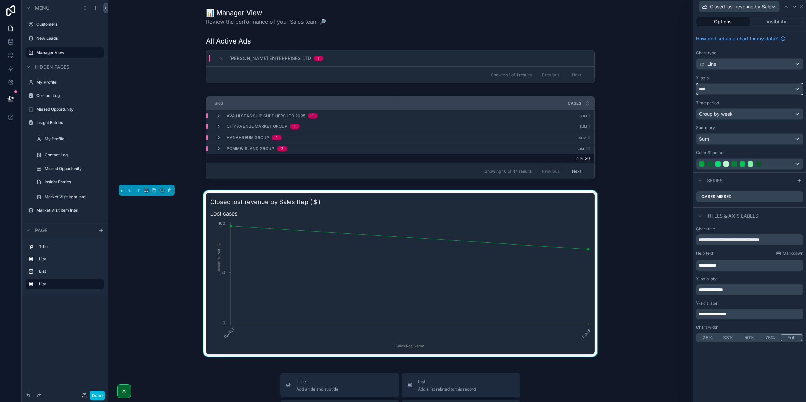
click at [760, 89] on div "****" at bounding box center [750, 89] width 107 height 11
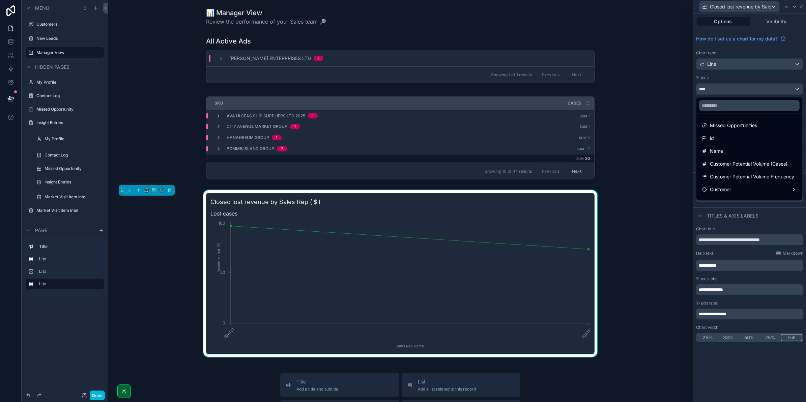
click at [737, 89] on div at bounding box center [750, 201] width 113 height 402
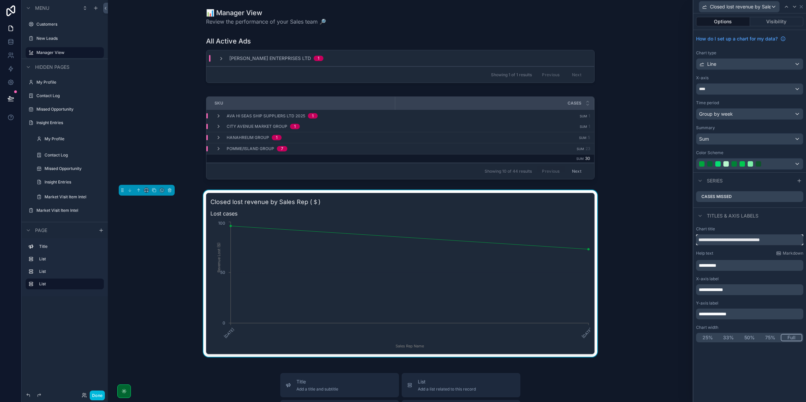
drag, startPoint x: 782, startPoint y: 240, endPoint x: 657, endPoint y: 240, distance: 124.8
click at [657, 240] on div "**********" at bounding box center [403, 201] width 806 height 402
type input "**********"
drag, startPoint x: 736, startPoint y: 264, endPoint x: 671, endPoint y: 263, distance: 64.1
click at [671, 263] on div "**********" at bounding box center [403, 201] width 806 height 402
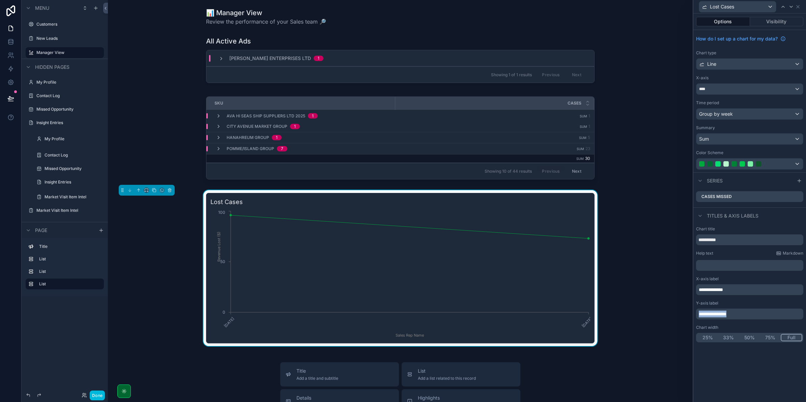
drag, startPoint x: 741, startPoint y: 315, endPoint x: 665, endPoint y: 305, distance: 77.0
click at [665, 305] on div "**********" at bounding box center [403, 201] width 806 height 402
drag, startPoint x: 758, startPoint y: 289, endPoint x: 628, endPoint y: 279, distance: 131.3
click at [628, 279] on div "**********" at bounding box center [403, 201] width 806 height 402
click at [739, 171] on div "**********" at bounding box center [750, 179] width 113 height 332
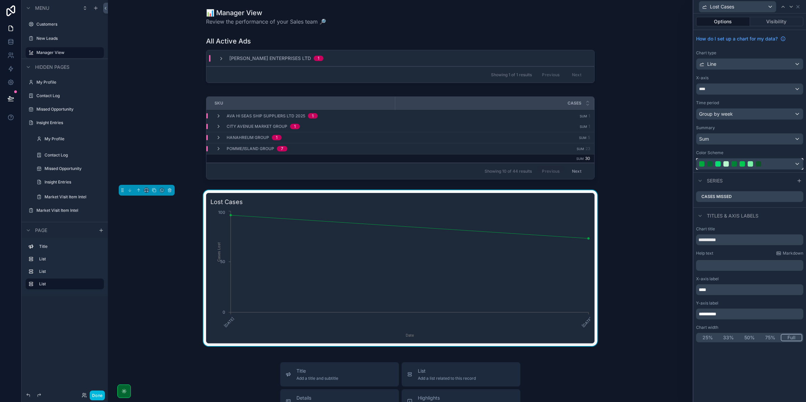
click at [738, 168] on div at bounding box center [750, 164] width 107 height 11
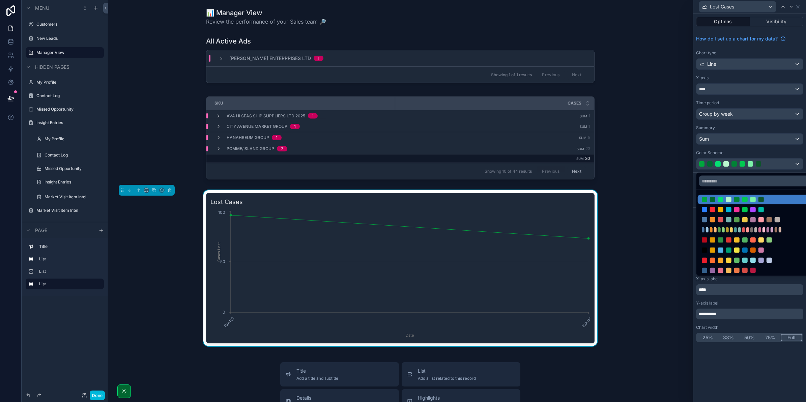
click at [736, 210] on div at bounding box center [737, 209] width 5 height 5
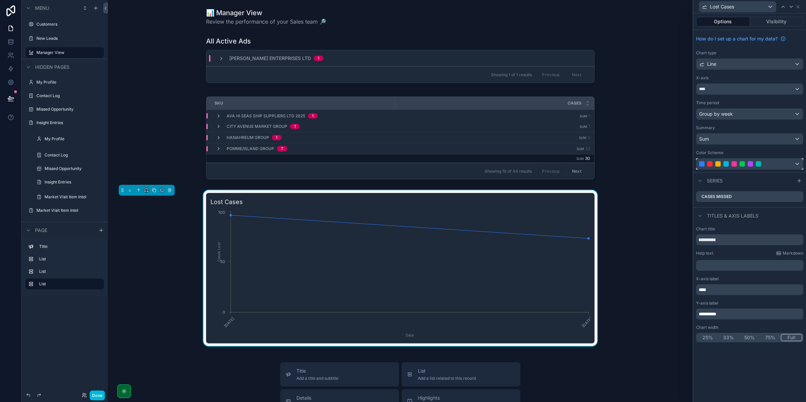
click at [721, 164] on div at bounding box center [742, 163] width 86 height 5
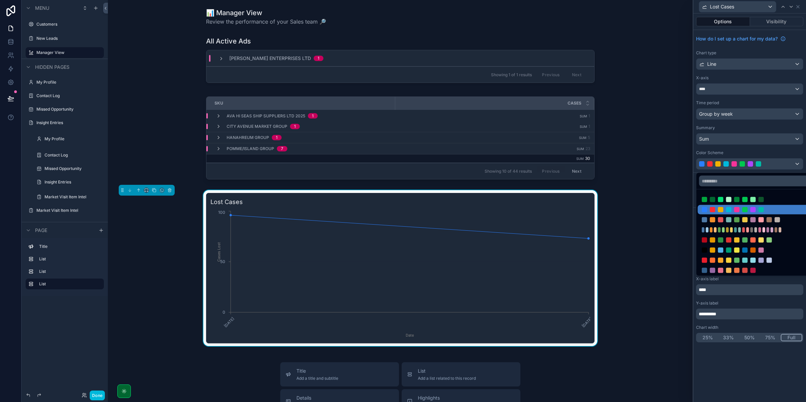
click at [731, 240] on div at bounding box center [728, 240] width 5 height 5
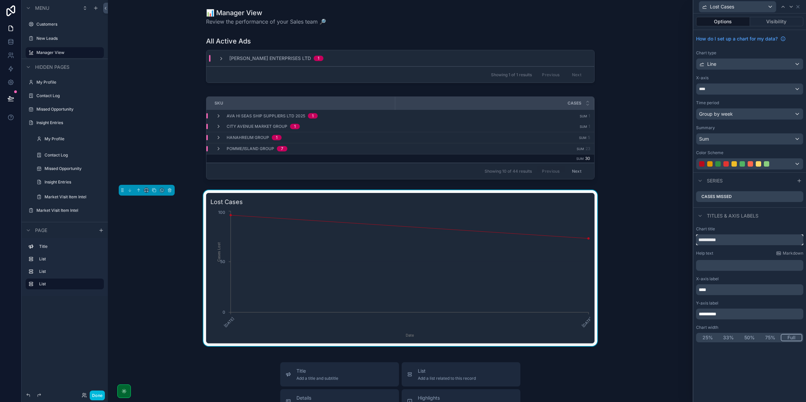
click at [731, 236] on input "**********" at bounding box center [749, 239] width 107 height 11
type input "**********"
click at [711, 64] on span "Line" at bounding box center [712, 64] width 9 height 7
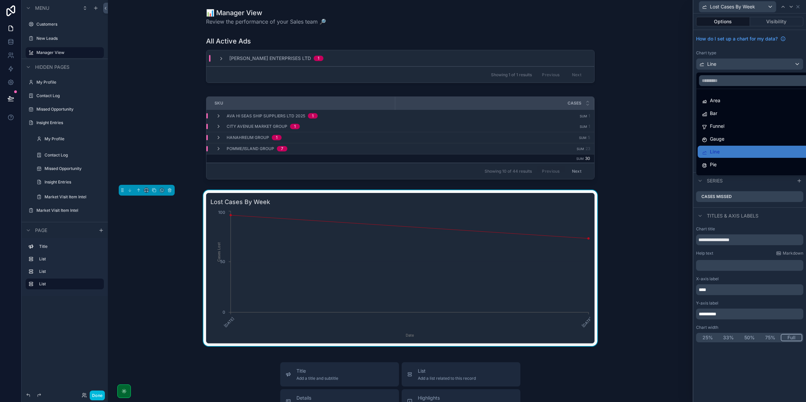
click at [730, 116] on div "Bar" at bounding box center [757, 113] width 111 height 8
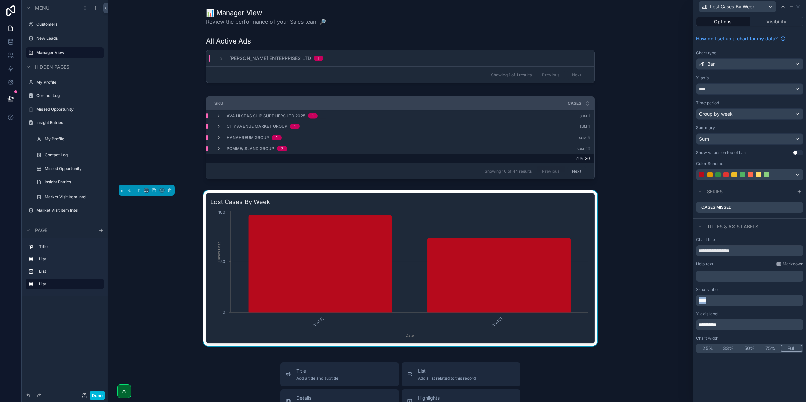
drag, startPoint x: 717, startPoint y: 302, endPoint x: 691, endPoint y: 300, distance: 26.5
click at [691, 300] on div "**********" at bounding box center [403, 201] width 806 height 402
click at [793, 21] on button "Visibility" at bounding box center [777, 21] width 54 height 9
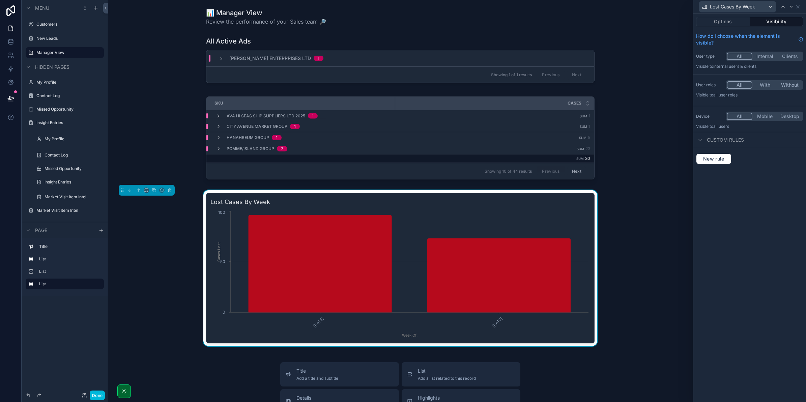
click at [734, 18] on button "Options" at bounding box center [723, 21] width 54 height 9
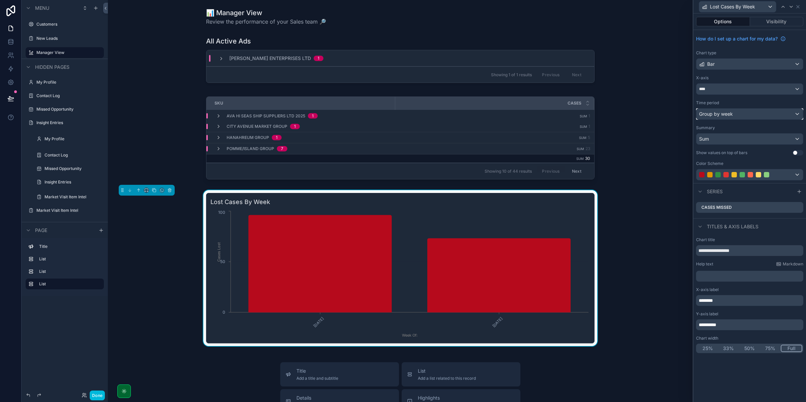
click at [737, 115] on div "Group by week" at bounding box center [750, 114] width 107 height 11
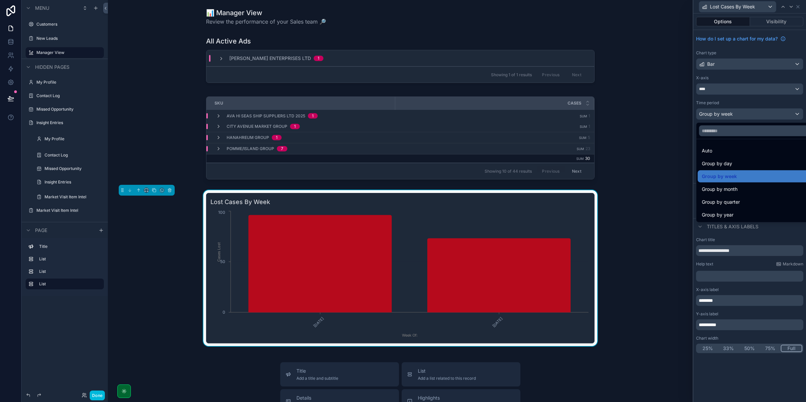
click at [742, 164] on div "Group by day" at bounding box center [757, 164] width 111 height 8
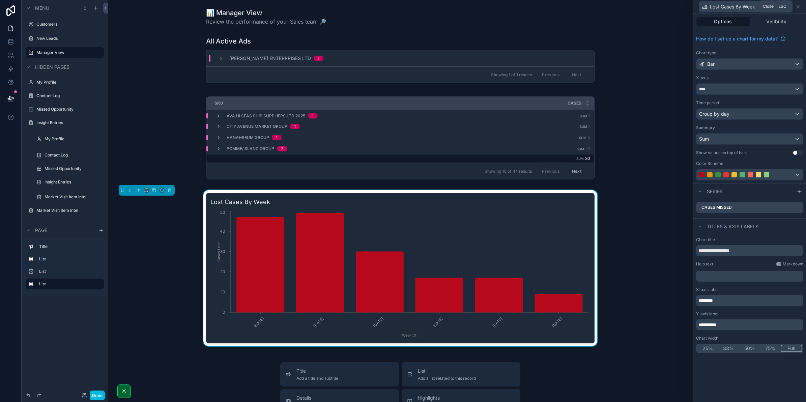
click at [799, 8] on icon at bounding box center [798, 6] width 5 height 5
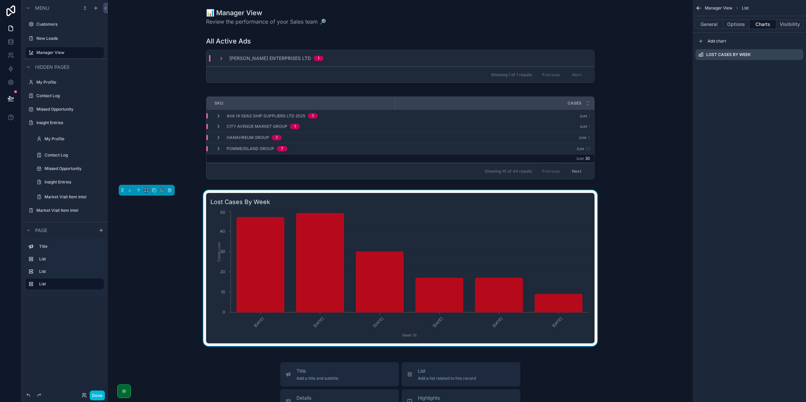
click at [729, 21] on button "Options" at bounding box center [736, 24] width 27 height 9
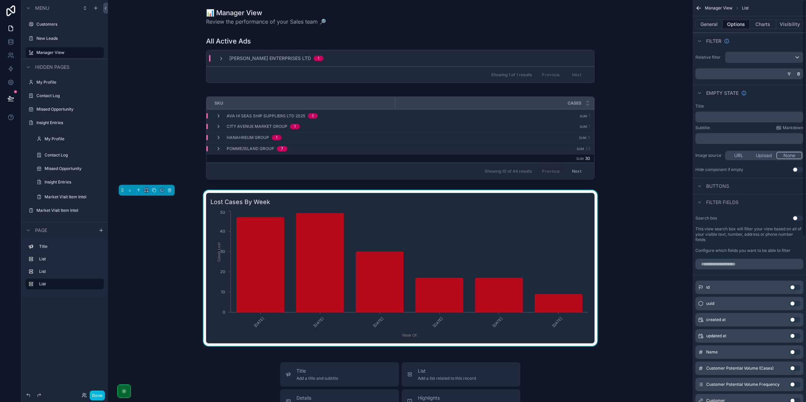
click at [709, 20] on button "General" at bounding box center [709, 24] width 27 height 9
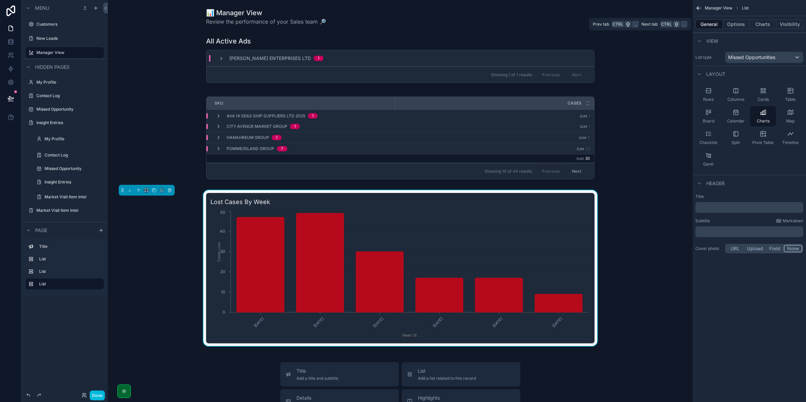
click at [726, 24] on button "Options" at bounding box center [736, 24] width 27 height 9
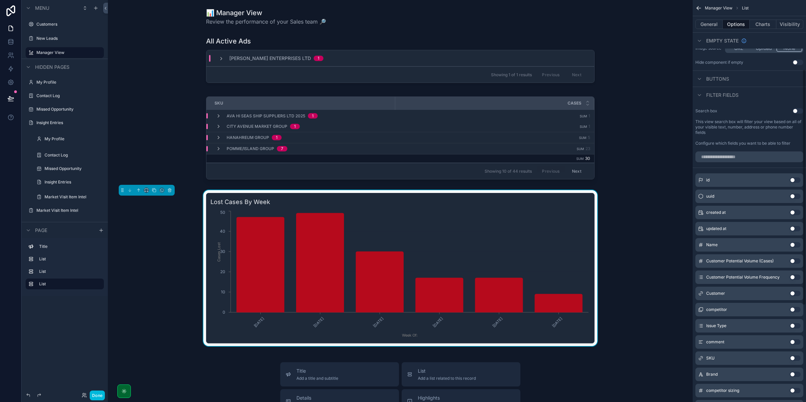
scroll to position [0, 0]
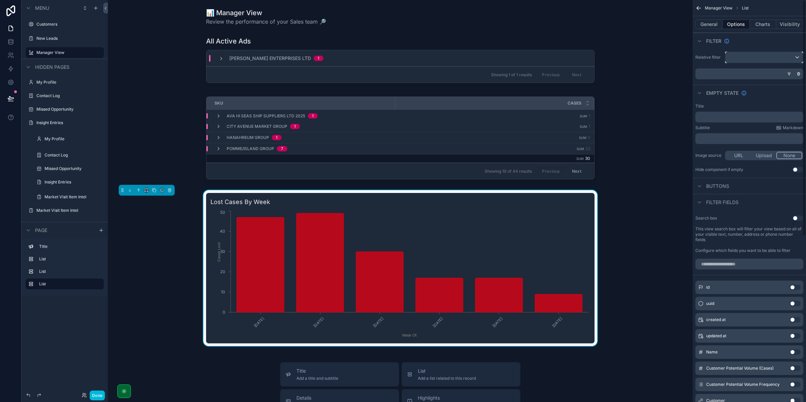
click at [745, 59] on div "scrollable content" at bounding box center [765, 57] width 78 height 11
click at [702, 196] on div "scrollable content" at bounding box center [403, 201] width 806 height 402
click at [698, 201] on icon "scrollable content" at bounding box center [699, 202] width 5 height 5
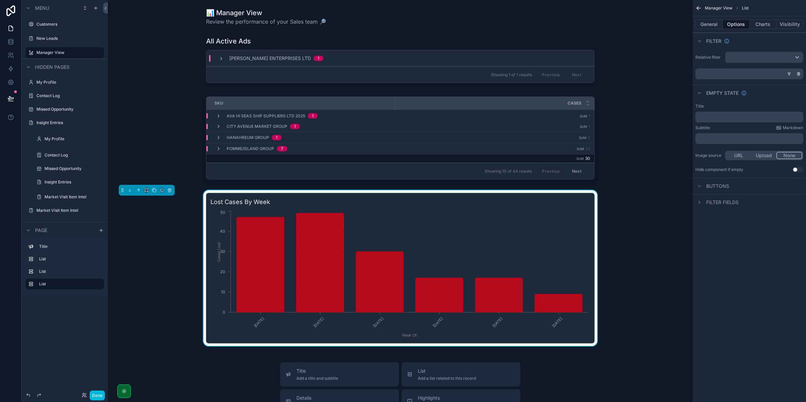
click at [704, 186] on div "Buttons" at bounding box center [713, 186] width 34 height 8
click at [701, 184] on icon "scrollable content" at bounding box center [699, 186] width 5 height 5
click at [757, 24] on button "Charts" at bounding box center [763, 24] width 27 height 9
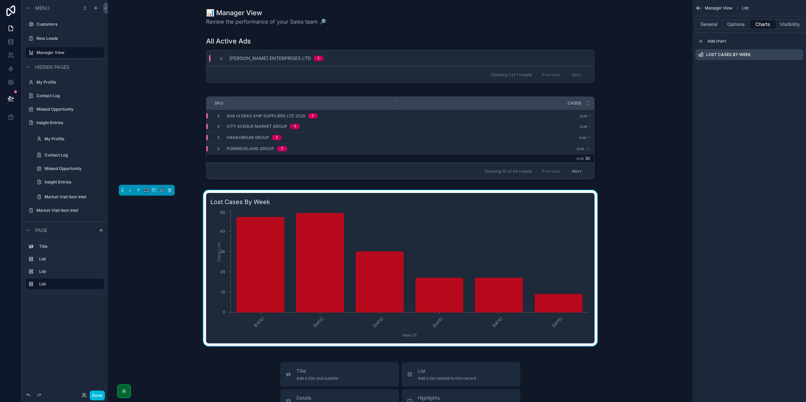
click at [0, 0] on icon "scrollable content" at bounding box center [0, 0] width 0 height 0
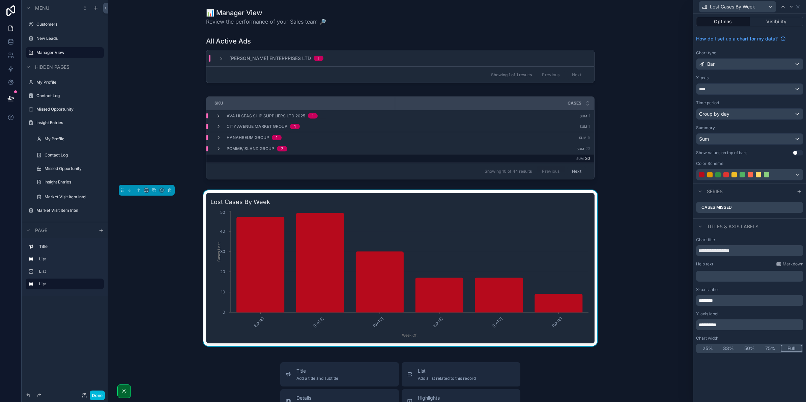
click at [795, 152] on button "Use setting" at bounding box center [798, 152] width 11 height 5
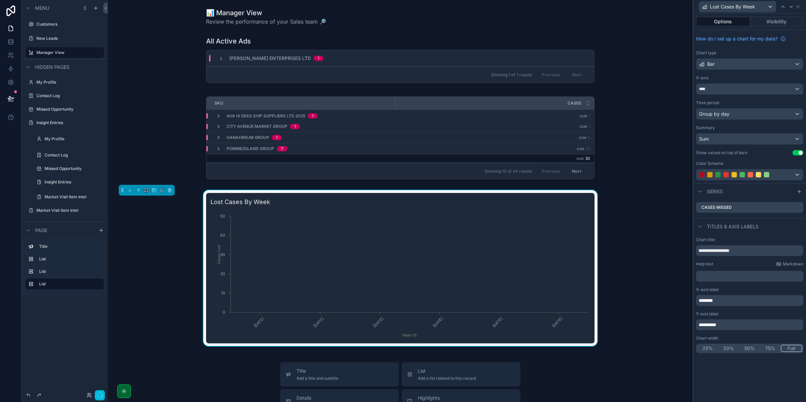
click at [795, 152] on button "Use setting" at bounding box center [798, 152] width 11 height 5
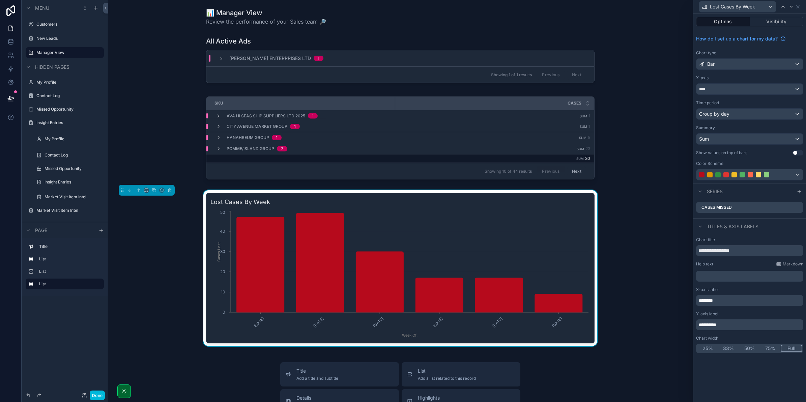
click at [795, 152] on button "Use setting" at bounding box center [798, 152] width 11 height 5
click at [0, 0] on icon at bounding box center [0, 0] width 0 height 0
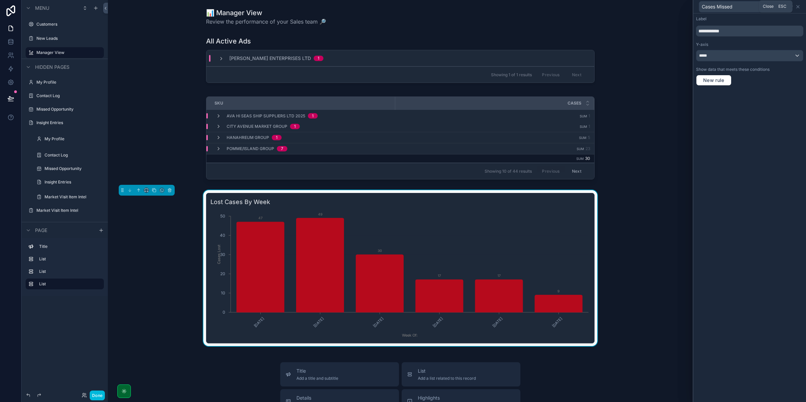
click at [798, 7] on icon at bounding box center [798, 6] width 3 height 3
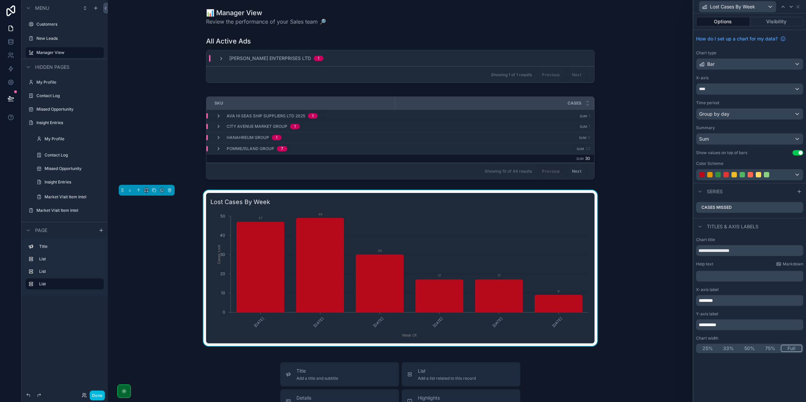
click at [0, 0] on icon at bounding box center [0, 0] width 0 height 0
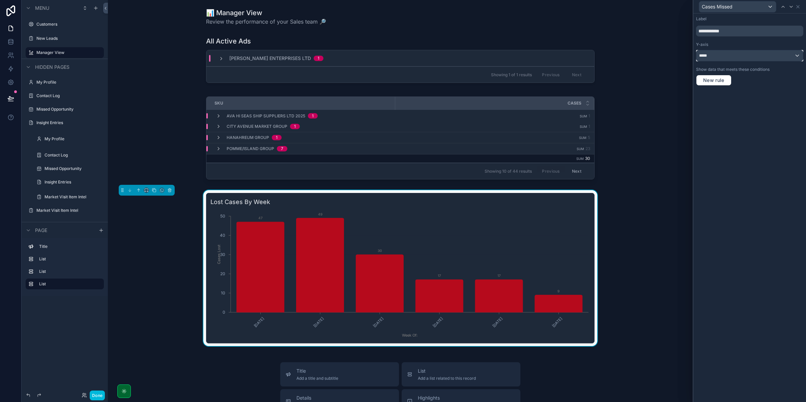
click at [781, 50] on div "*****" at bounding box center [750, 55] width 107 height 11
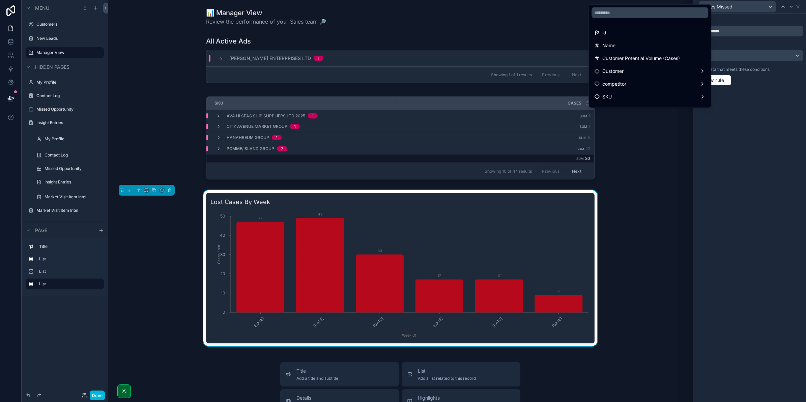
click at [778, 52] on div at bounding box center [750, 201] width 113 height 402
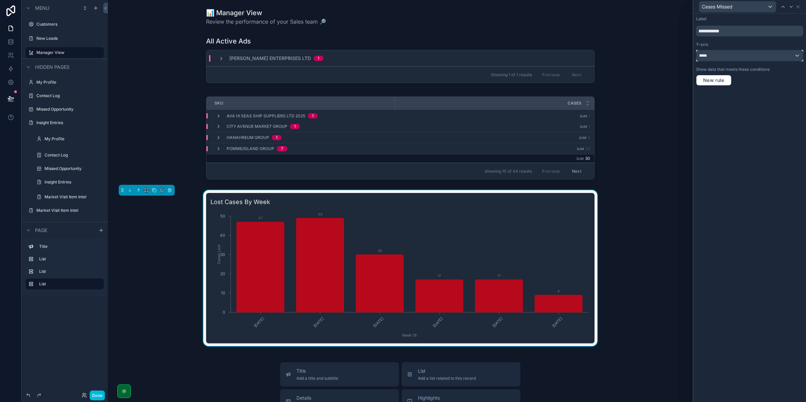
click at [772, 58] on div "*****" at bounding box center [750, 55] width 107 height 11
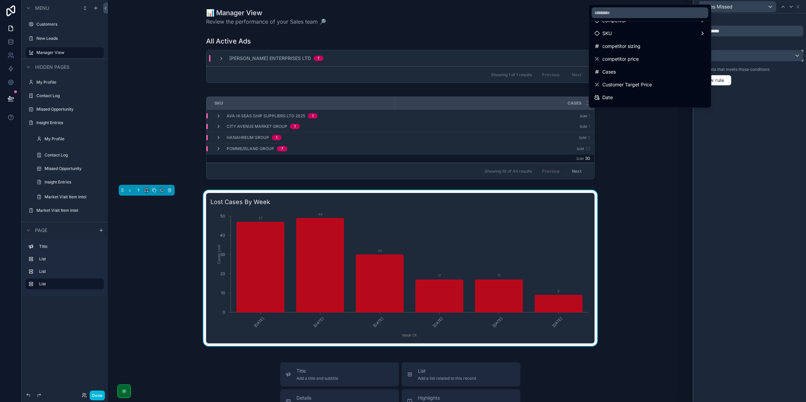
scroll to position [84, 0]
click at [666, 47] on div "Cases" at bounding box center [650, 51] width 111 height 8
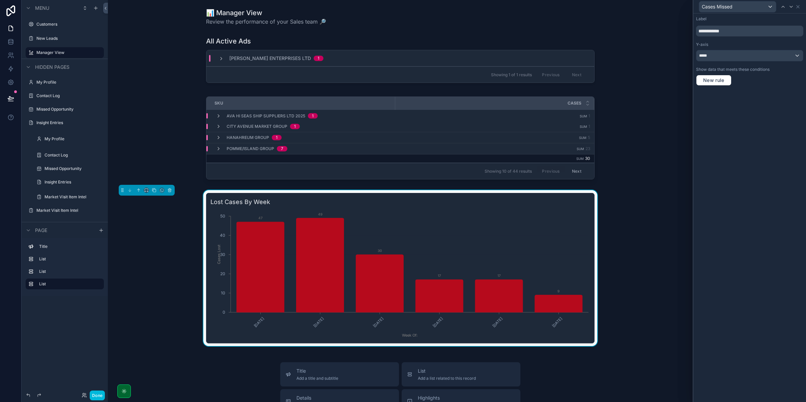
click at [801, 5] on div "Cases Missed" at bounding box center [749, 6] width 107 height 13
click at [799, 5] on icon at bounding box center [798, 6] width 5 height 5
